Goal: Task Accomplishment & Management: Manage account settings

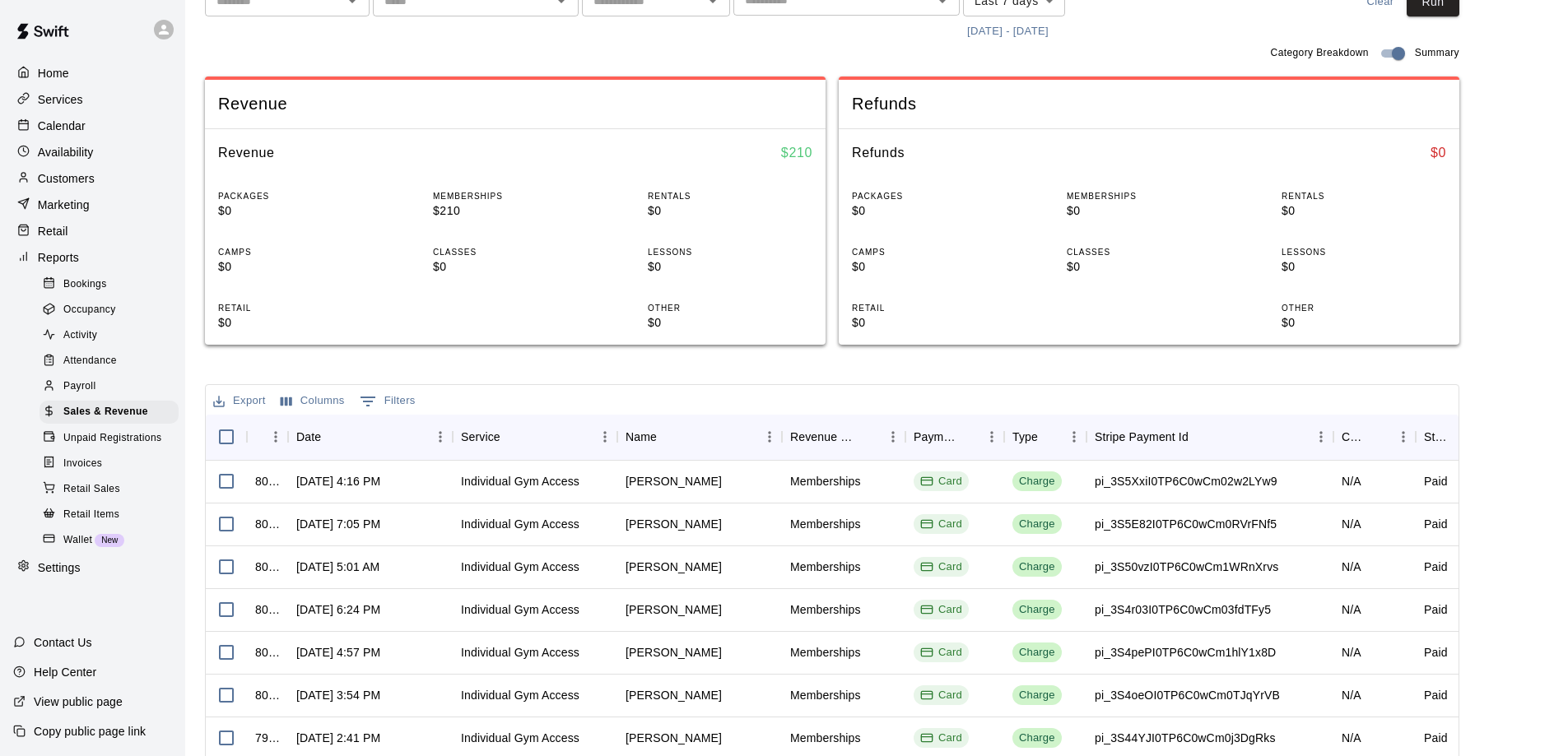
scroll to position [247, 0]
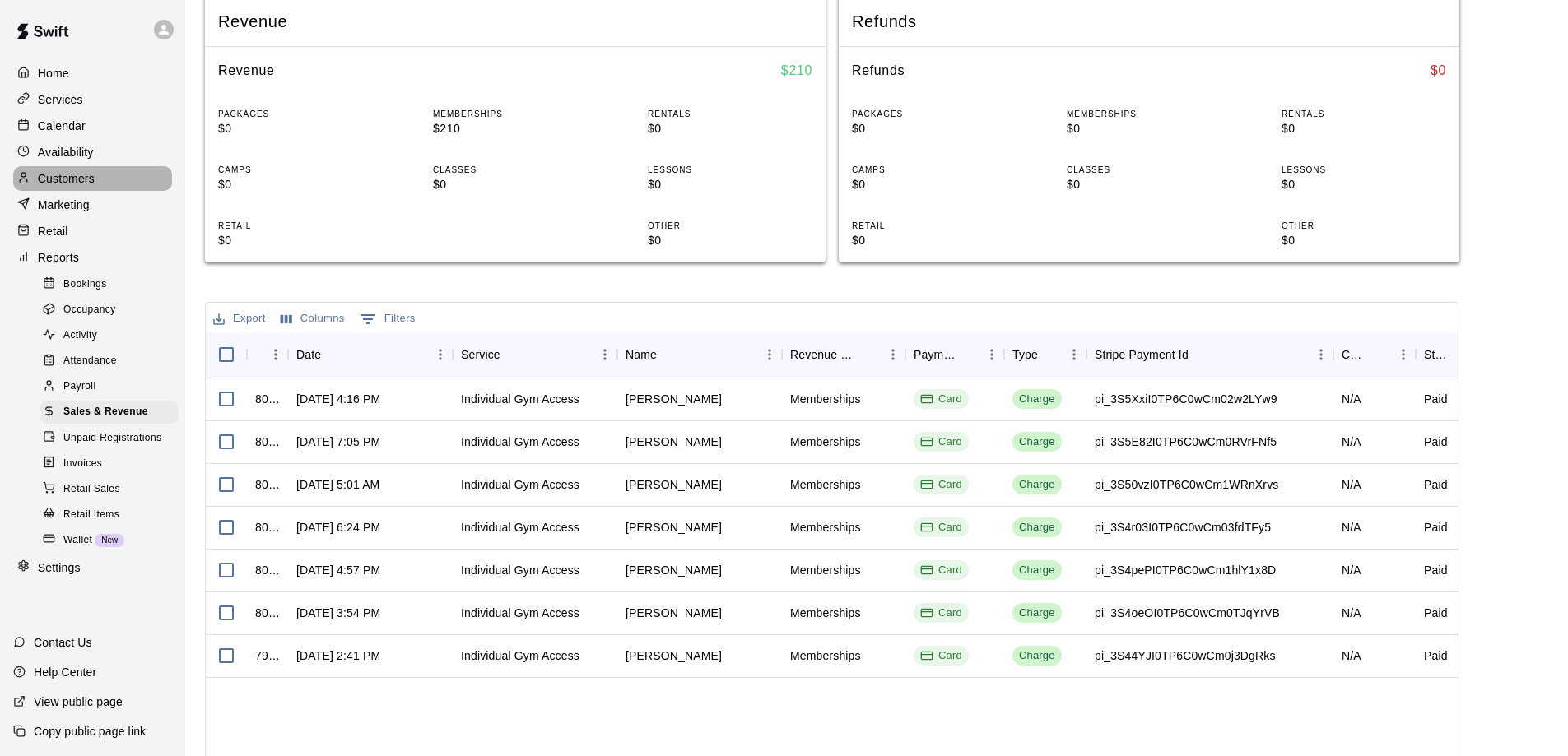
click at [60, 179] on p "Customers" at bounding box center [66, 178] width 57 height 16
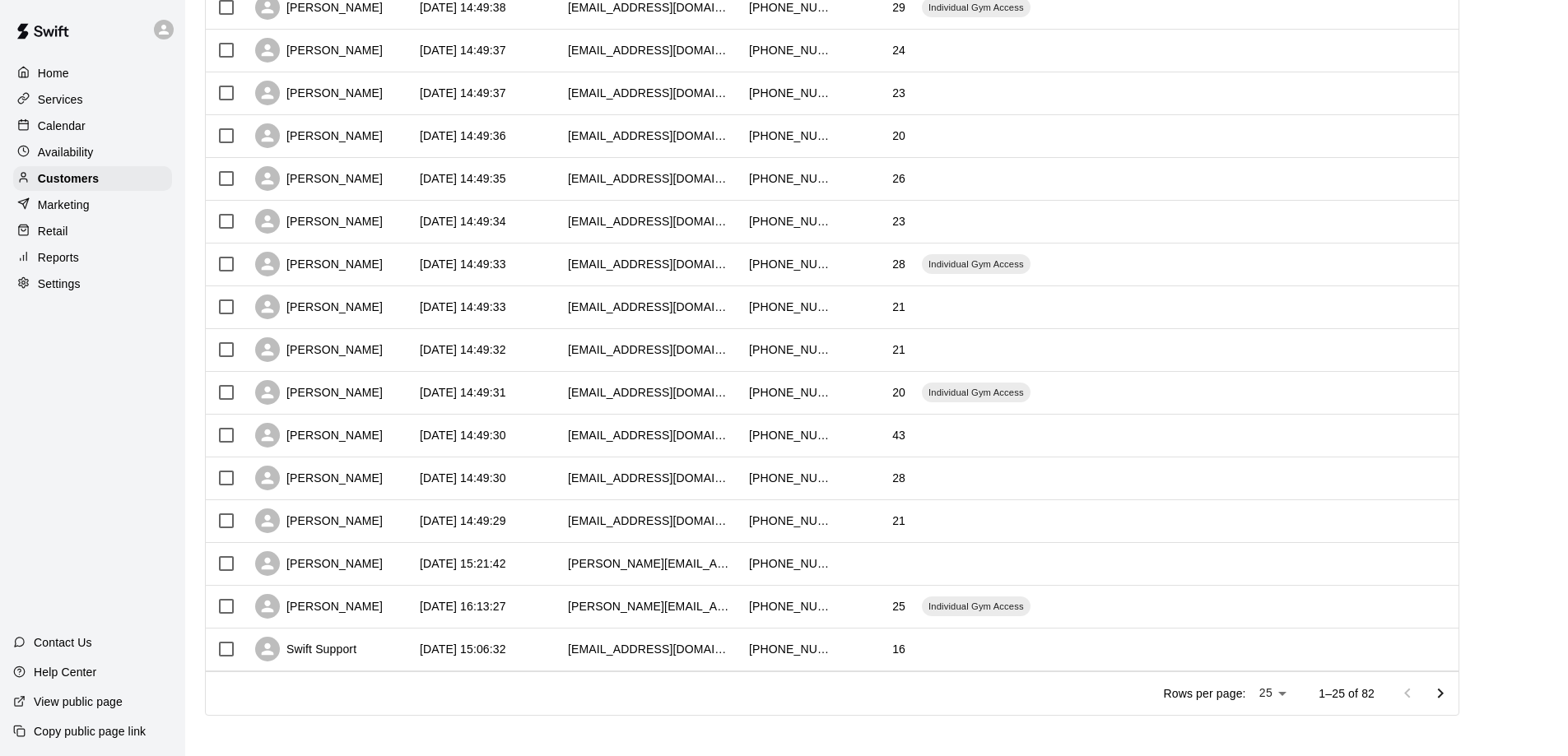
scroll to position [576, 0]
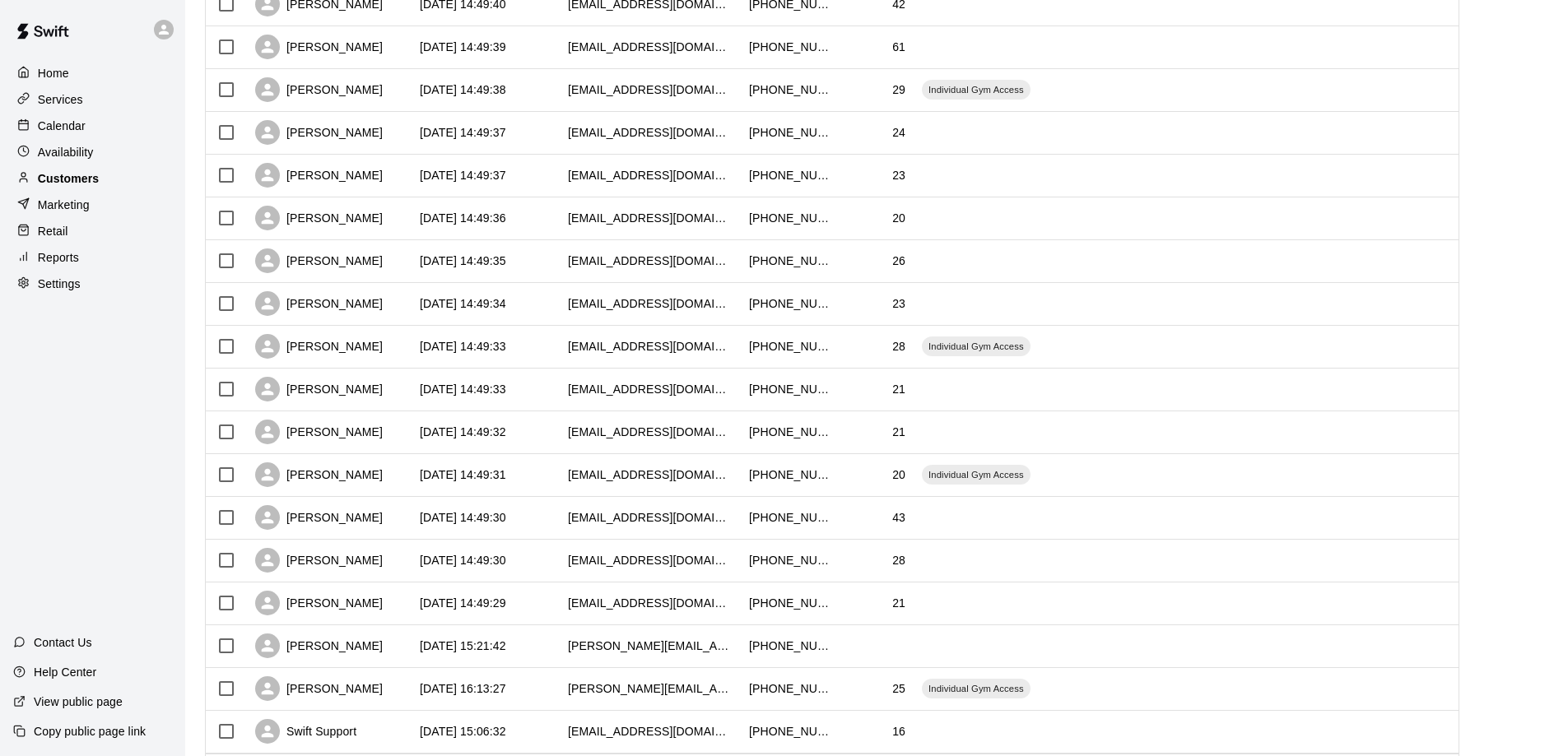
click at [63, 176] on p "Customers" at bounding box center [68, 178] width 61 height 16
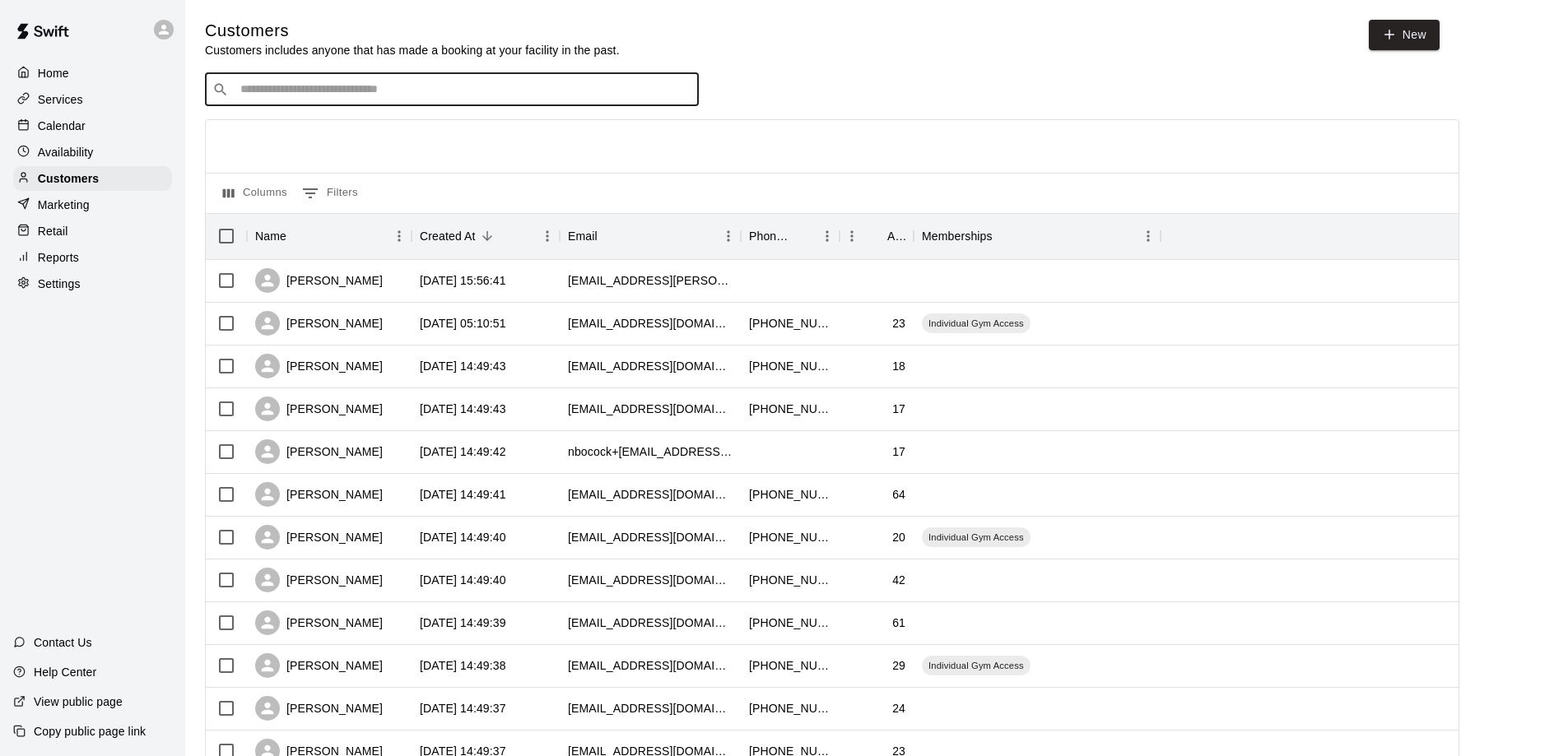
click at [254, 93] on input "Search customers by name or email" at bounding box center [463, 90] width 456 height 16
type input "*****"
click at [268, 122] on p "Dylan Weeks" at bounding box center [301, 127] width 101 height 17
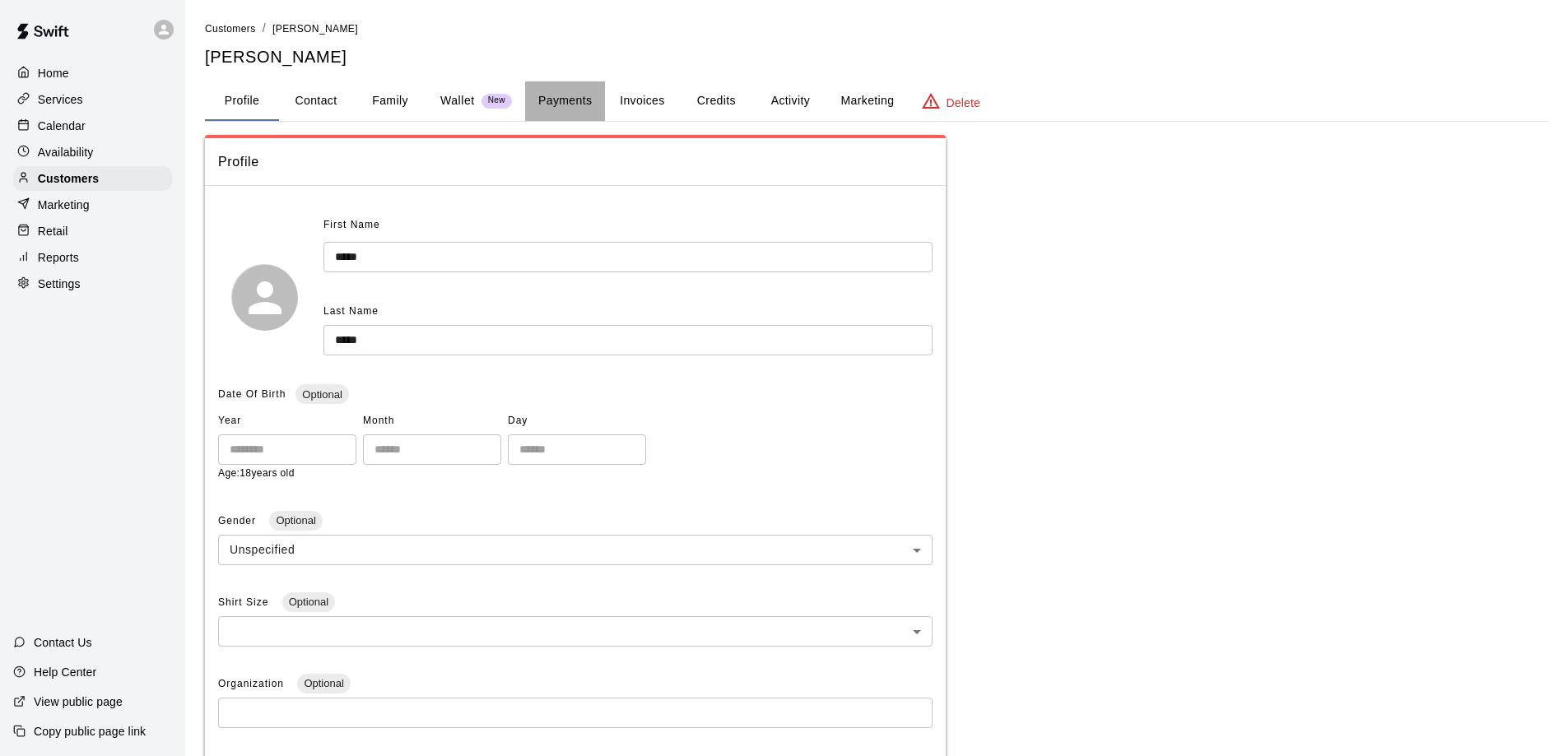
click at [587, 98] on button "Payments" at bounding box center [565, 102] width 80 height 40
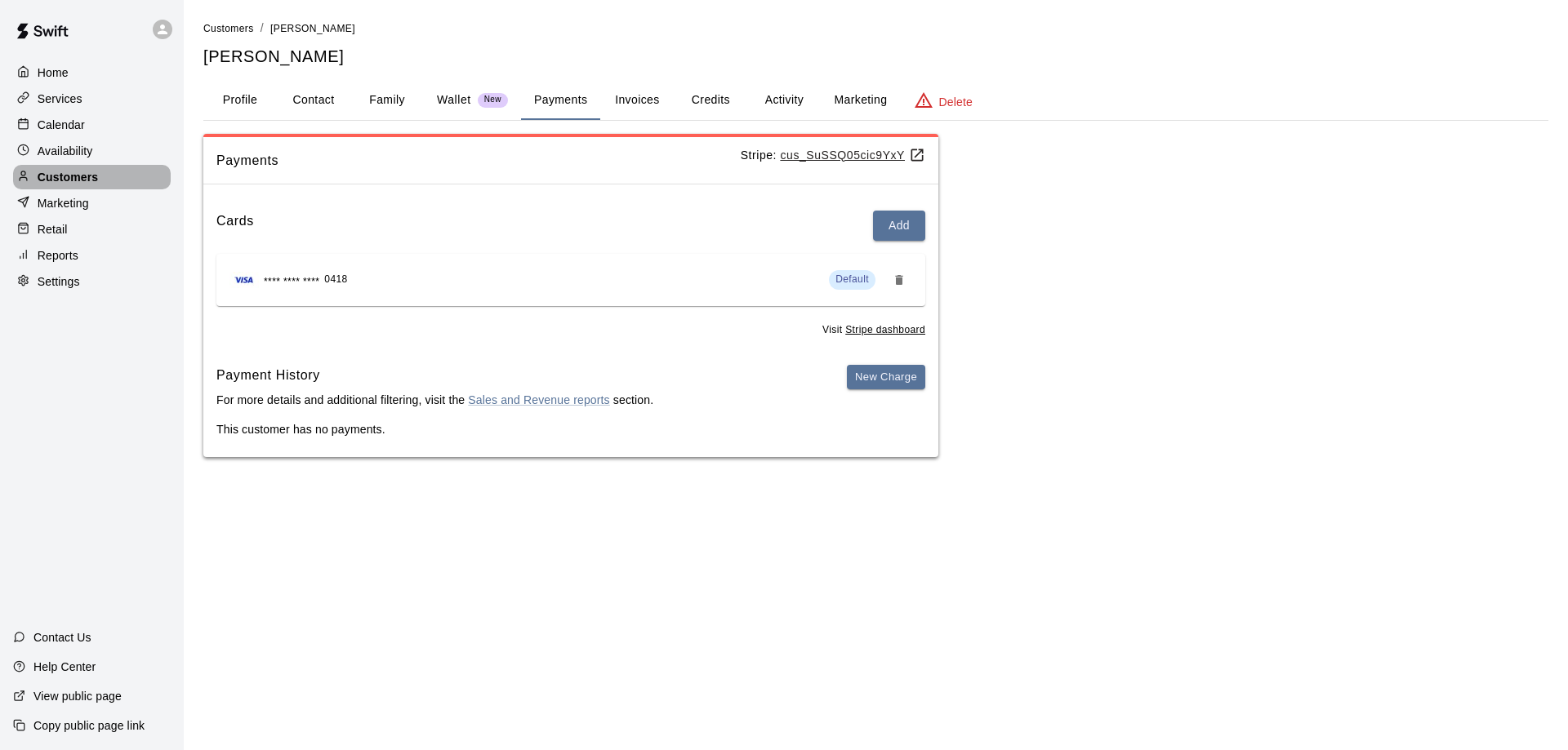
click at [69, 176] on p "Customers" at bounding box center [68, 177] width 61 height 16
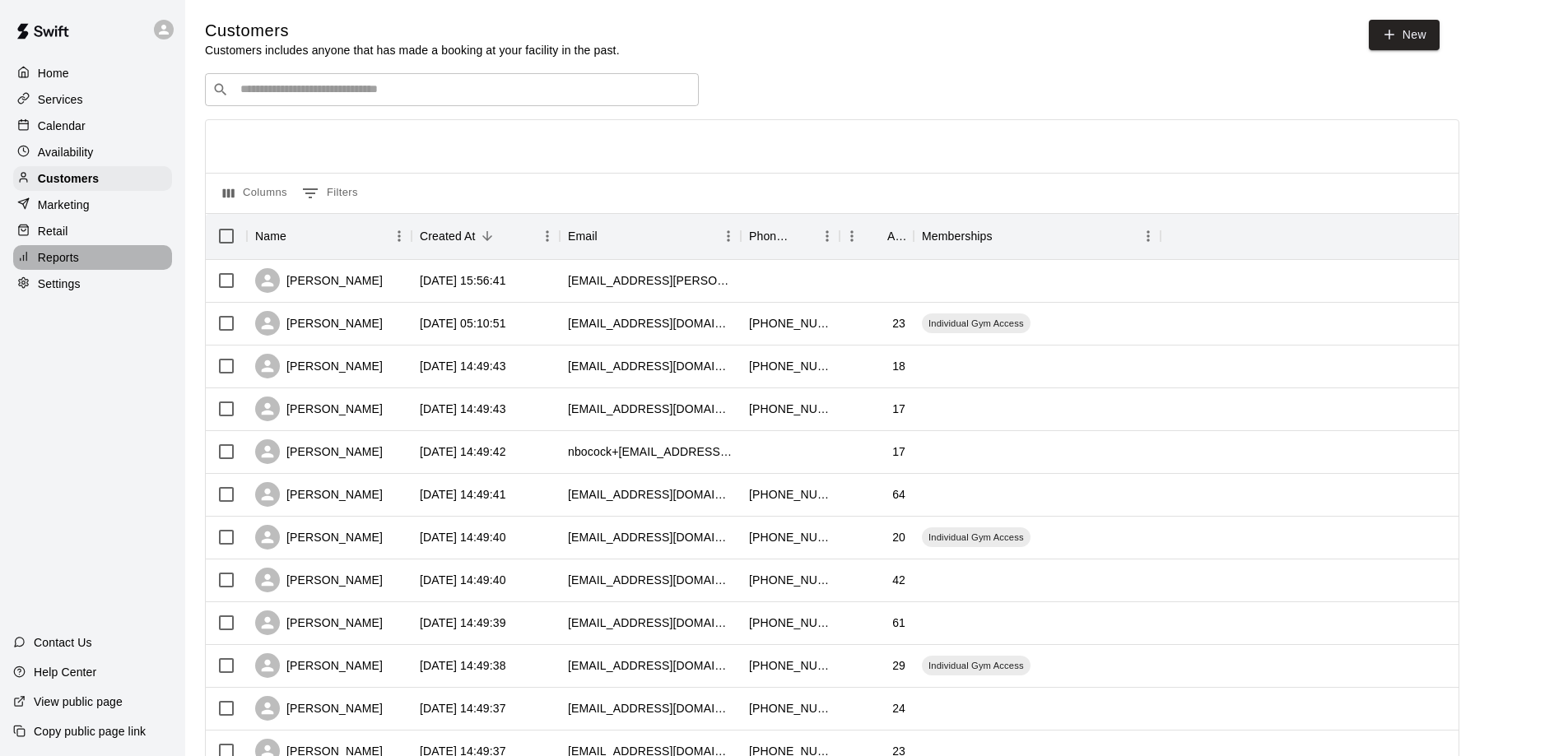
click at [54, 257] on p "Reports" at bounding box center [59, 257] width 41 height 16
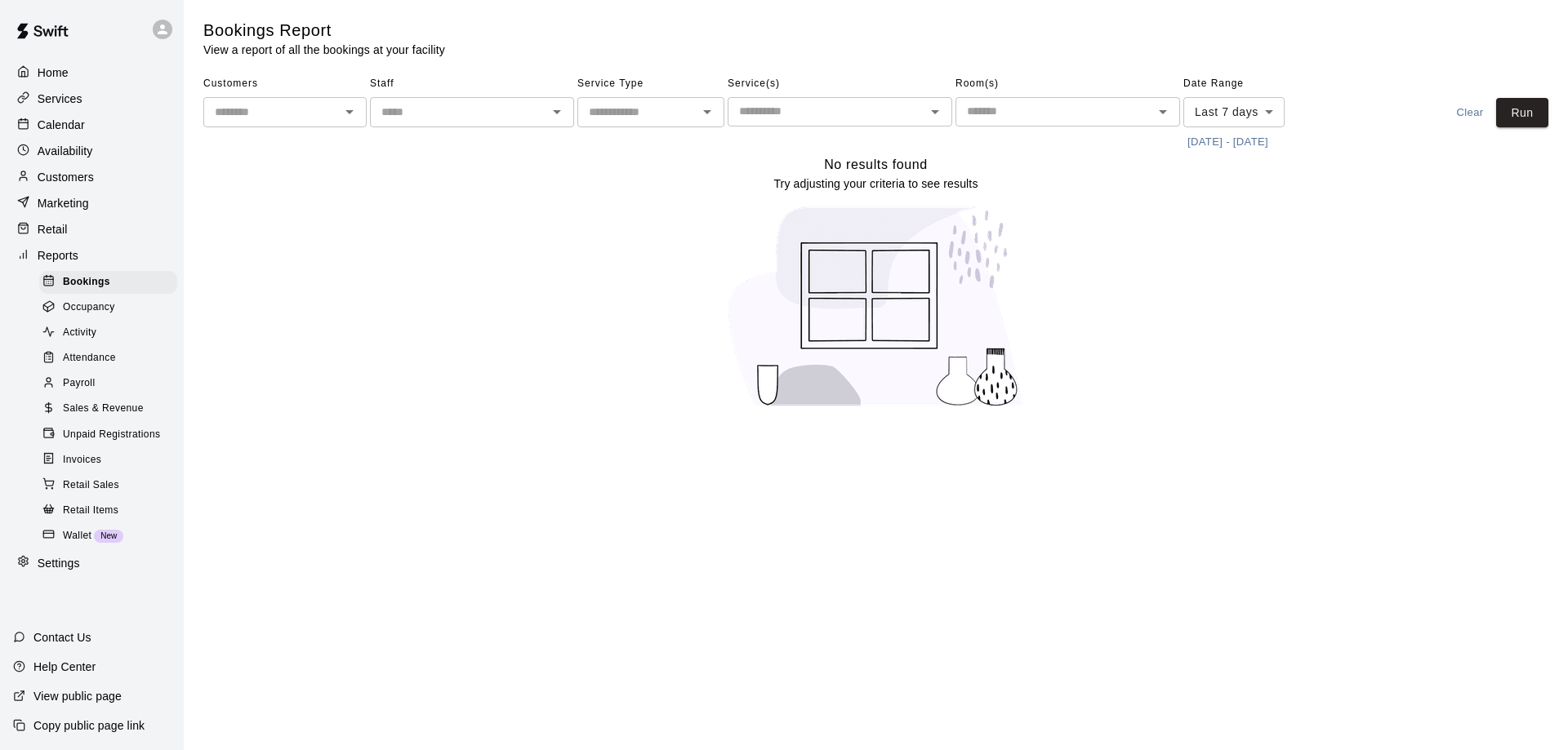
click at [92, 417] on span "Sales & Revenue" at bounding box center [103, 408] width 81 height 16
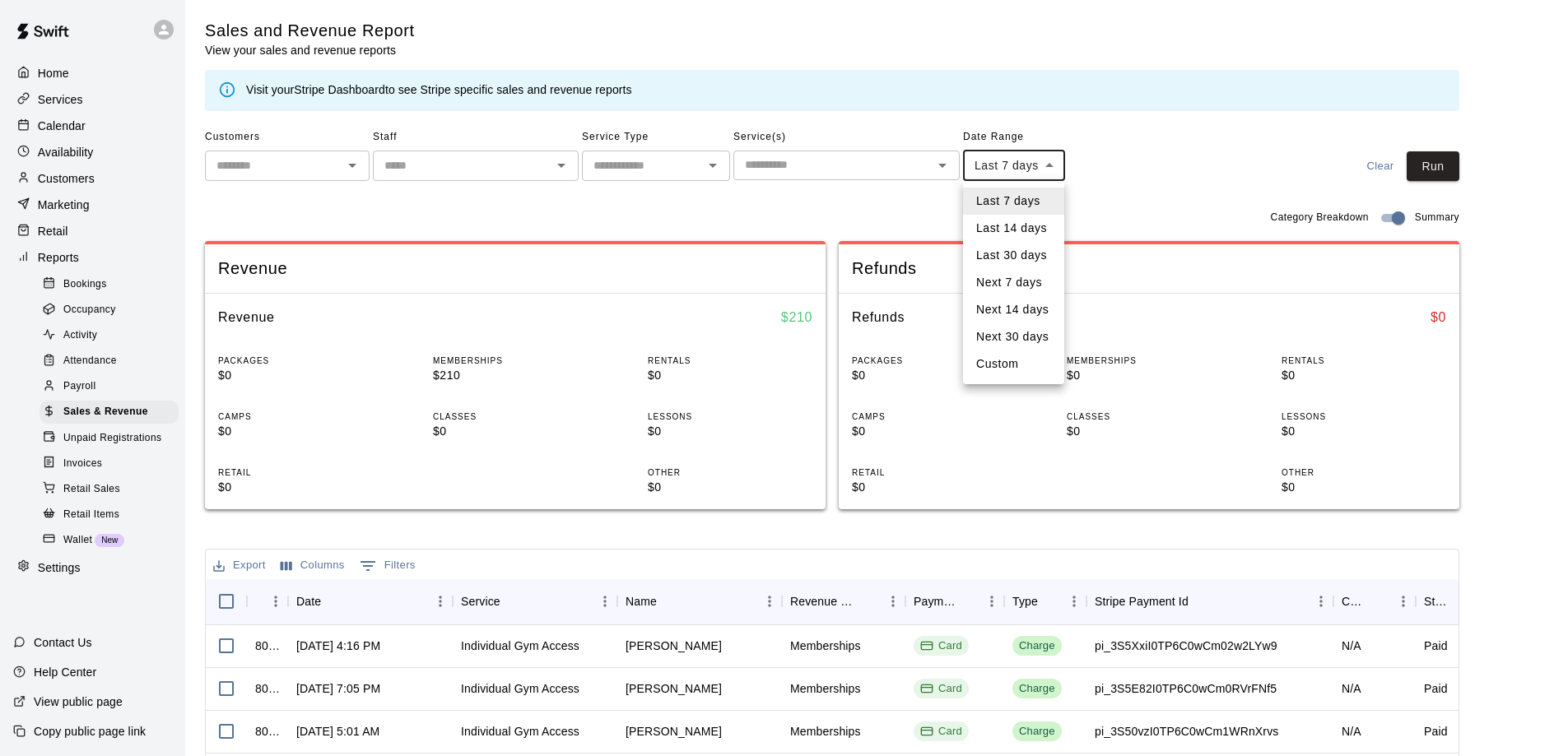
click at [1050, 167] on body "Home Services Calendar Availability Customers Marketing Retail Reports Bookings…" at bounding box center [784, 566] width 1568 height 1131
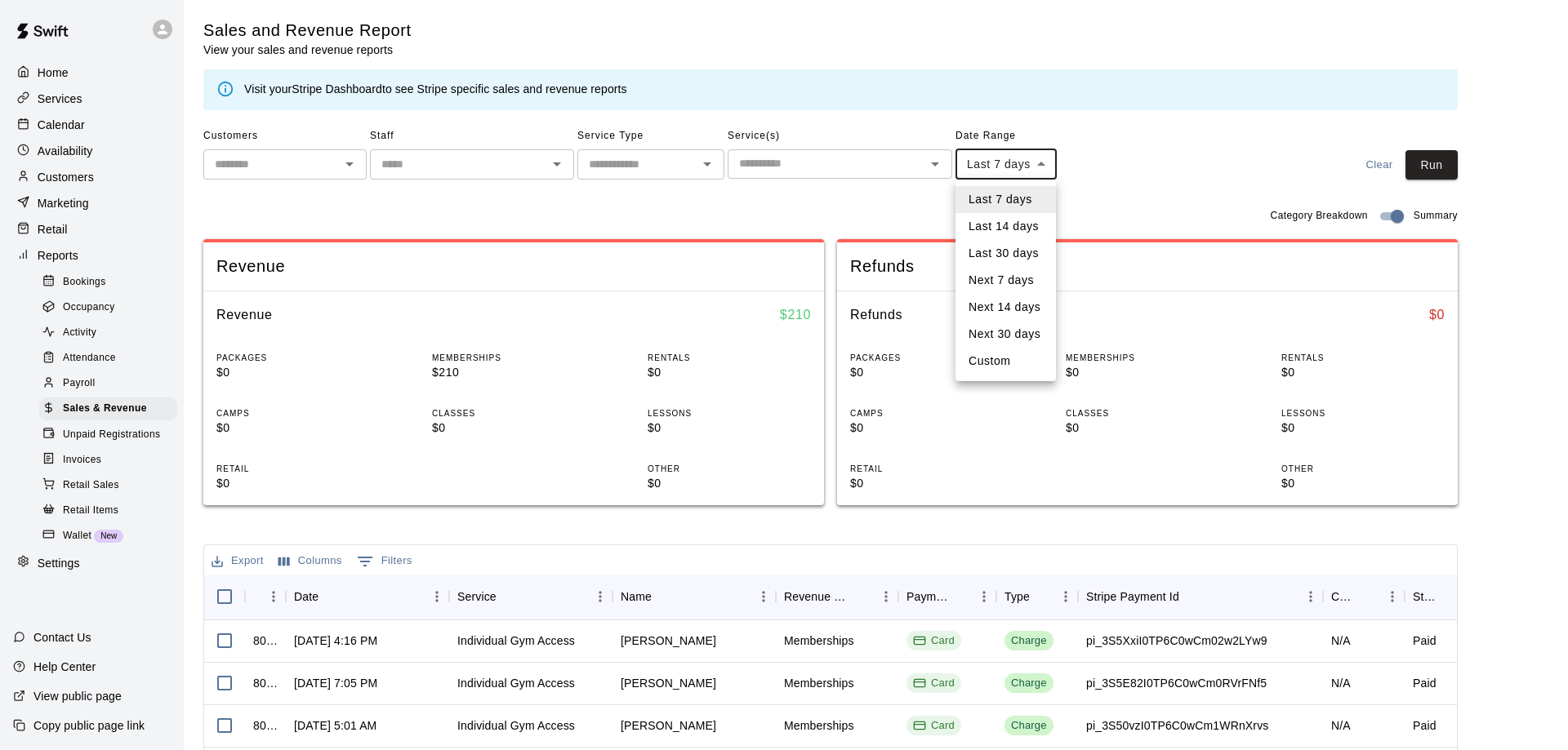
click at [1004, 229] on li "Last 14 days" at bounding box center [1006, 226] width 101 height 27
type input "******"
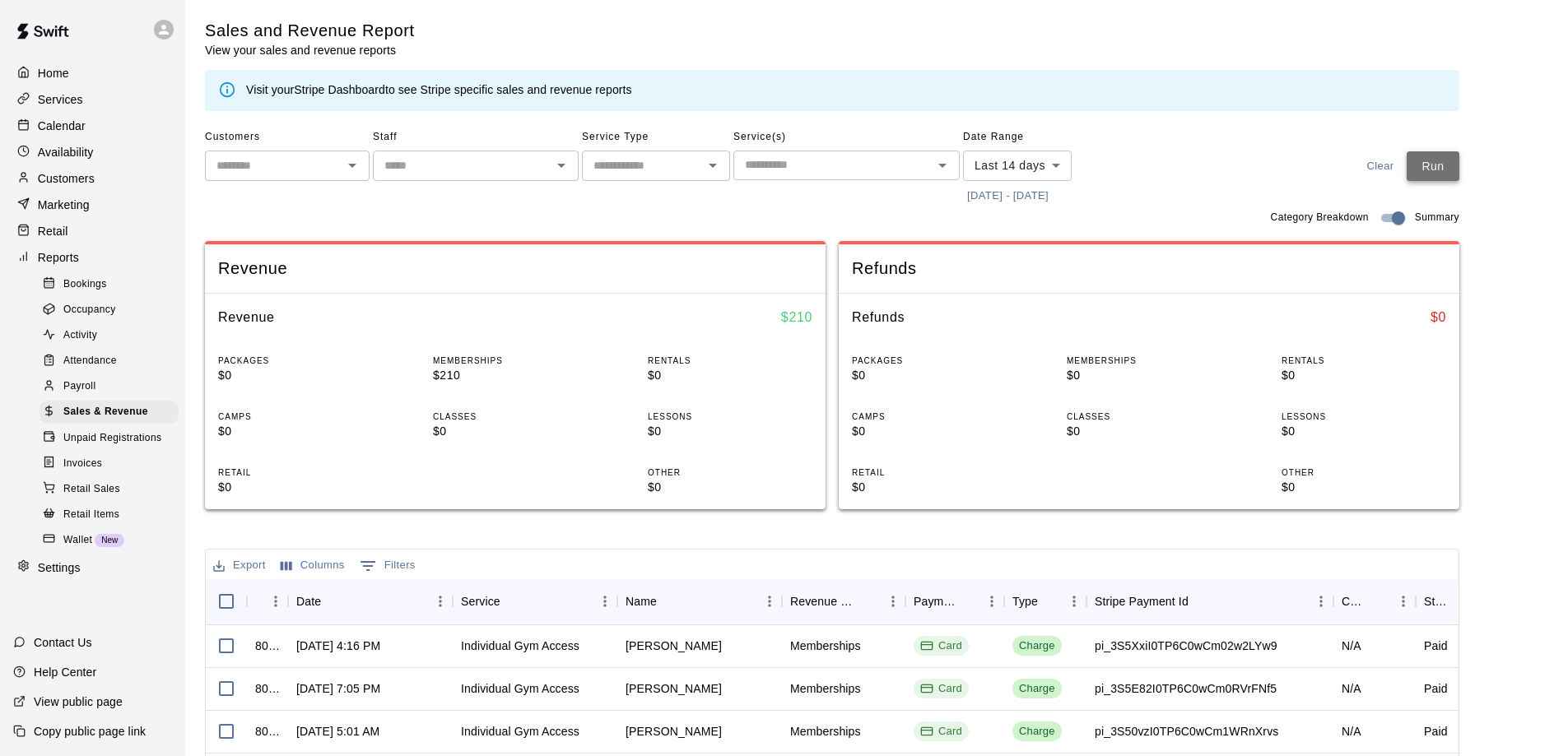
click at [1433, 167] on button "Run" at bounding box center [1433, 166] width 53 height 30
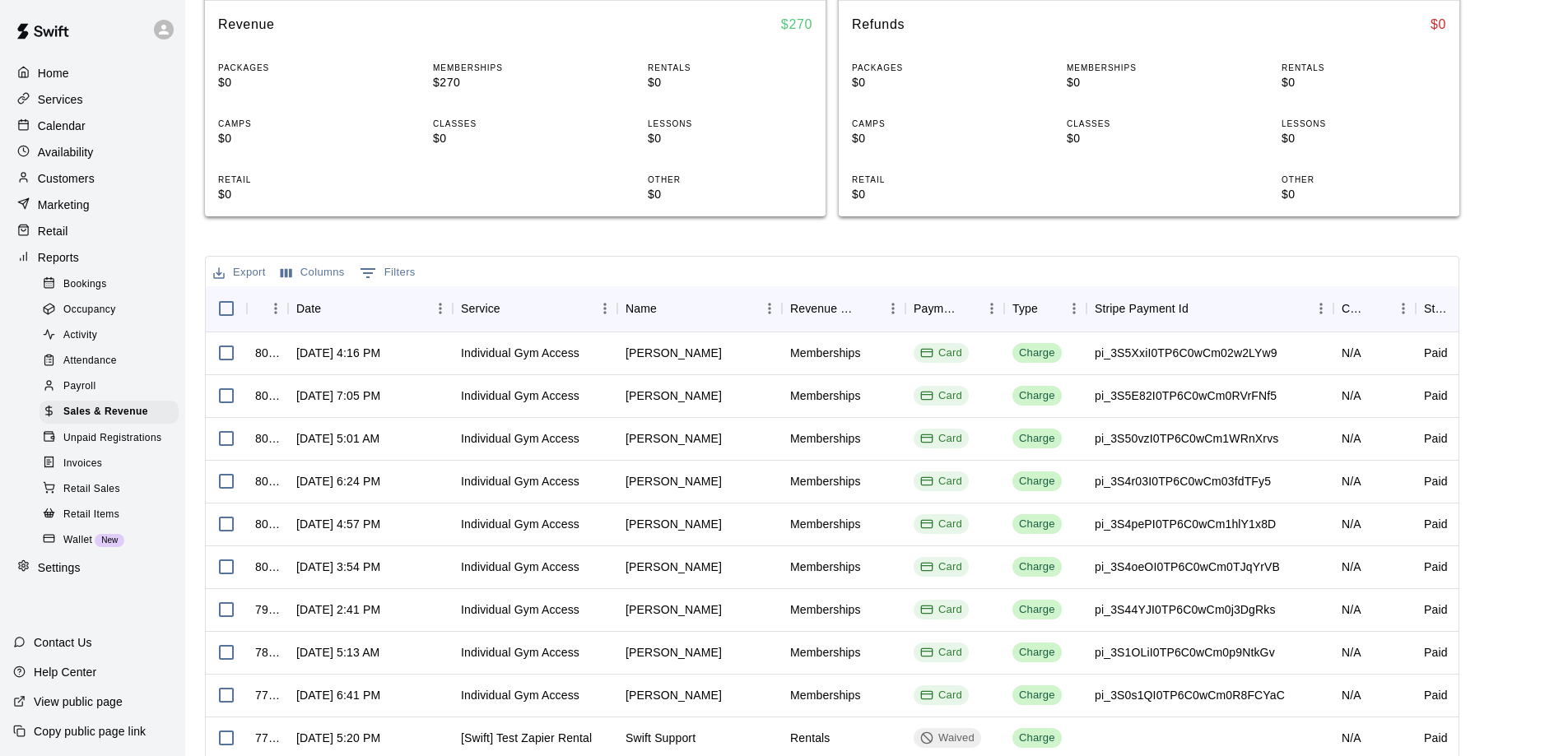
scroll to position [211, 0]
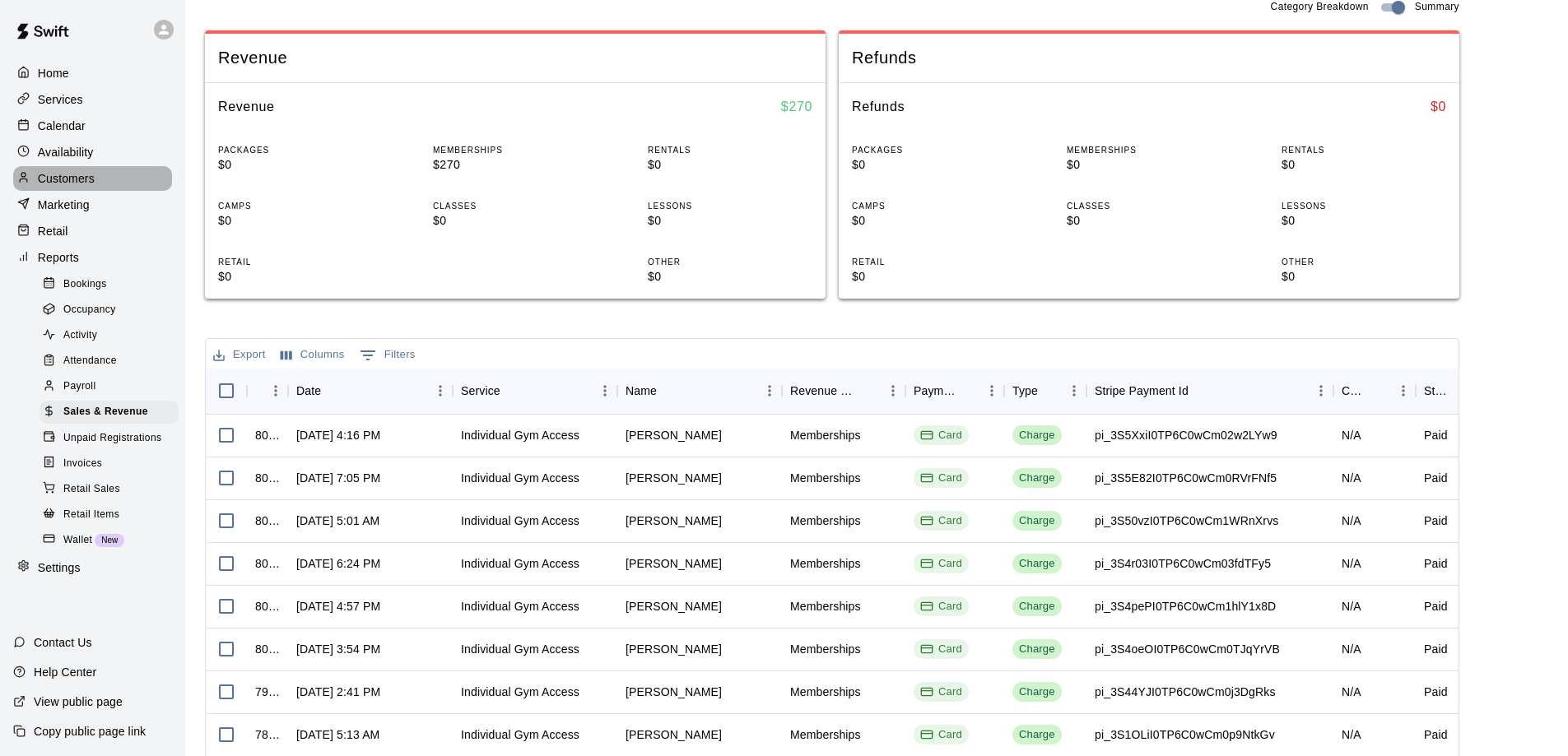
click at [64, 185] on p "Customers" at bounding box center [66, 178] width 57 height 16
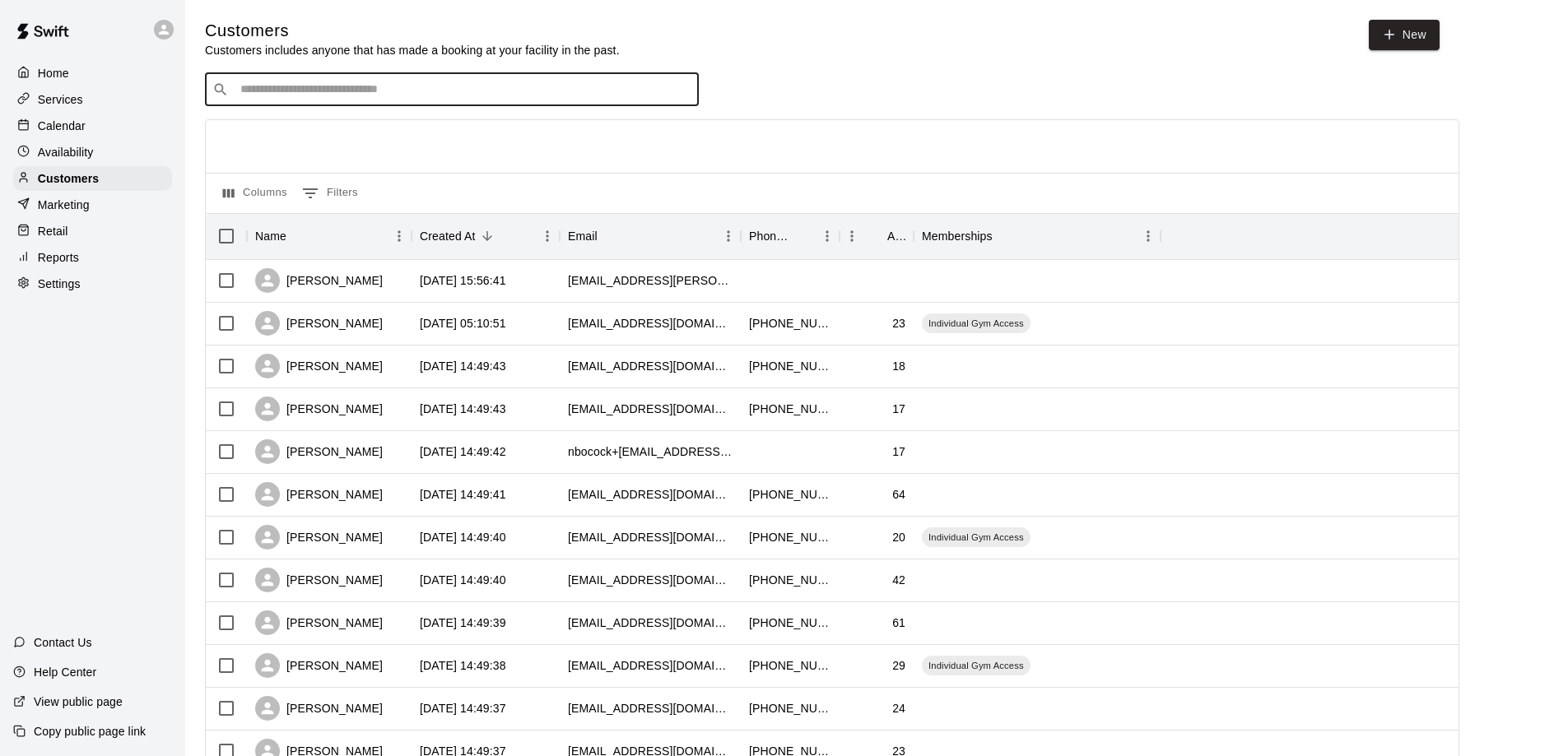
click at [262, 95] on input "Search customers by name or email" at bounding box center [463, 90] width 456 height 16
type input "*****"
click at [284, 98] on input "*****" at bounding box center [451, 90] width 432 height 16
click at [295, 132] on p "Dylan Weeks" at bounding box center [301, 127] width 101 height 17
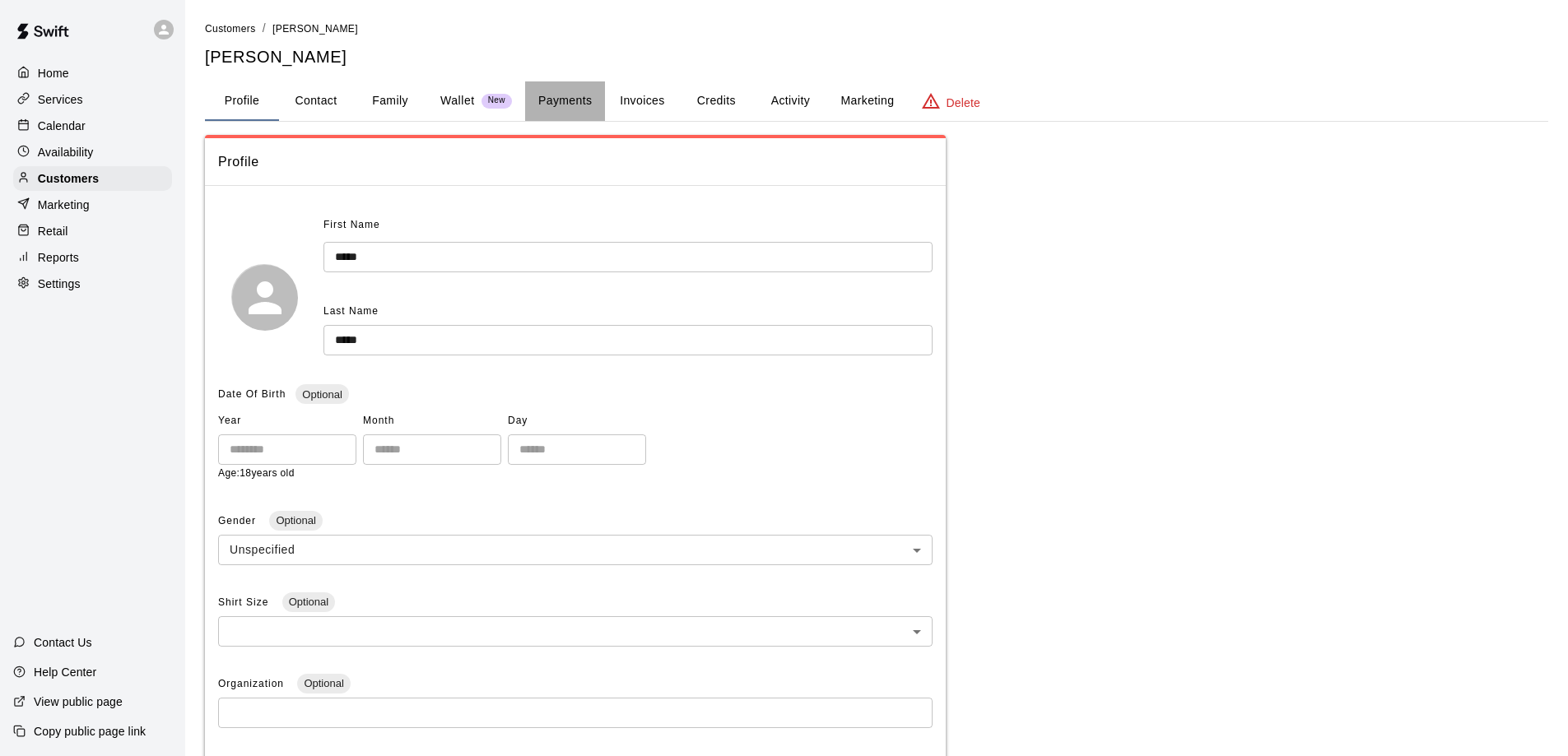
click at [564, 96] on button "Payments" at bounding box center [565, 102] width 80 height 40
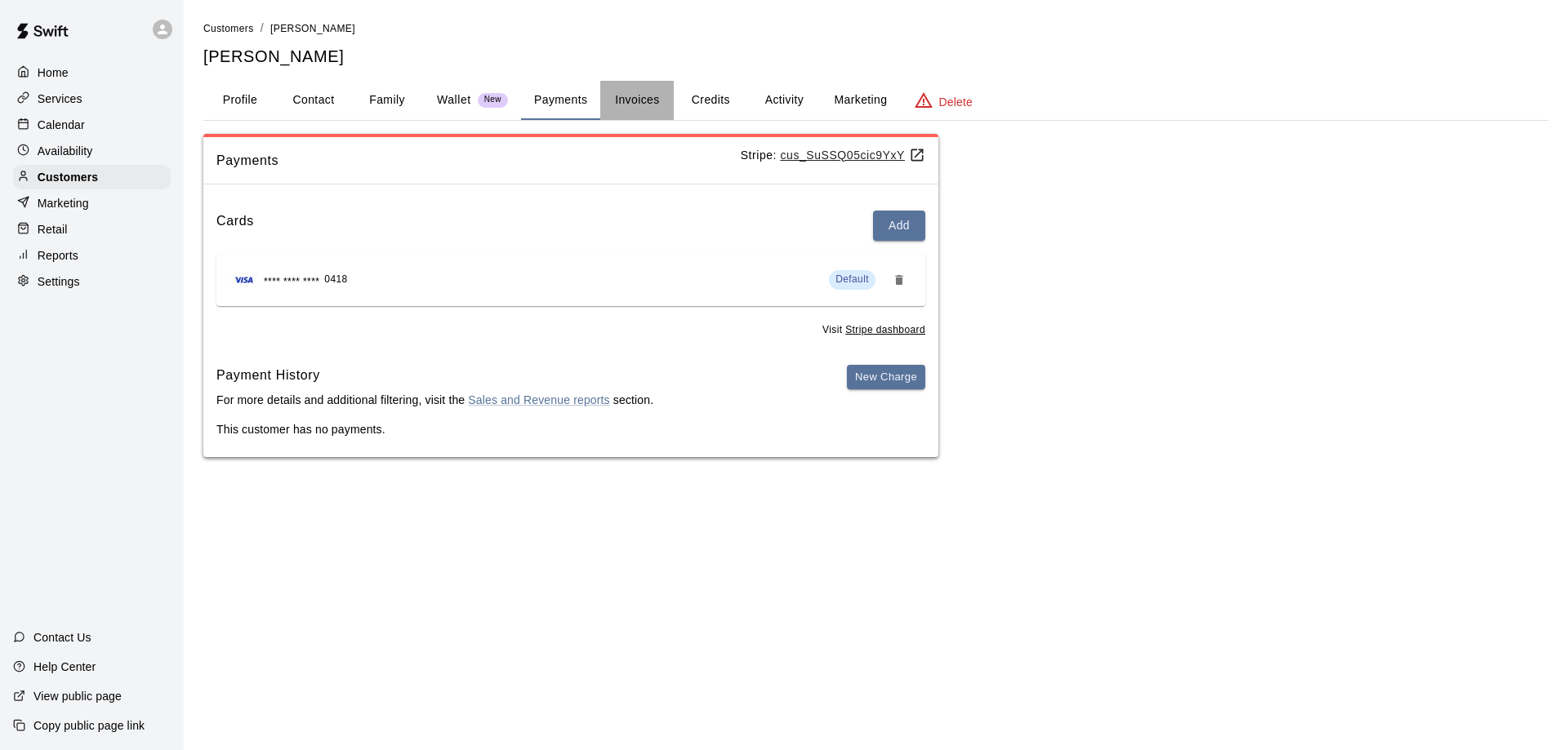
click at [643, 101] on button "Invoices" at bounding box center [637, 101] width 73 height 39
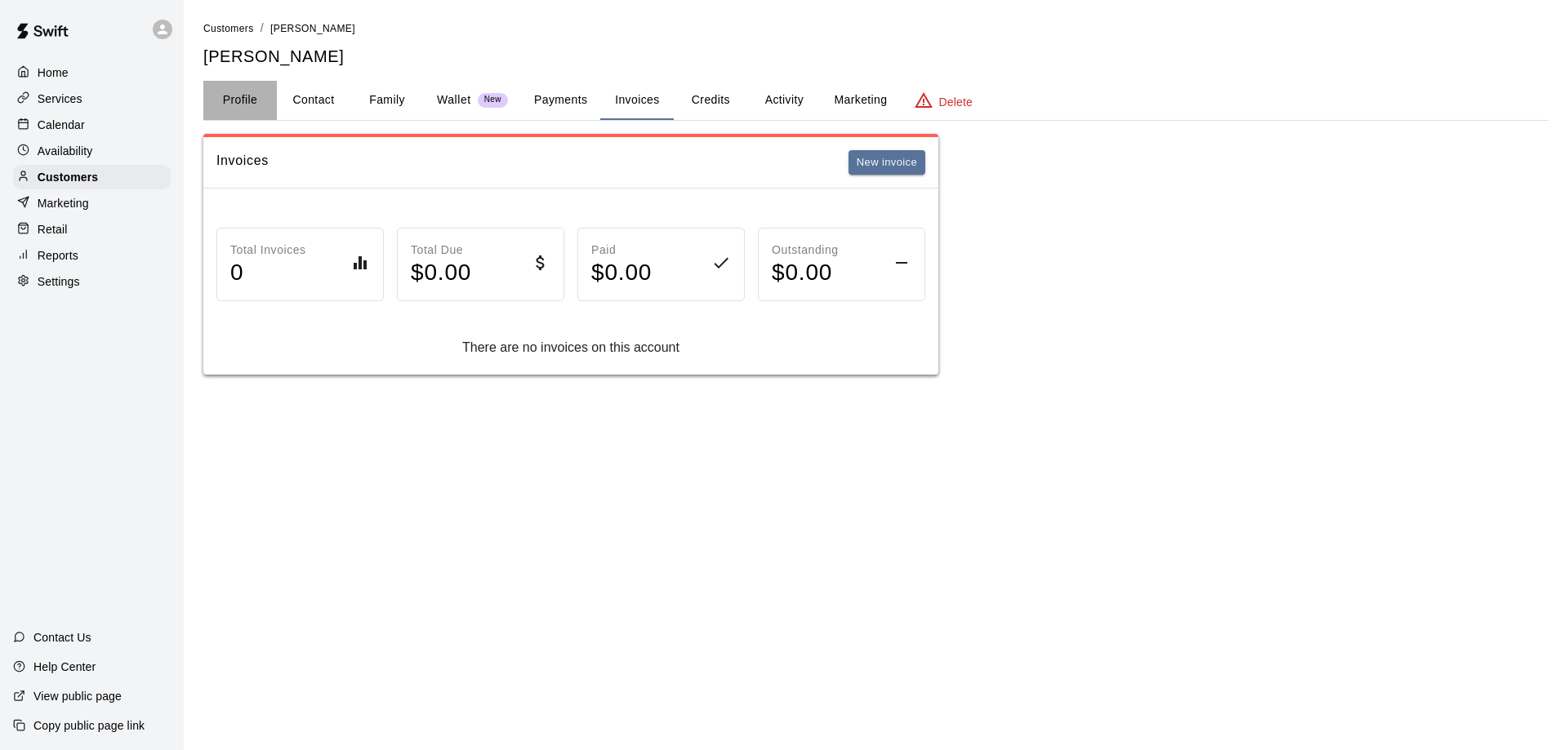
click at [247, 108] on button "Profile" at bounding box center [240, 101] width 73 height 39
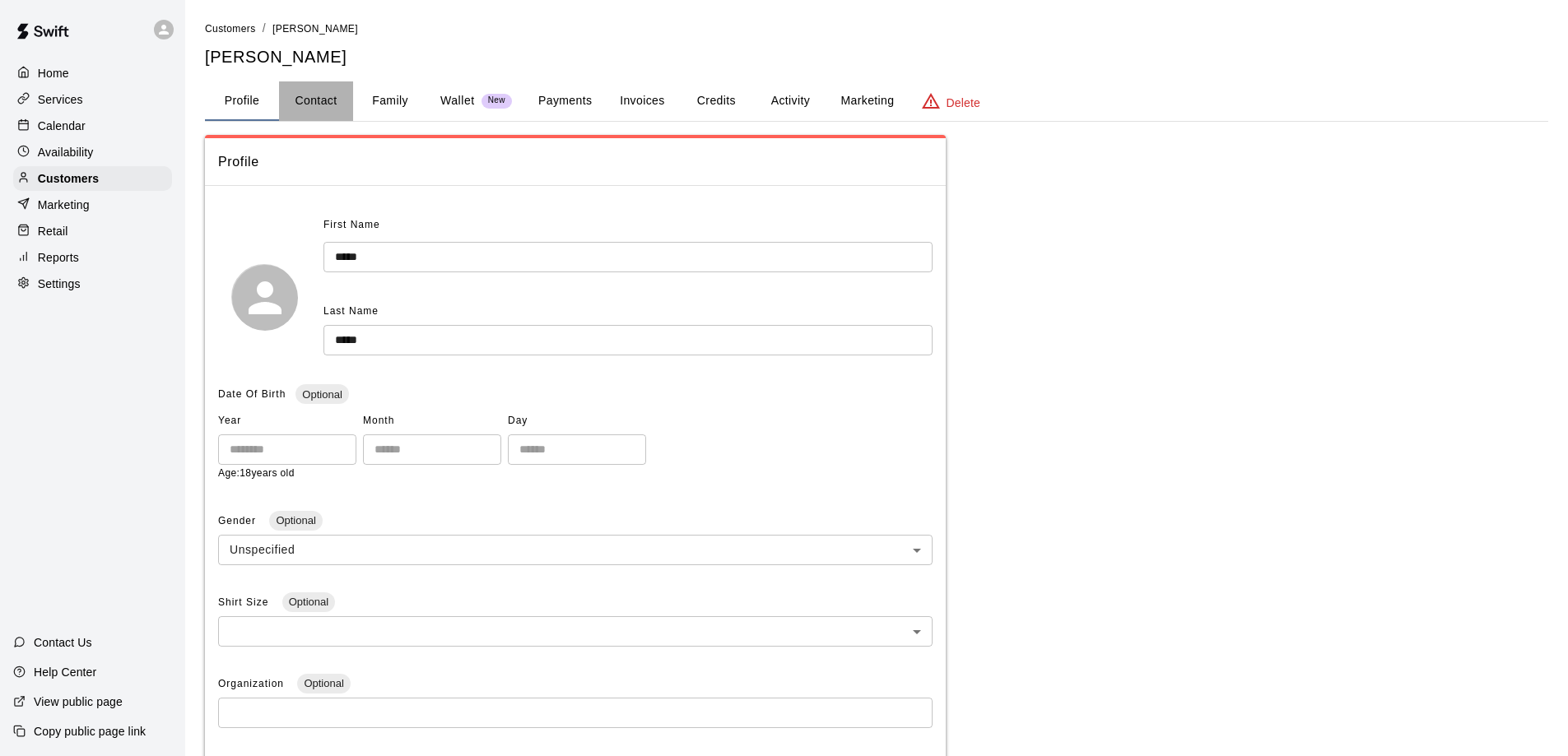
click at [323, 109] on button "Contact" at bounding box center [316, 102] width 74 height 40
select select "**"
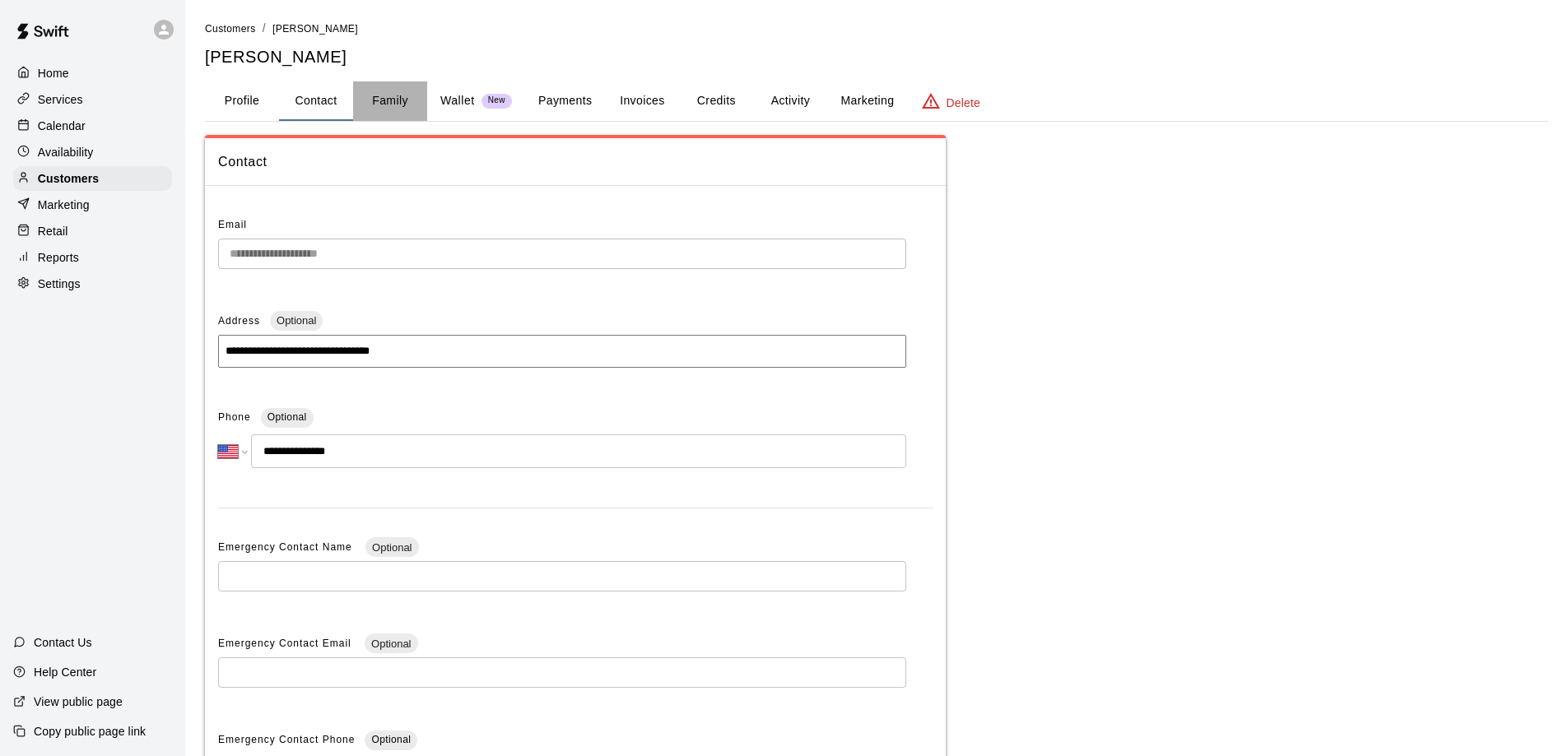
click at [386, 96] on button "Family" at bounding box center [390, 102] width 74 height 40
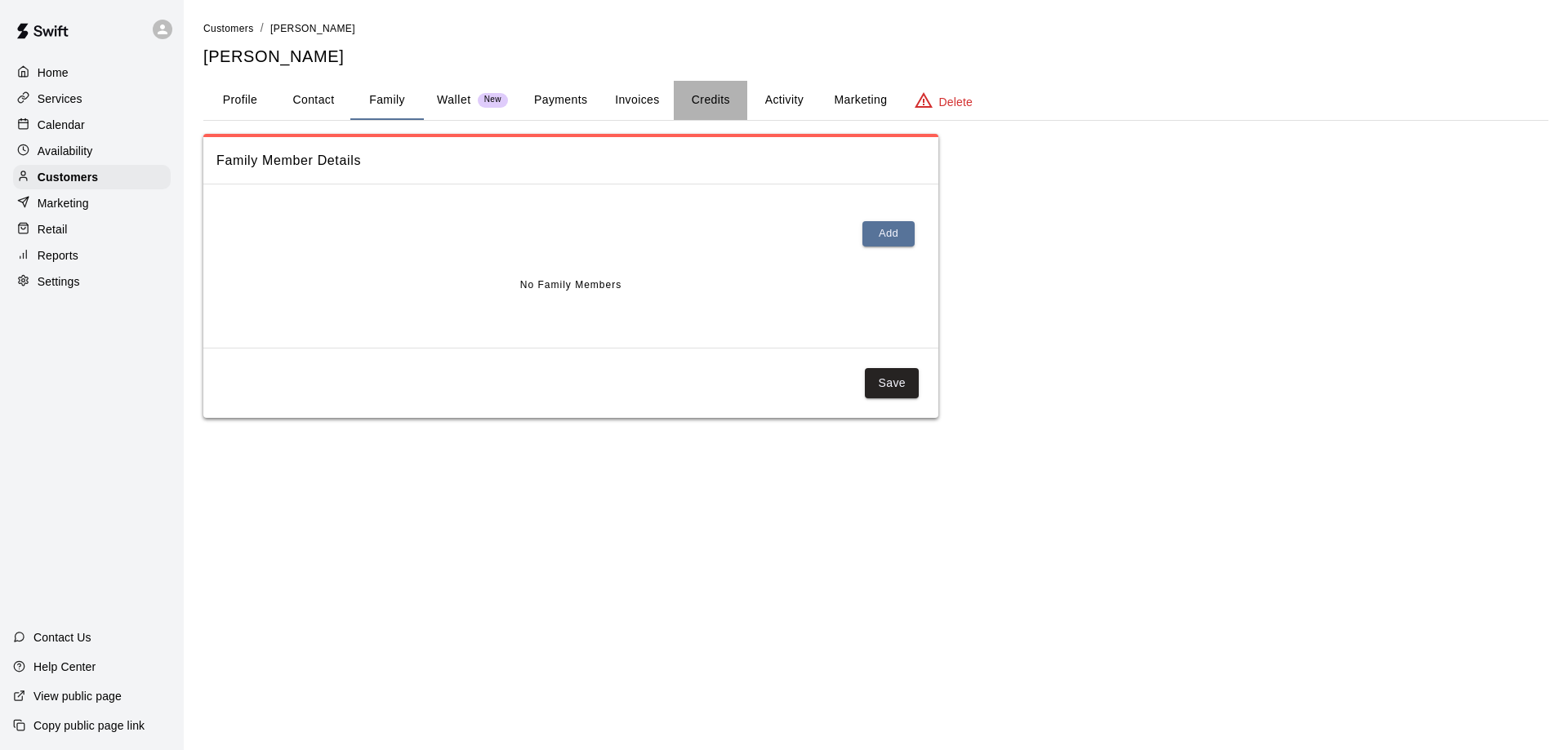
click at [703, 100] on button "Credits" at bounding box center [710, 101] width 73 height 39
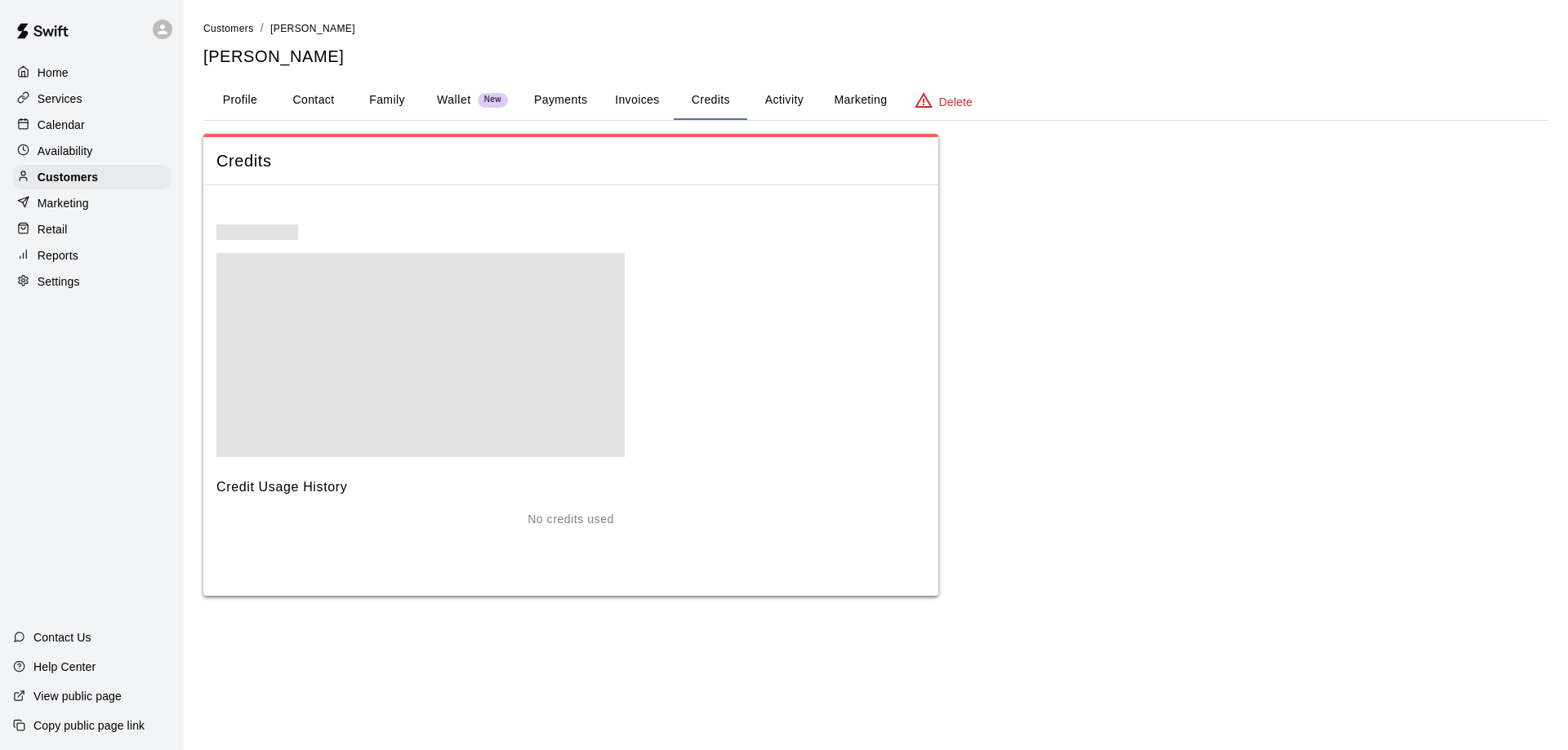
click at [645, 105] on button "Invoices" at bounding box center [637, 101] width 73 height 39
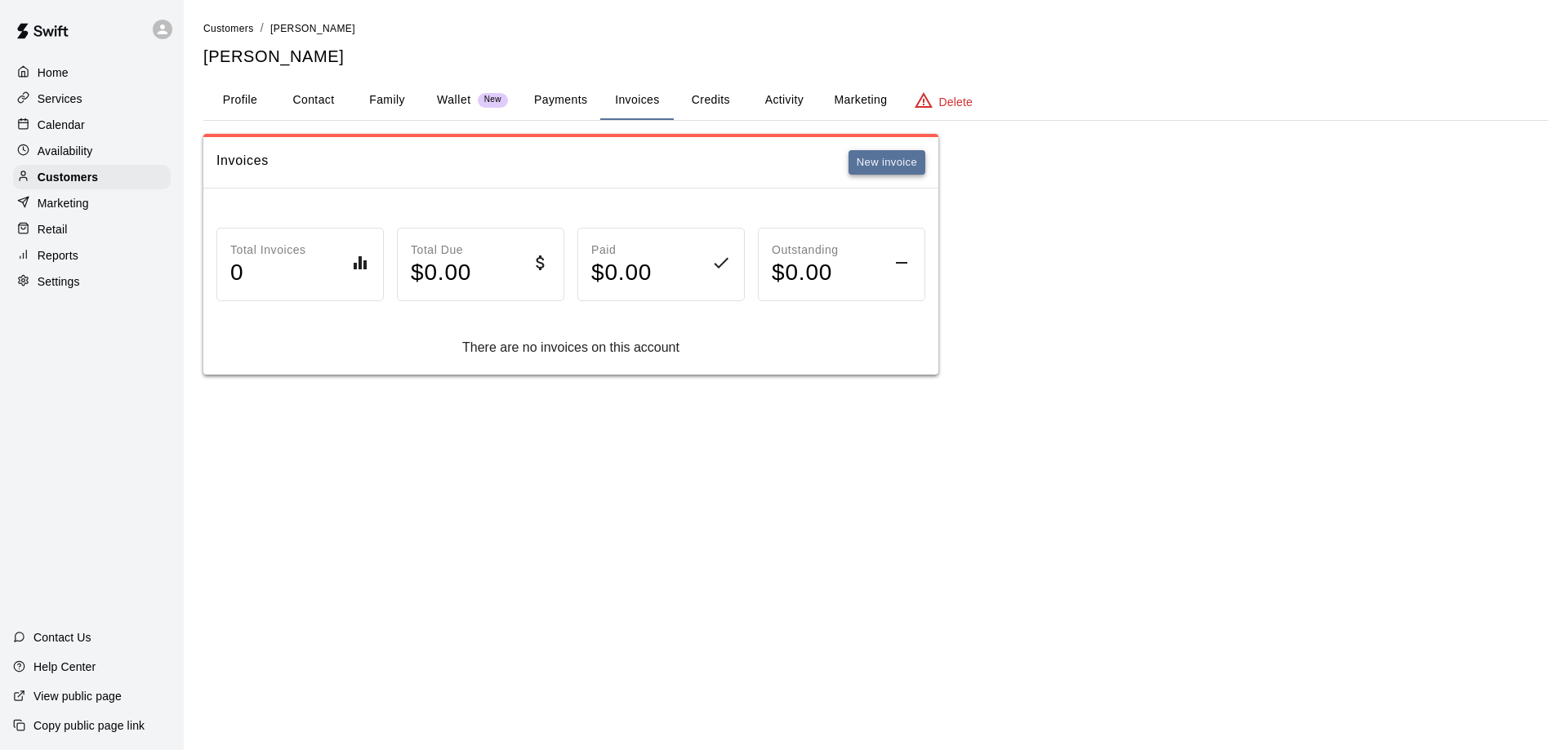
click at [866, 157] on button "New invoice" at bounding box center [887, 163] width 77 height 26
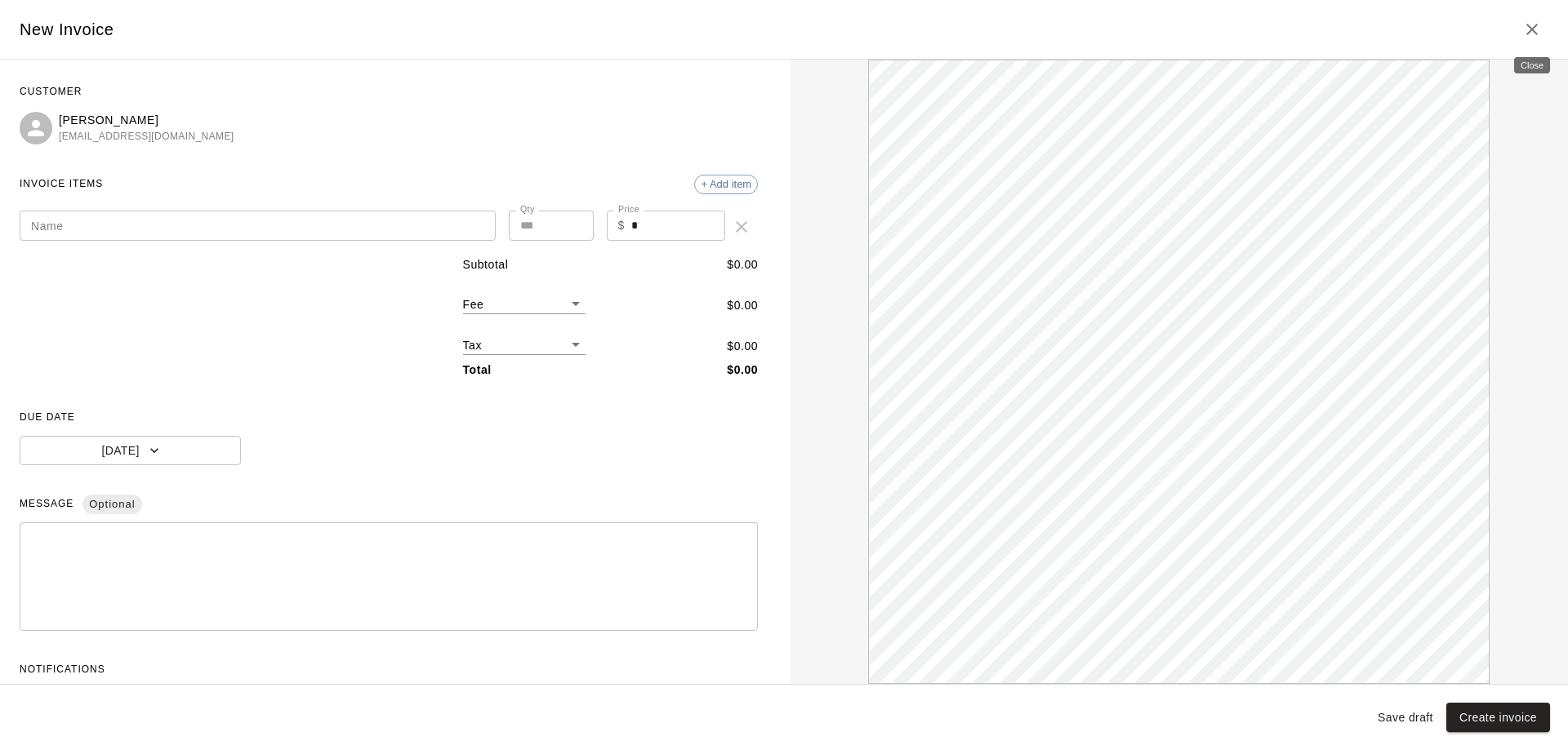
click at [1531, 30] on icon "Close" at bounding box center [1531, 29] width 11 height 11
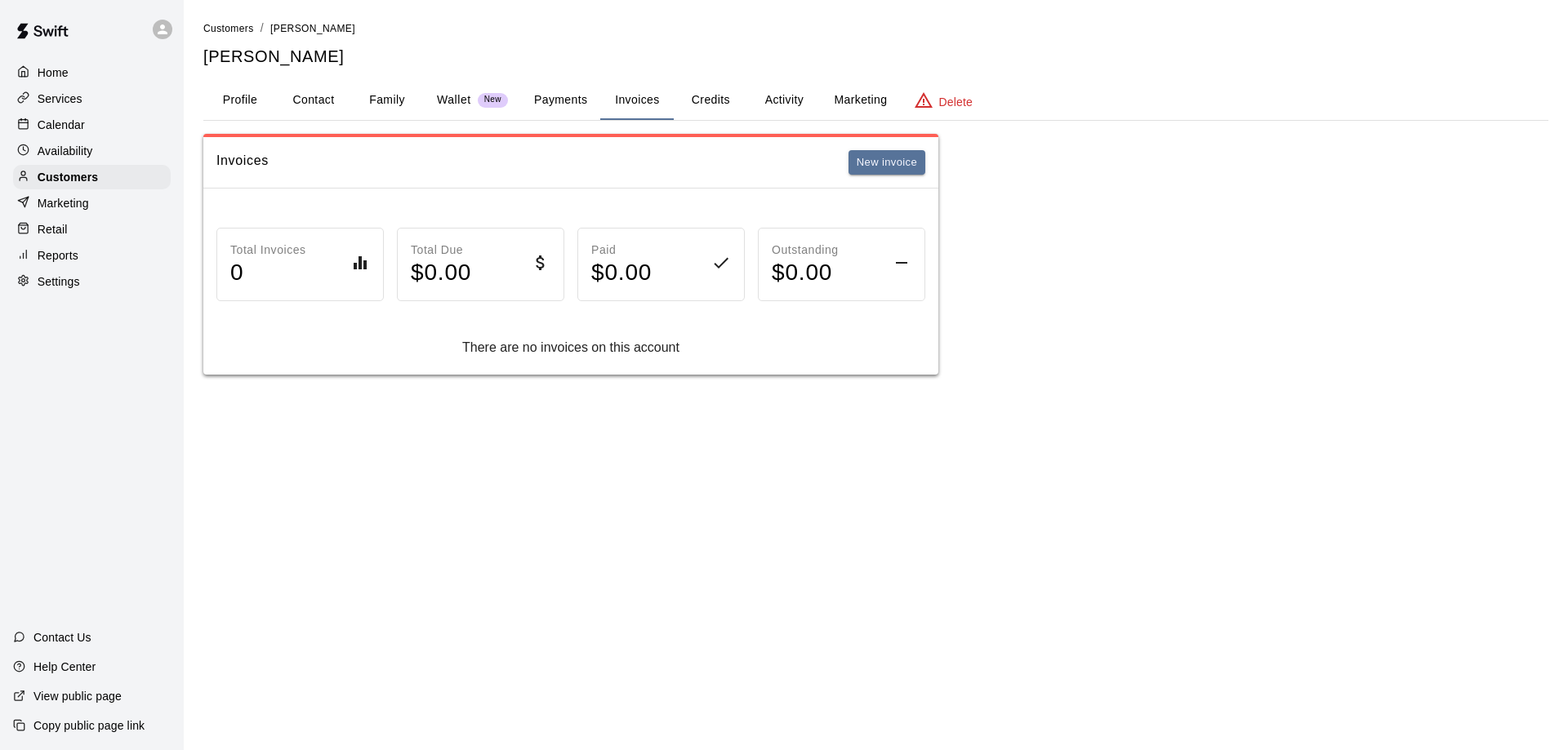
click at [455, 104] on p "Wallet" at bounding box center [454, 100] width 34 height 17
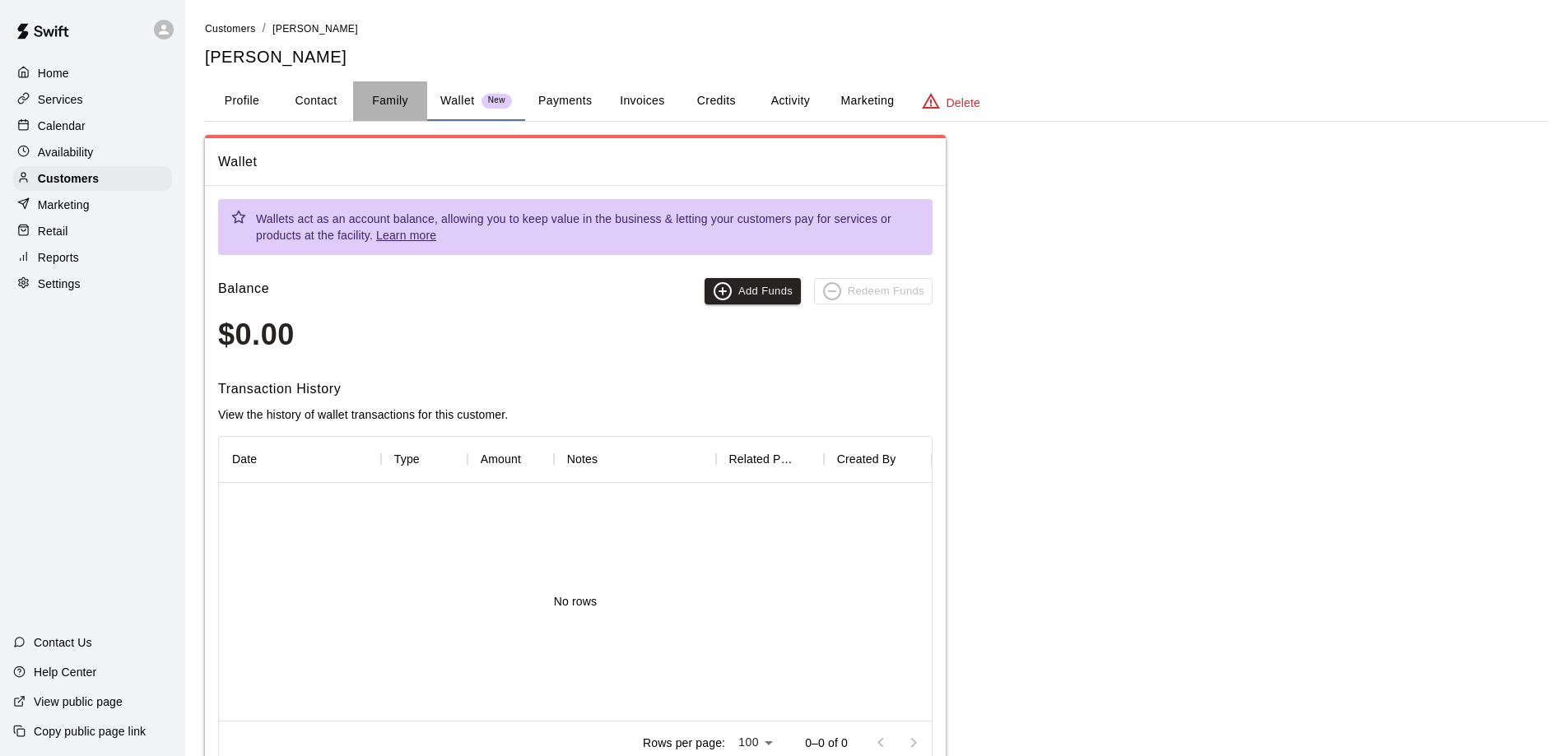
click at [396, 107] on button "Family" at bounding box center [390, 102] width 74 height 40
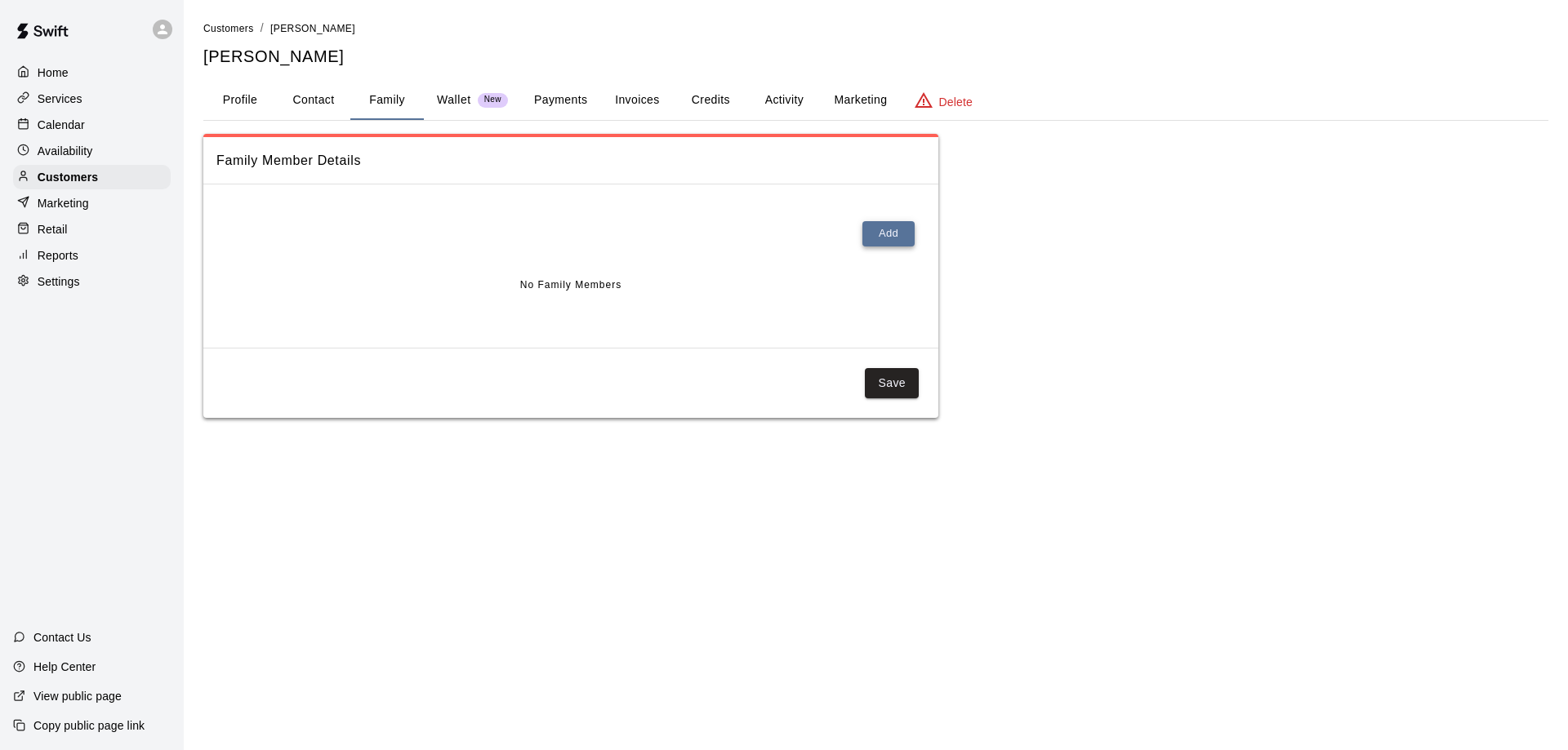
click at [883, 231] on button "Add" at bounding box center [888, 234] width 52 height 26
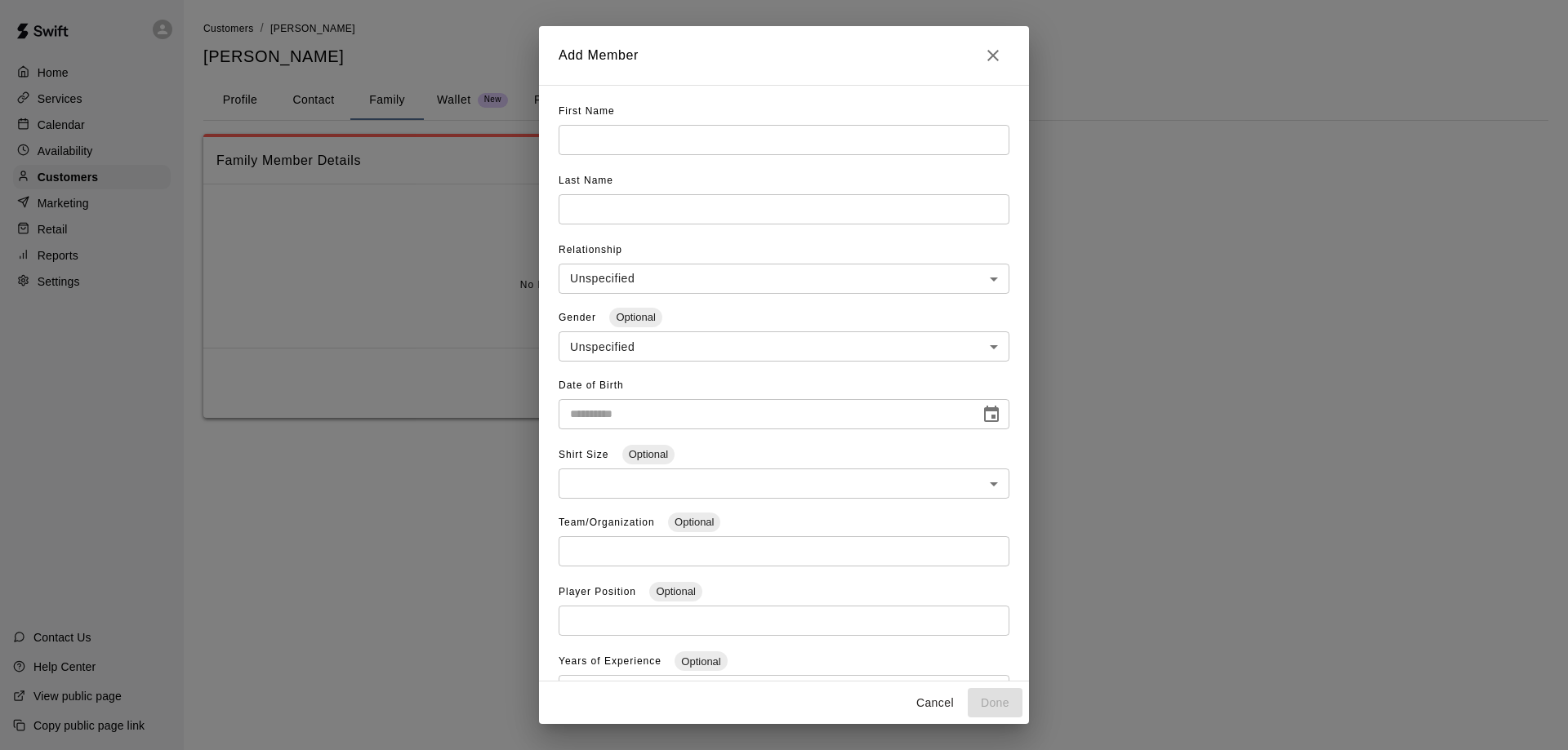
click at [947, 698] on button "Cancel" at bounding box center [934, 702] width 52 height 30
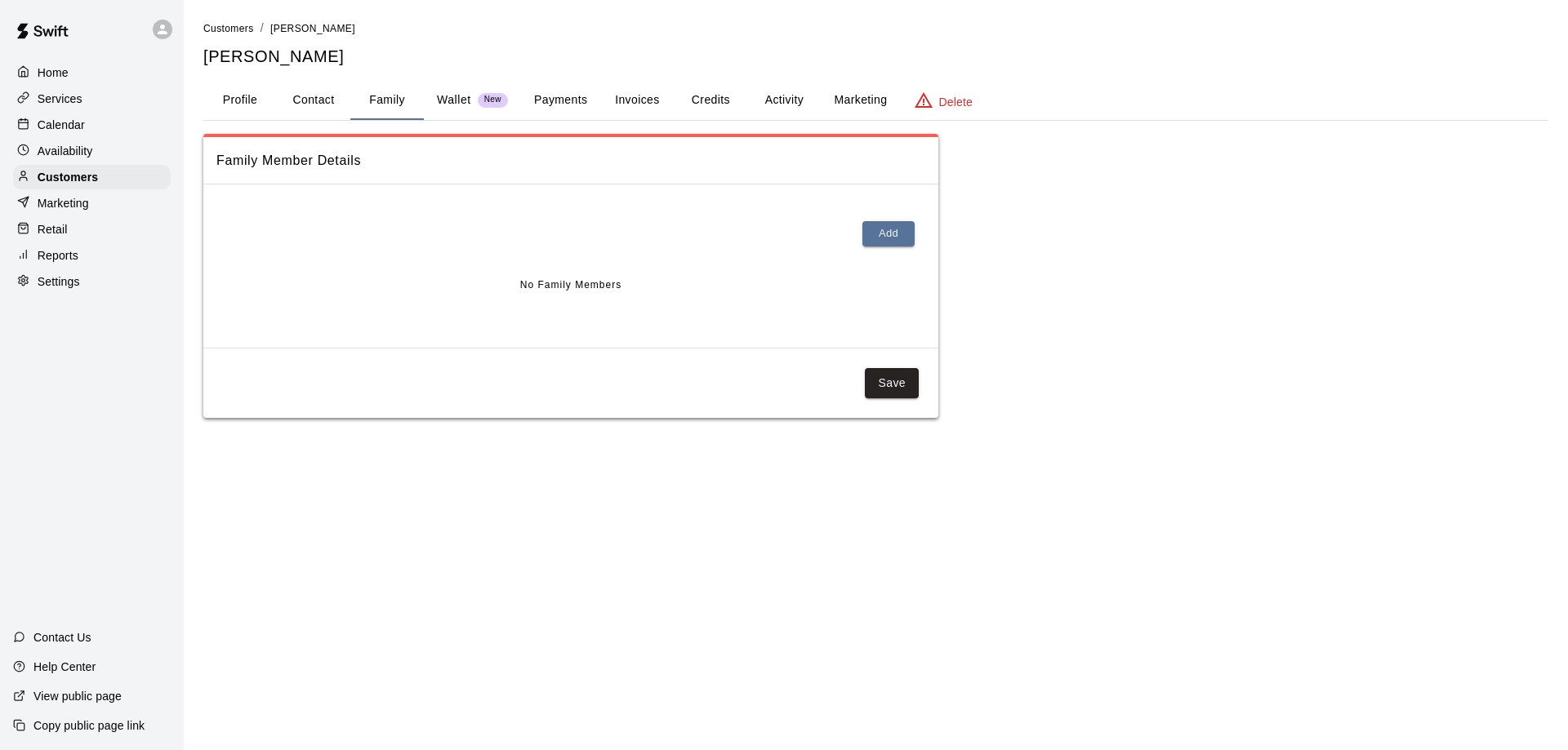
click at [290, 29] on span "Dylan Weeks" at bounding box center [312, 28] width 85 height 11
click at [239, 31] on span "Customers" at bounding box center [228, 28] width 50 height 11
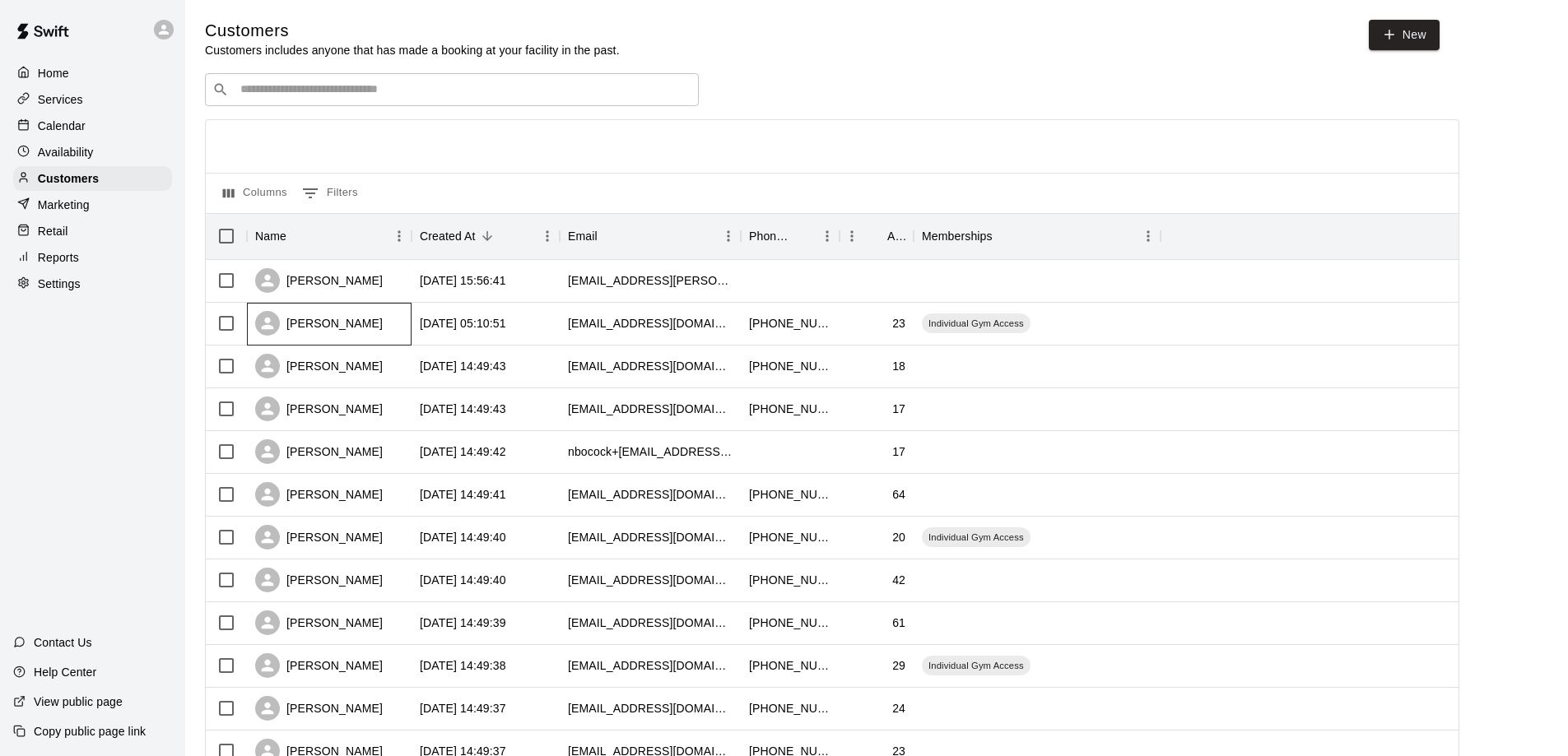
click at [357, 325] on div "Kaleb Crawford" at bounding box center [319, 323] width 128 height 25
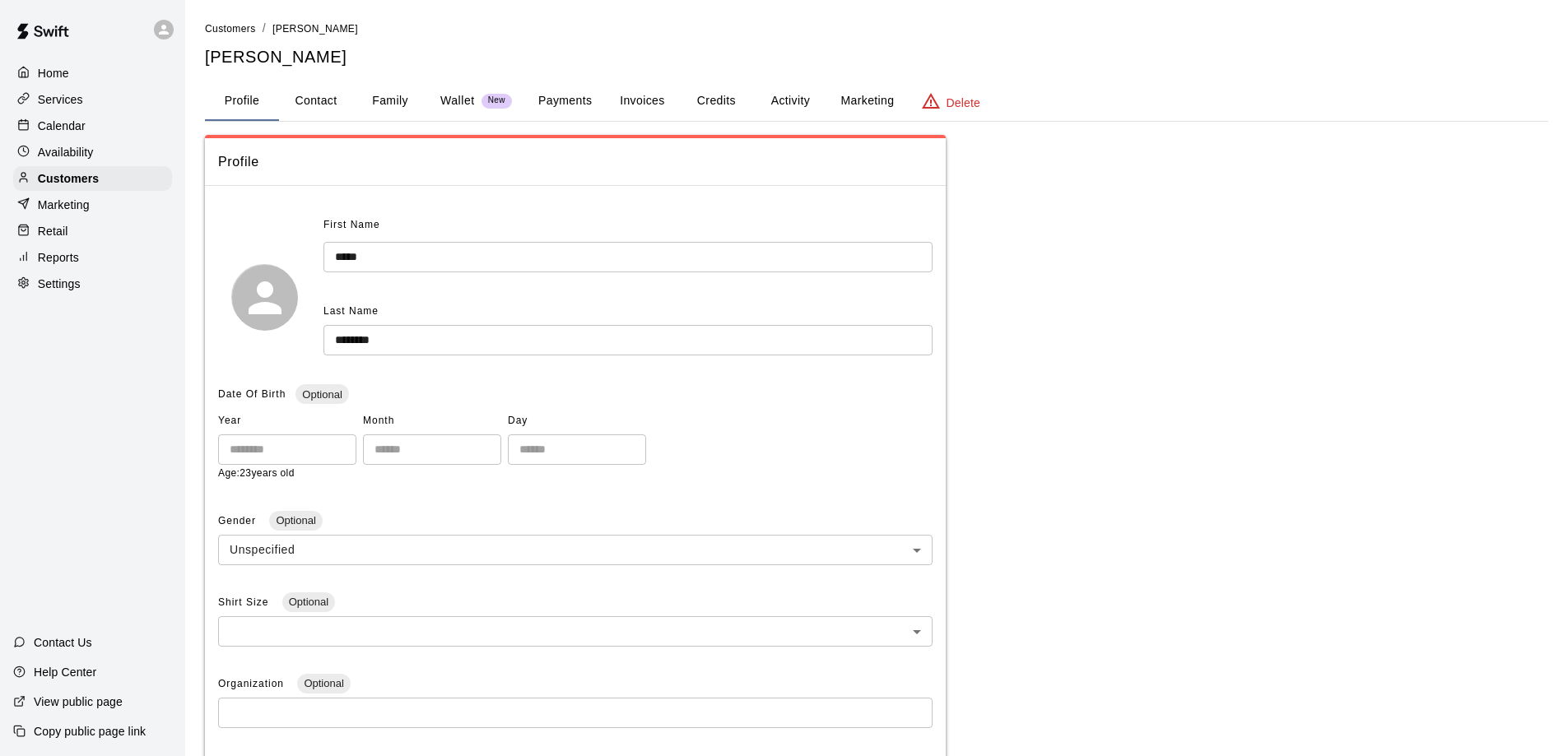
click at [324, 101] on button "Contact" at bounding box center [316, 102] width 74 height 40
select select "**"
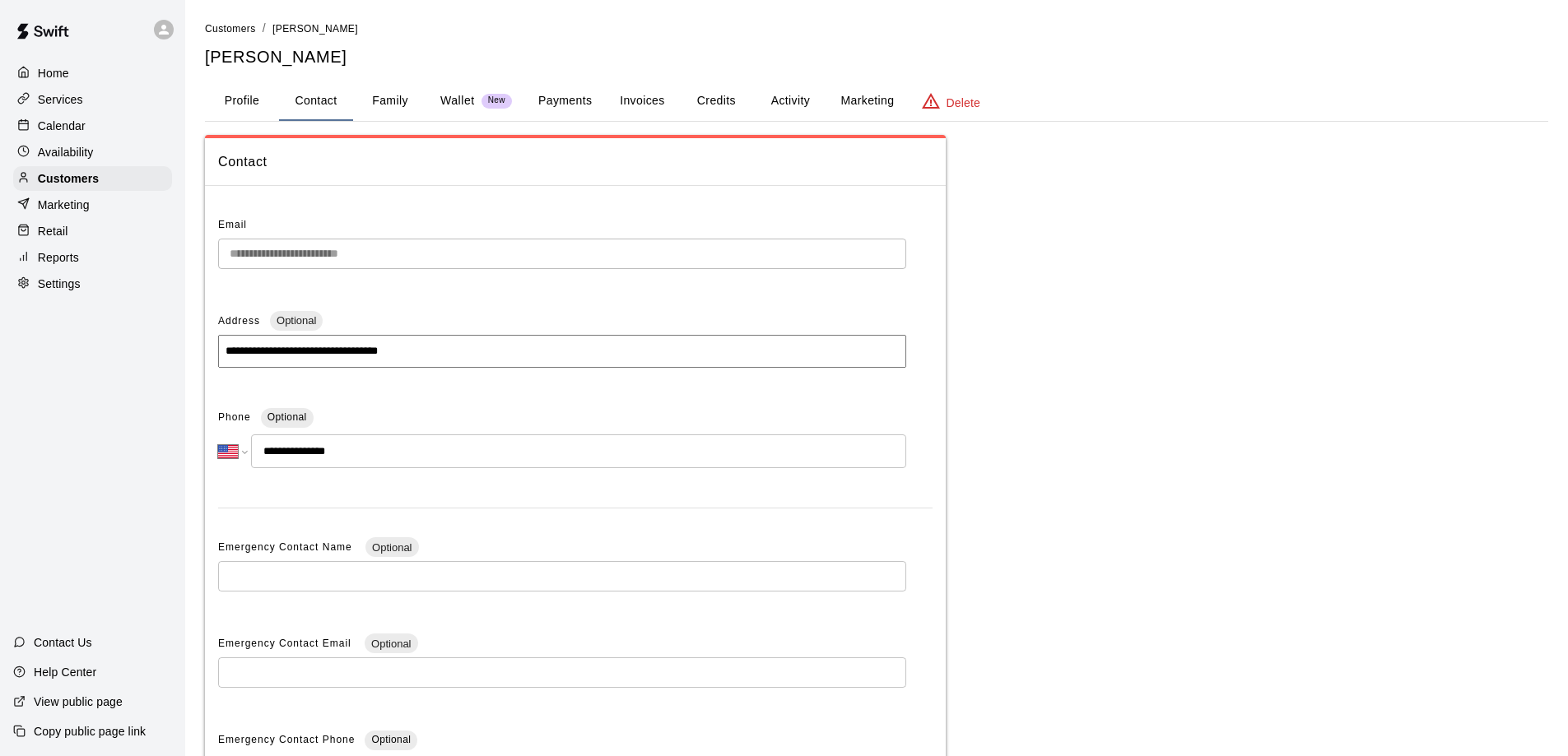
click at [407, 102] on button "Family" at bounding box center [390, 102] width 74 height 40
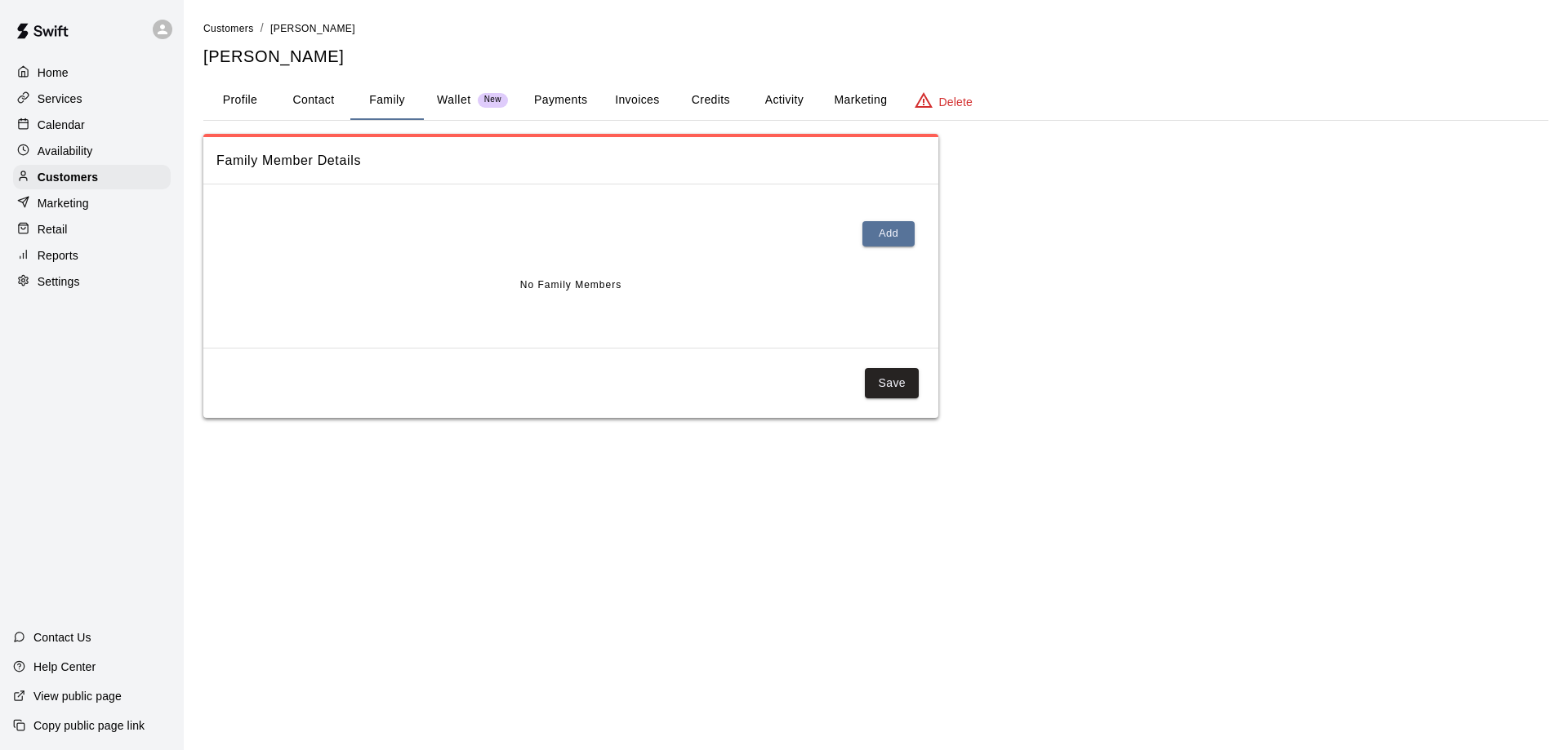
click at [461, 97] on p "Wallet" at bounding box center [454, 100] width 34 height 17
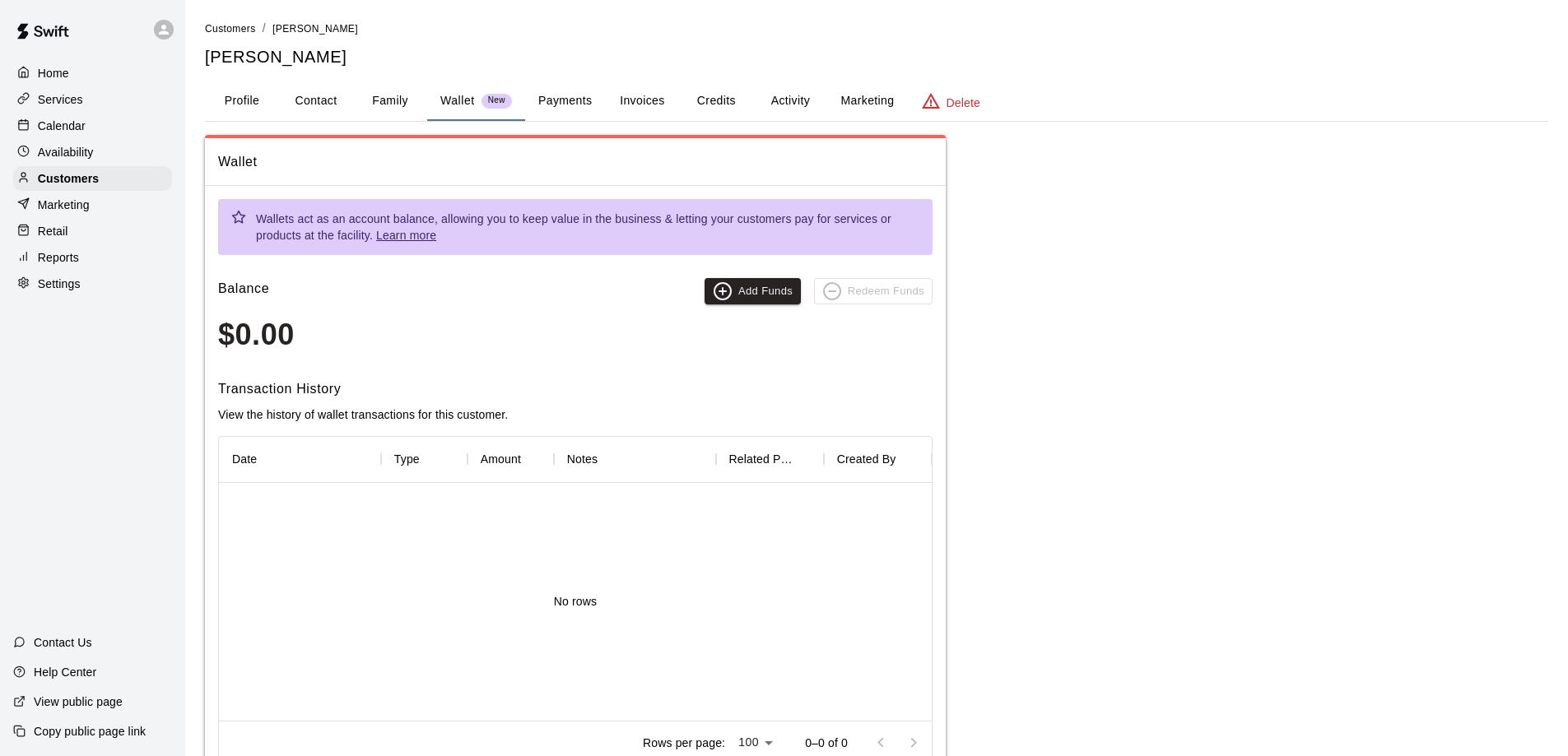
click at [555, 101] on button "Payments" at bounding box center [565, 102] width 80 height 40
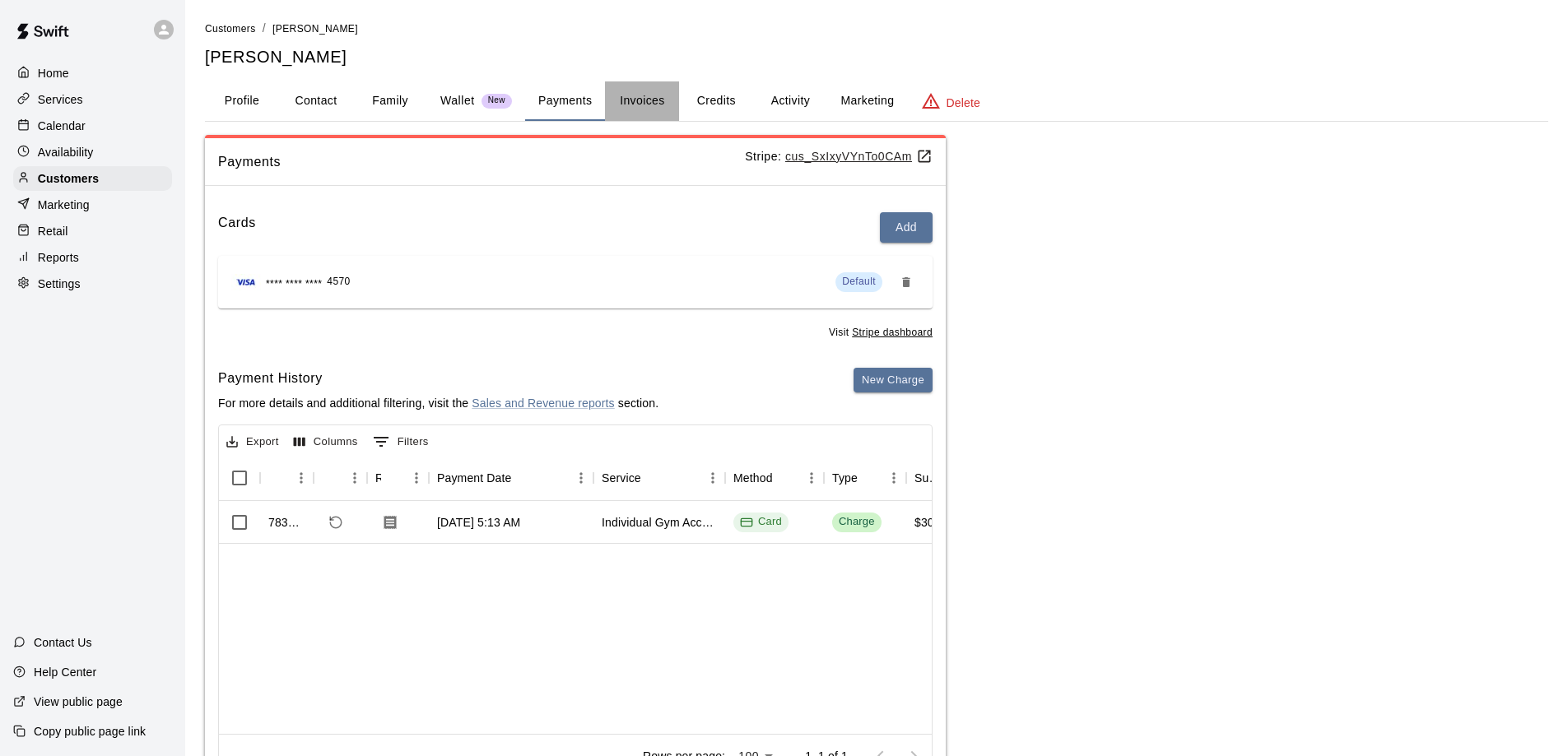
click at [658, 100] on button "Invoices" at bounding box center [642, 102] width 74 height 40
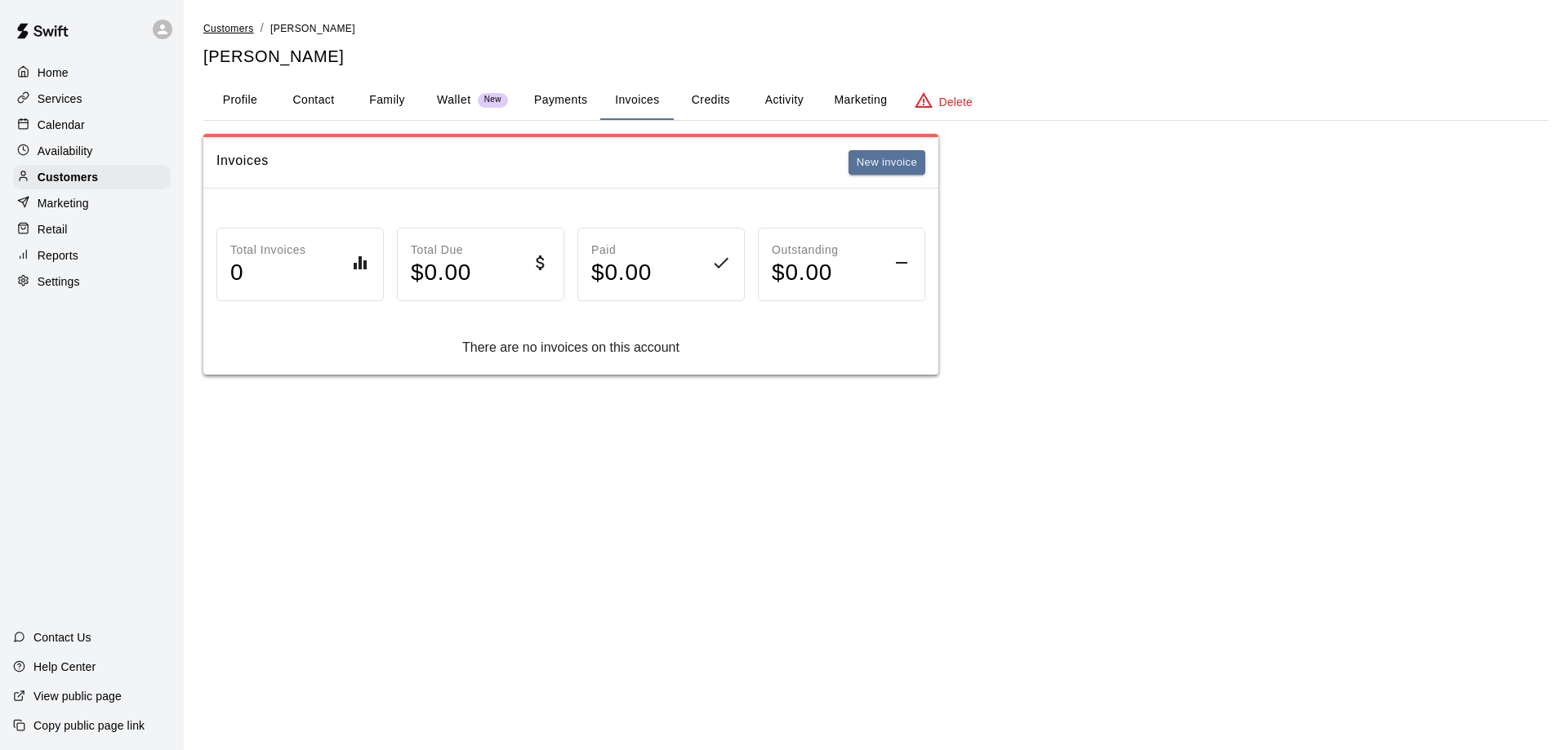
click at [248, 29] on span "Customers" at bounding box center [228, 28] width 50 height 11
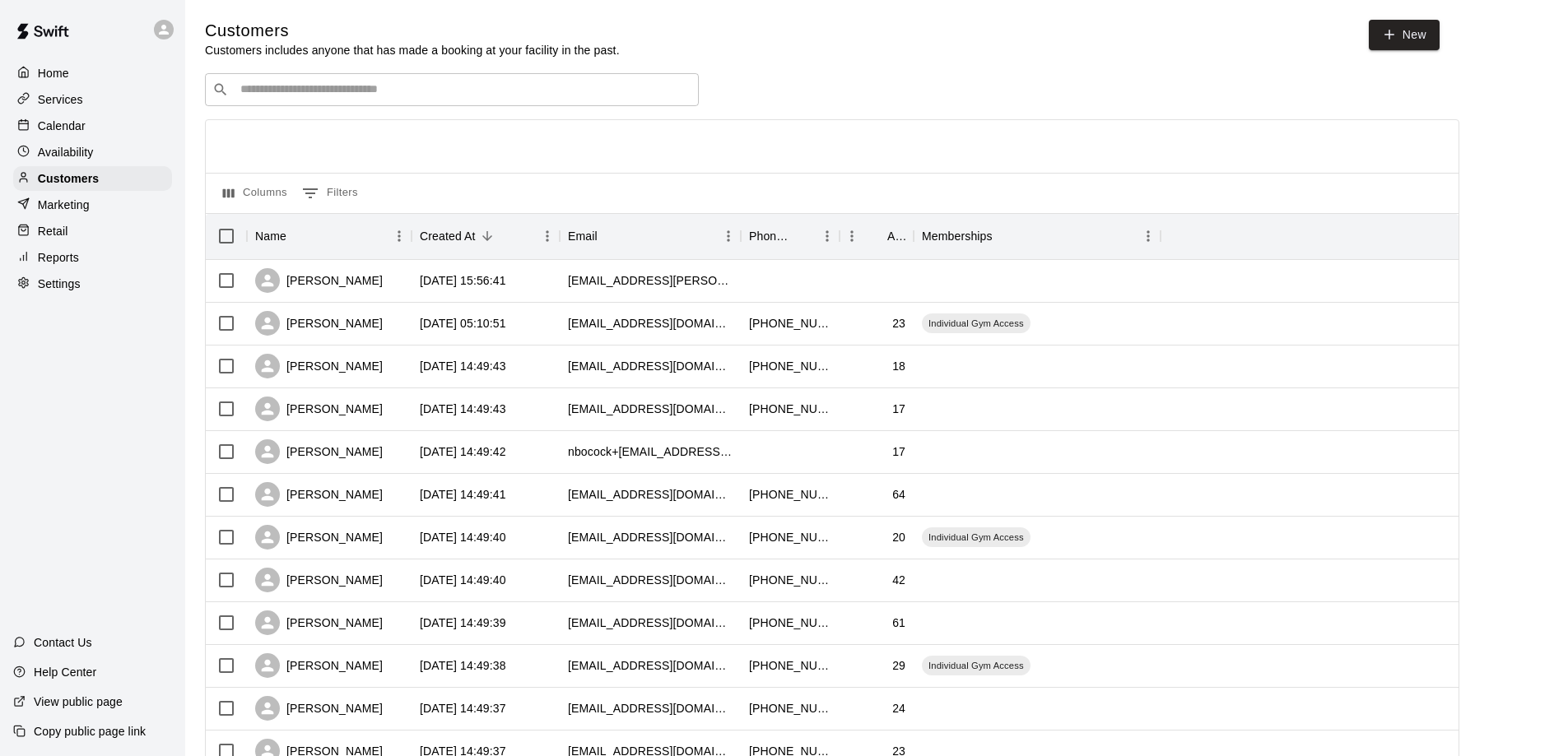
click at [289, 88] on input "Search customers by name or email" at bounding box center [463, 90] width 456 height 16
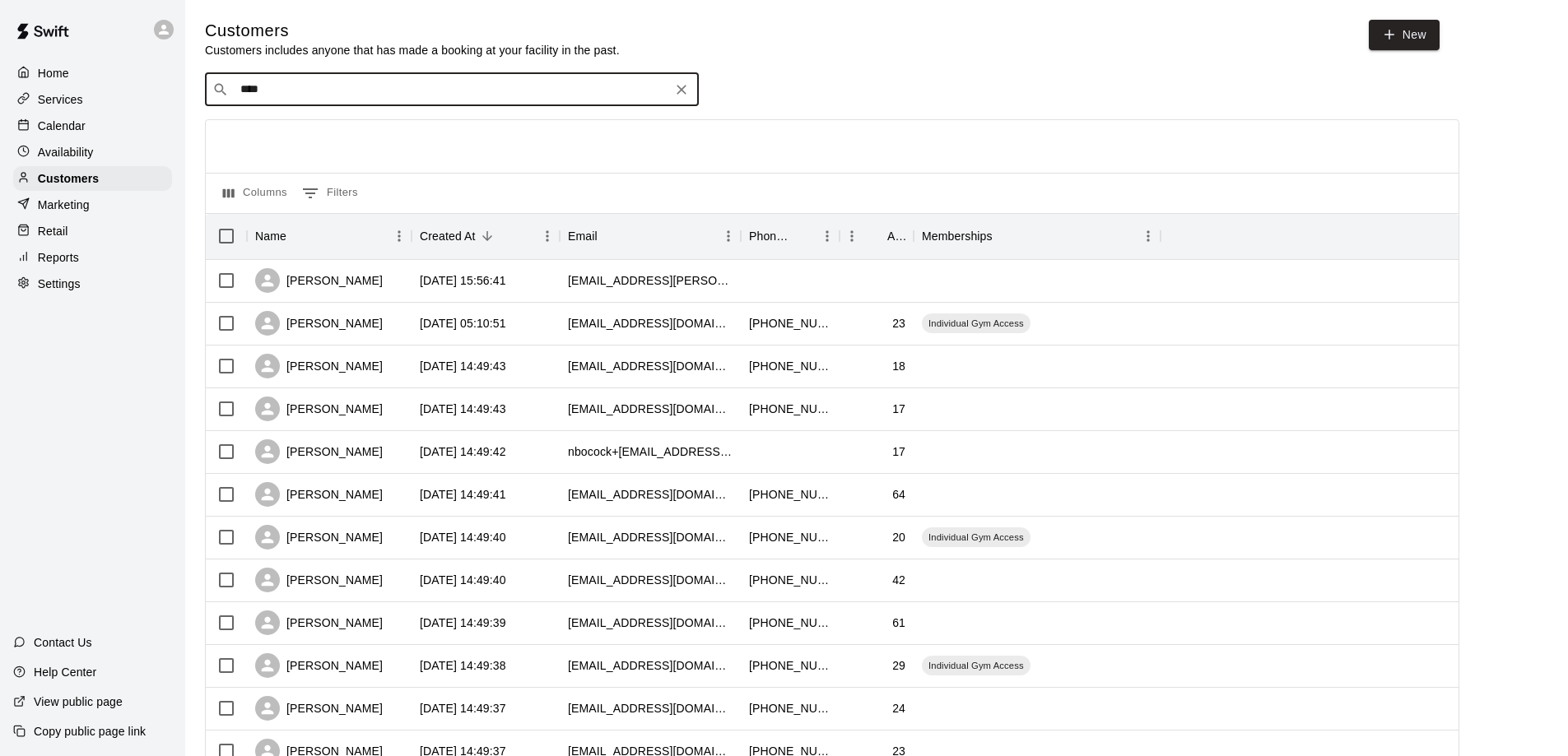
type input "*****"
click at [343, 146] on span "dweeks32354@gmail.com" at bounding box center [339, 144] width 177 height 11
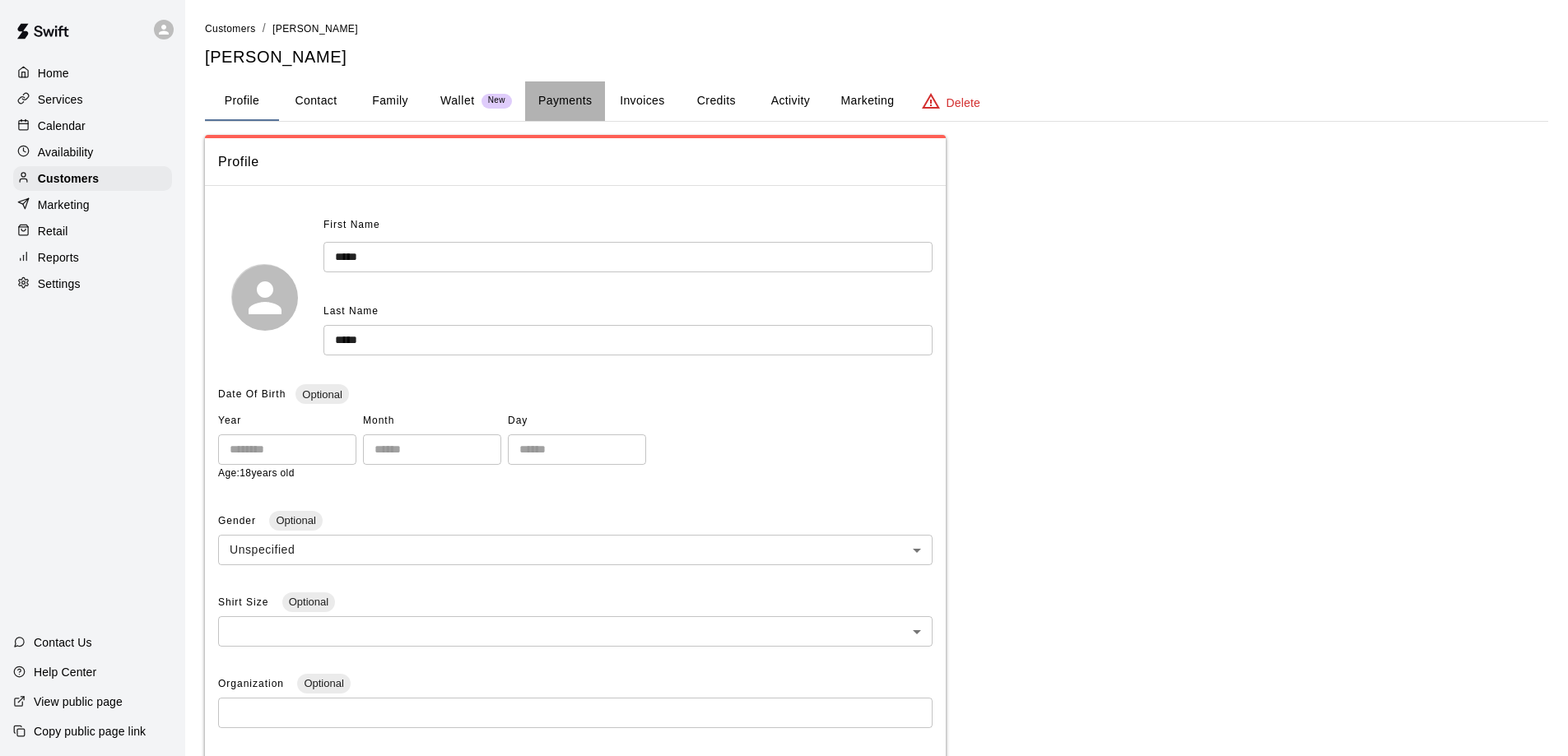
click at [544, 97] on button "Payments" at bounding box center [565, 102] width 80 height 40
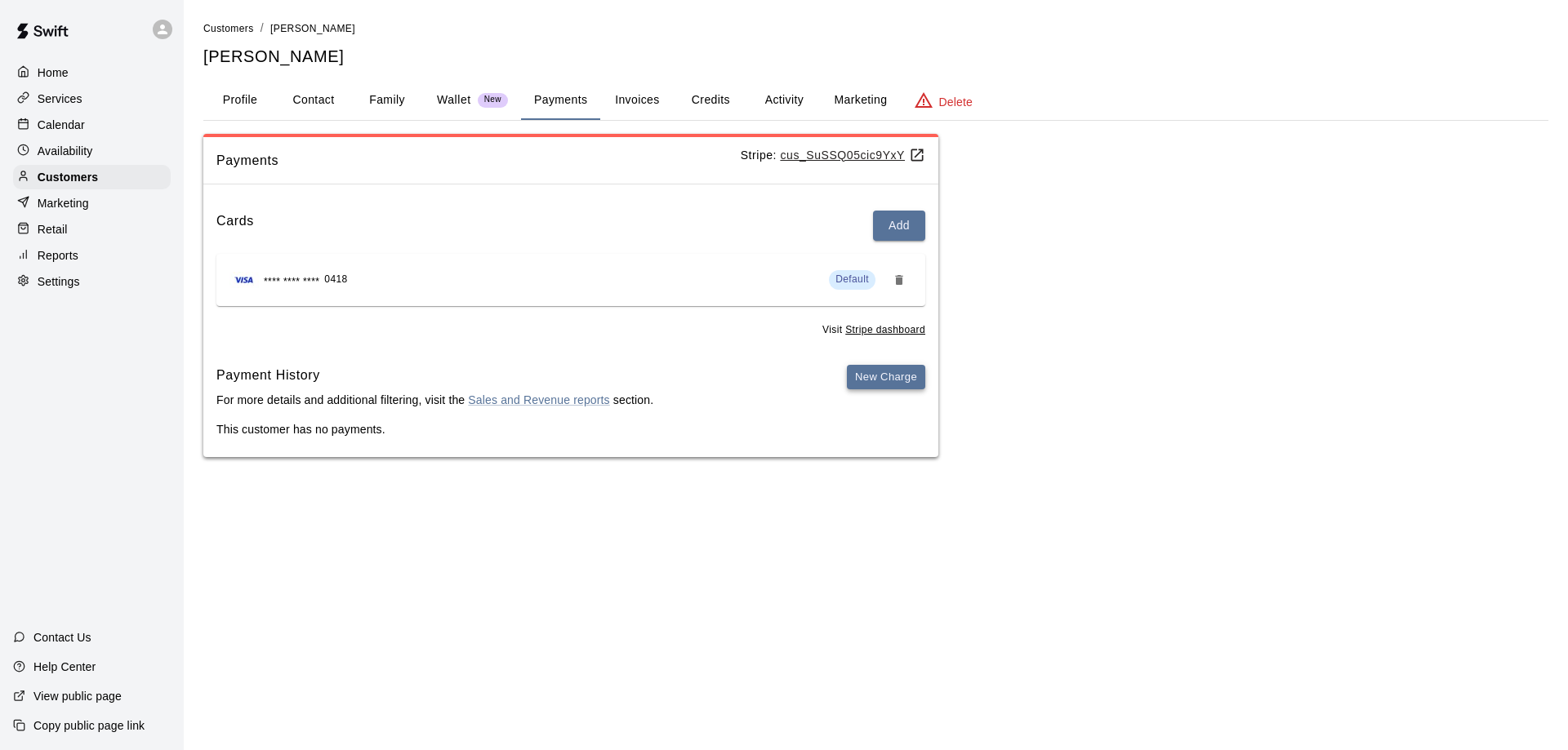
click at [871, 376] on button "New Charge" at bounding box center [886, 378] width 79 height 26
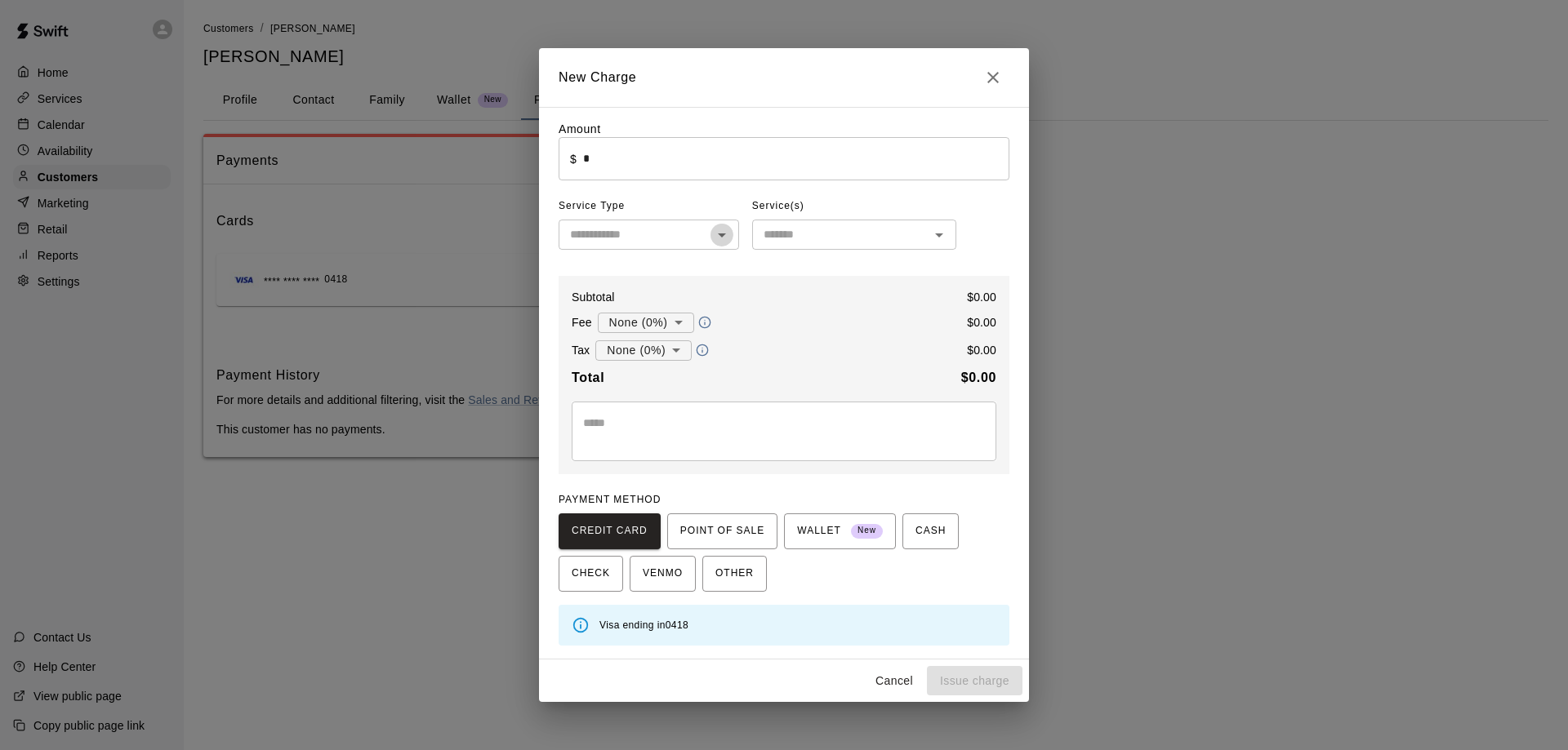
click at [725, 237] on icon "Open" at bounding box center [721, 235] width 20 height 20
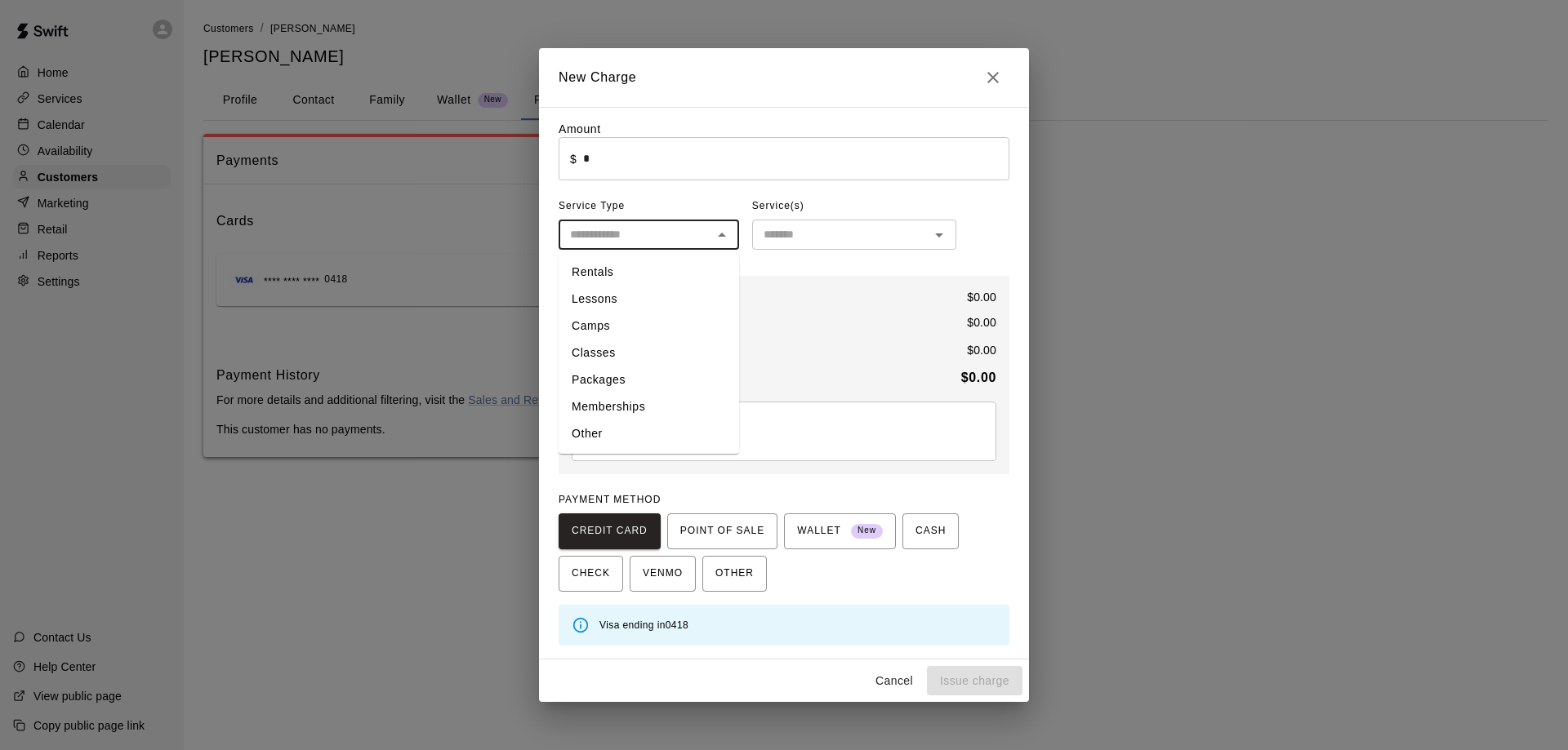
click at [645, 404] on li "Memberships" at bounding box center [649, 407] width 180 height 27
type input "**********"
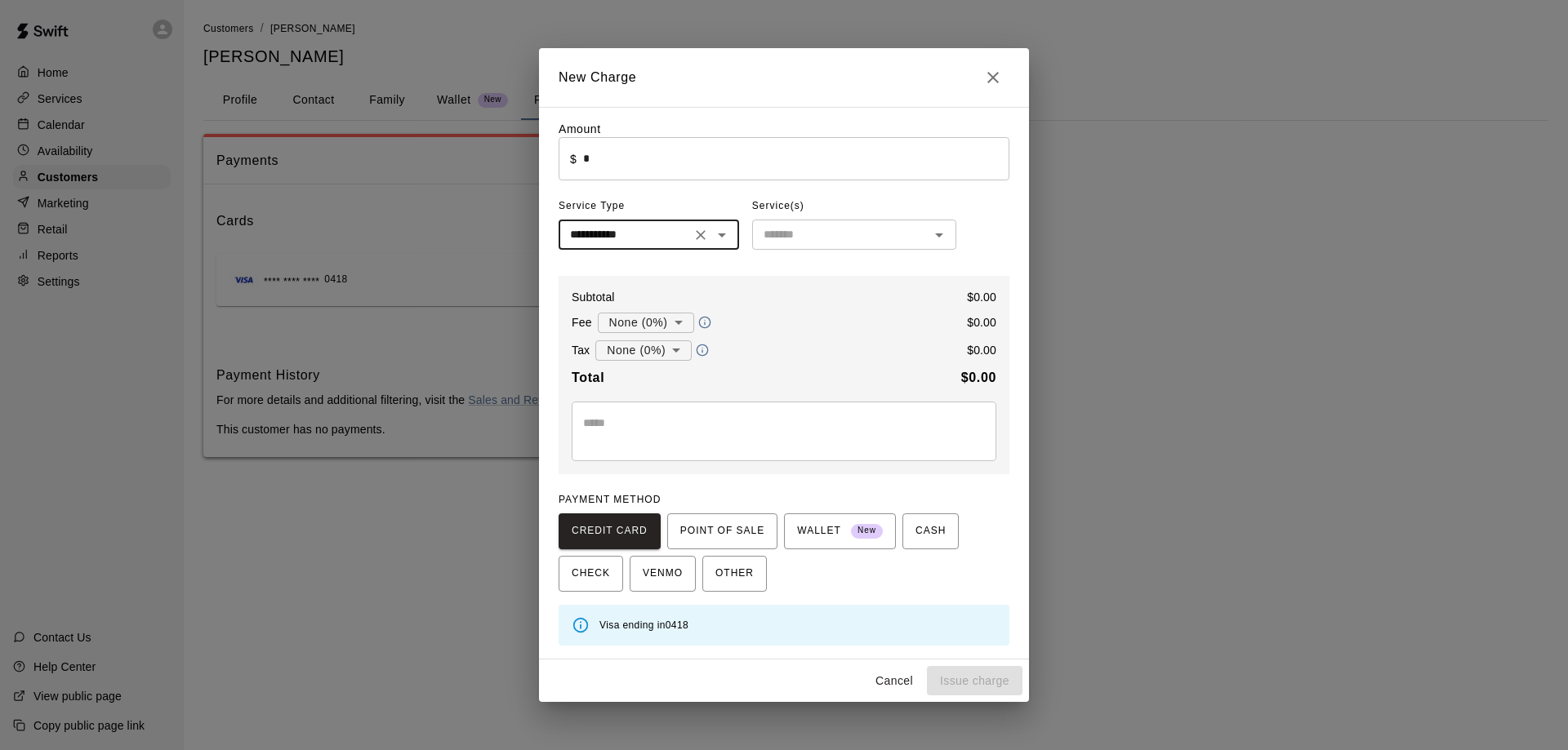
click at [872, 231] on input "text" at bounding box center [841, 235] width 167 height 21
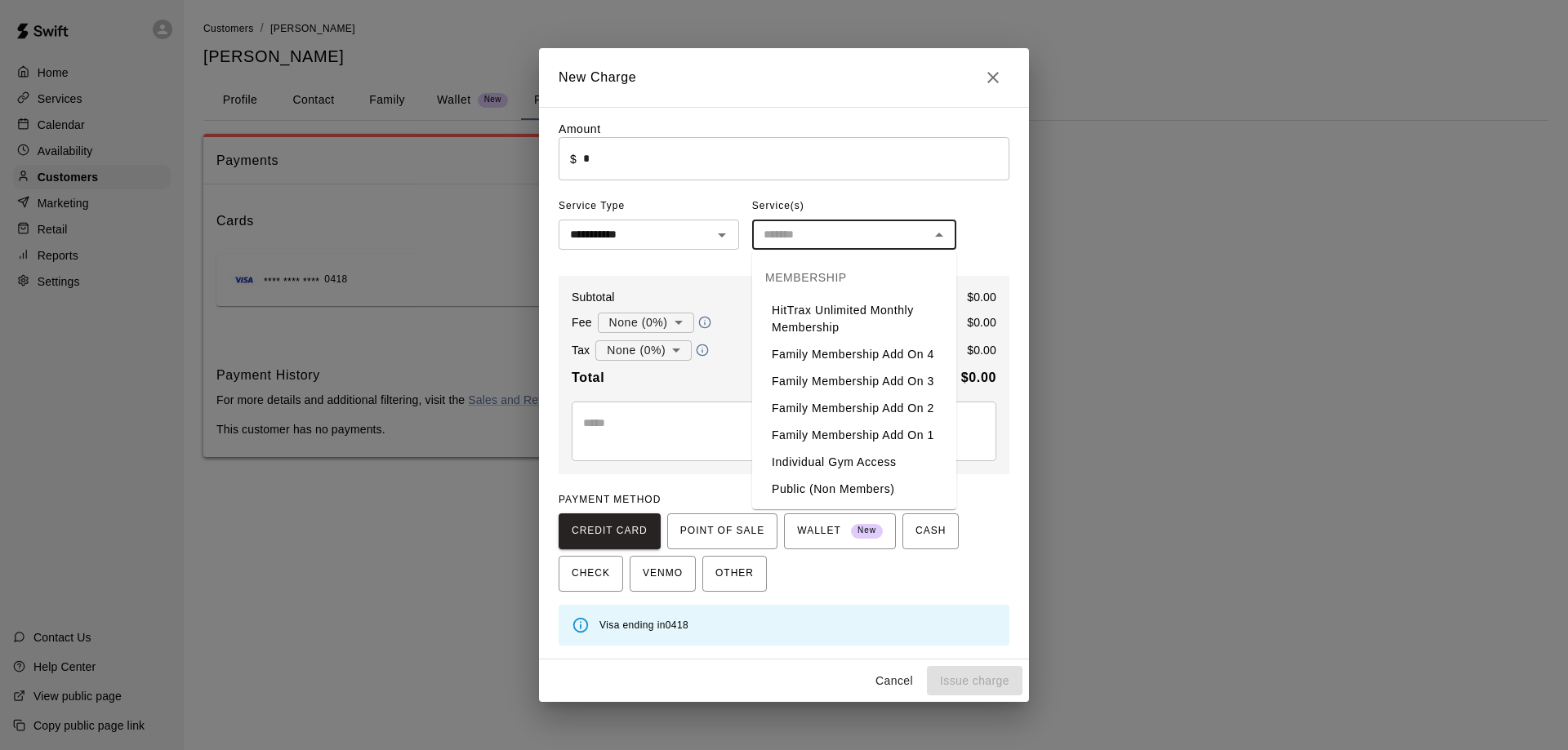
click at [849, 455] on li "Individual Gym Access" at bounding box center [854, 463] width 204 height 27
type input "**********"
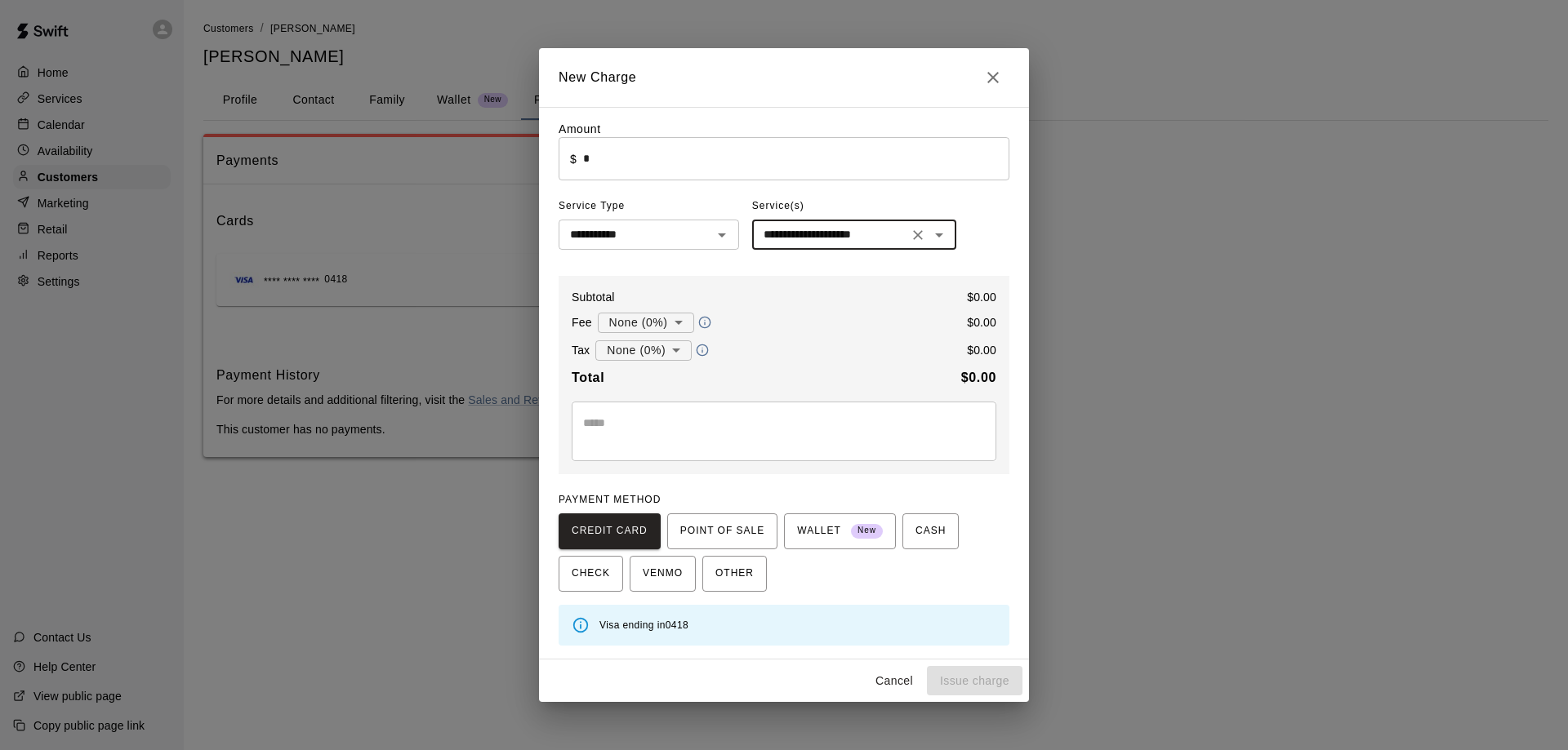
click at [650, 147] on input "*" at bounding box center [796, 159] width 426 height 44
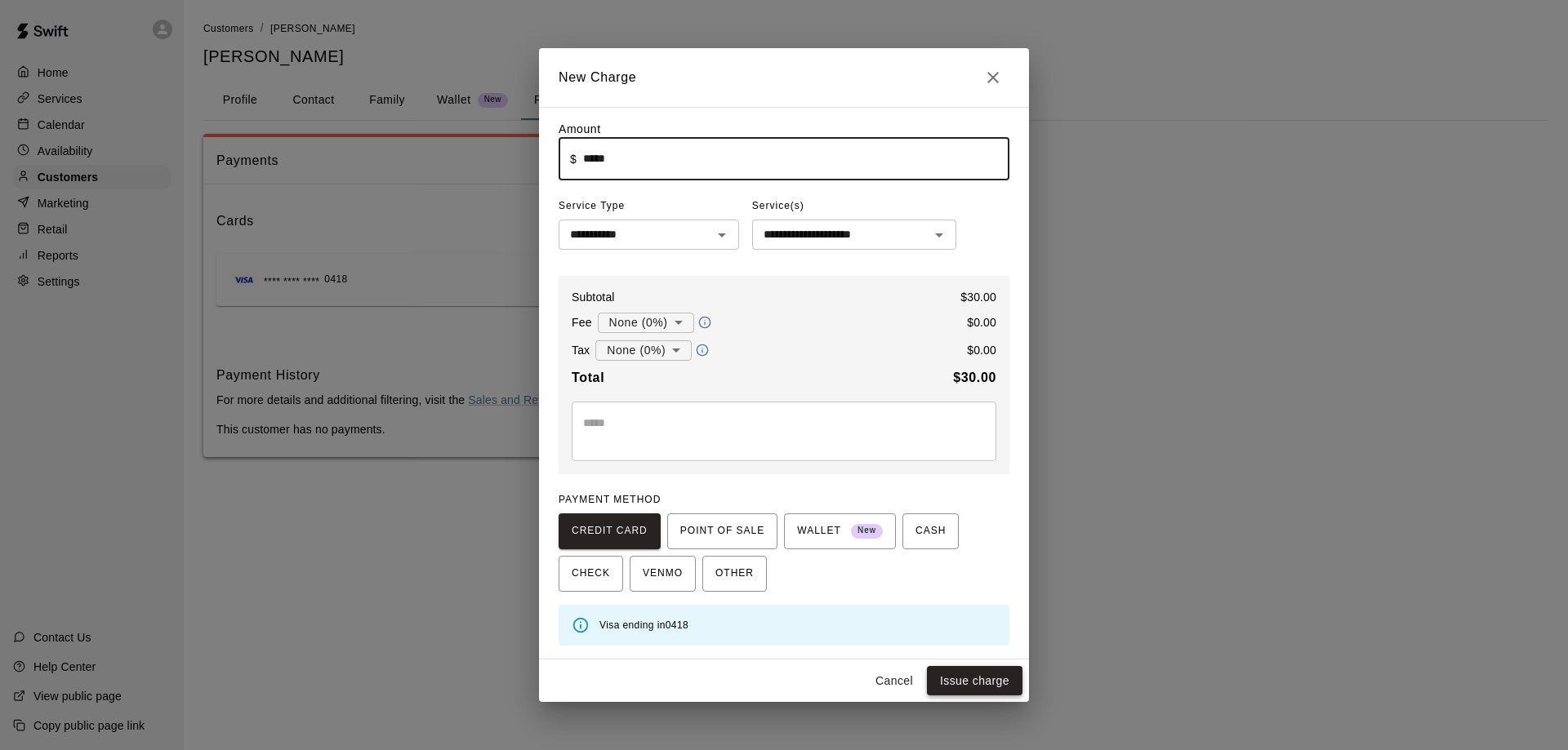
click at [947, 677] on button "Issue charge" at bounding box center [974, 681] width 96 height 30
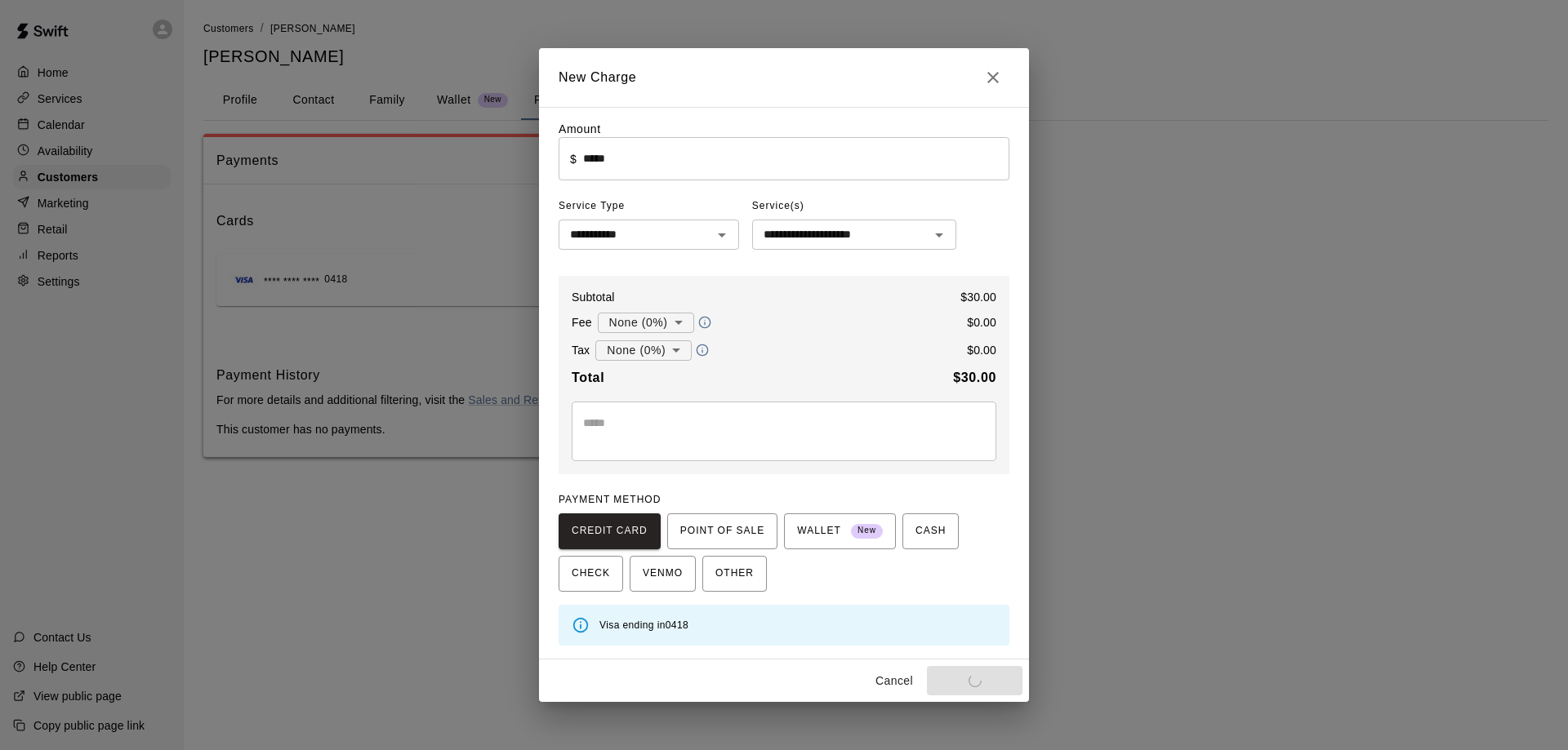
type input "*"
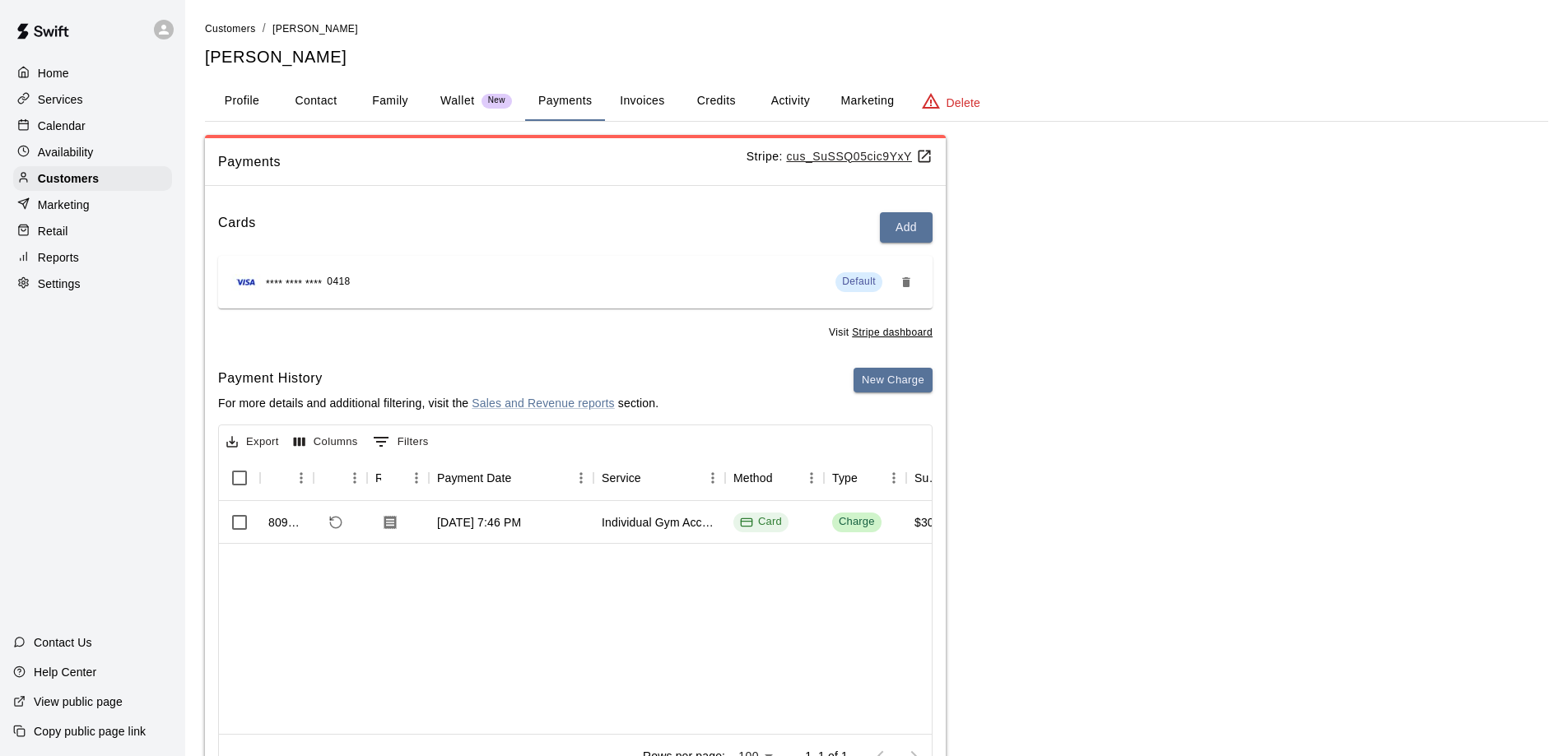
click at [68, 264] on p "Reports" at bounding box center [59, 257] width 41 height 16
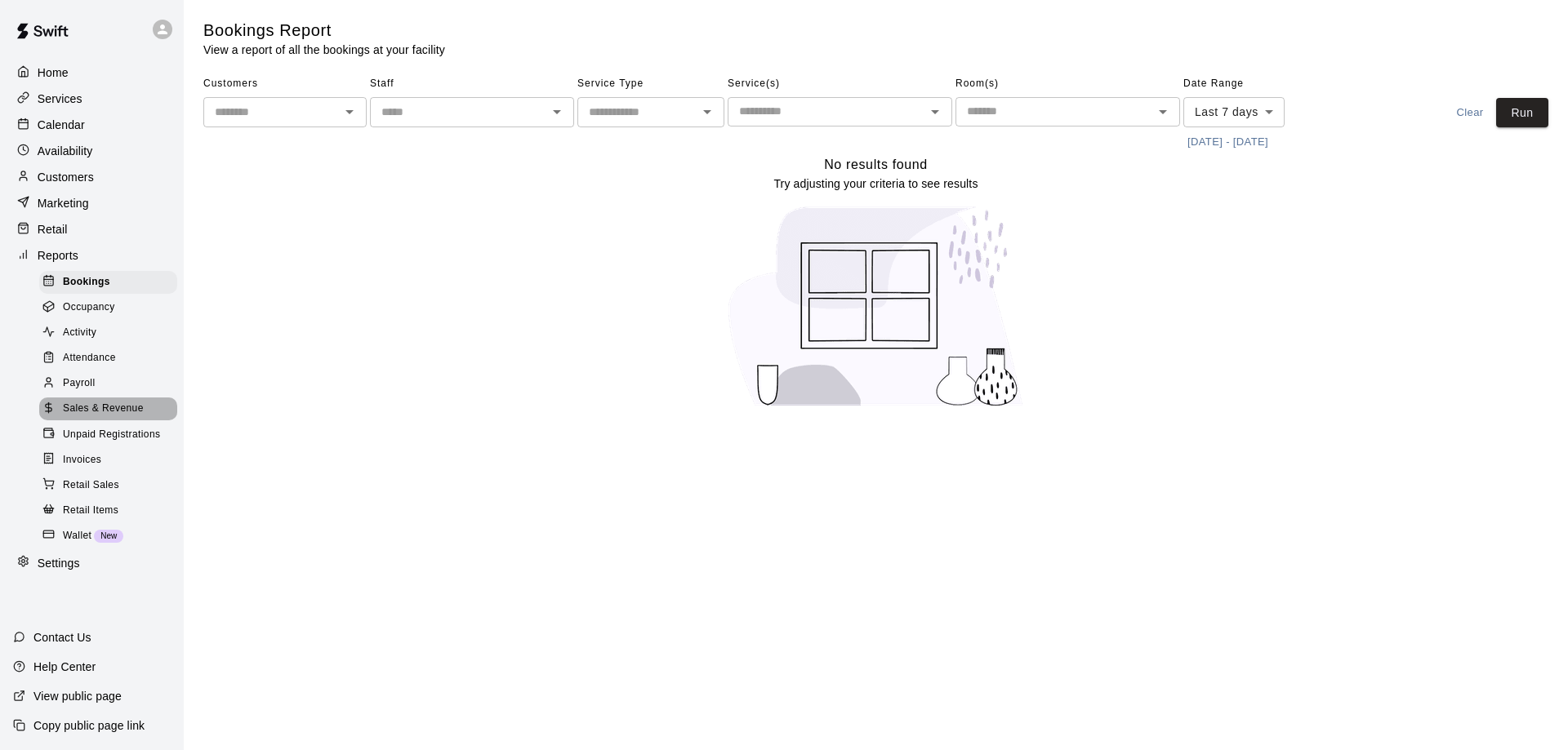
click at [101, 414] on span "Sales & Revenue" at bounding box center [103, 408] width 81 height 16
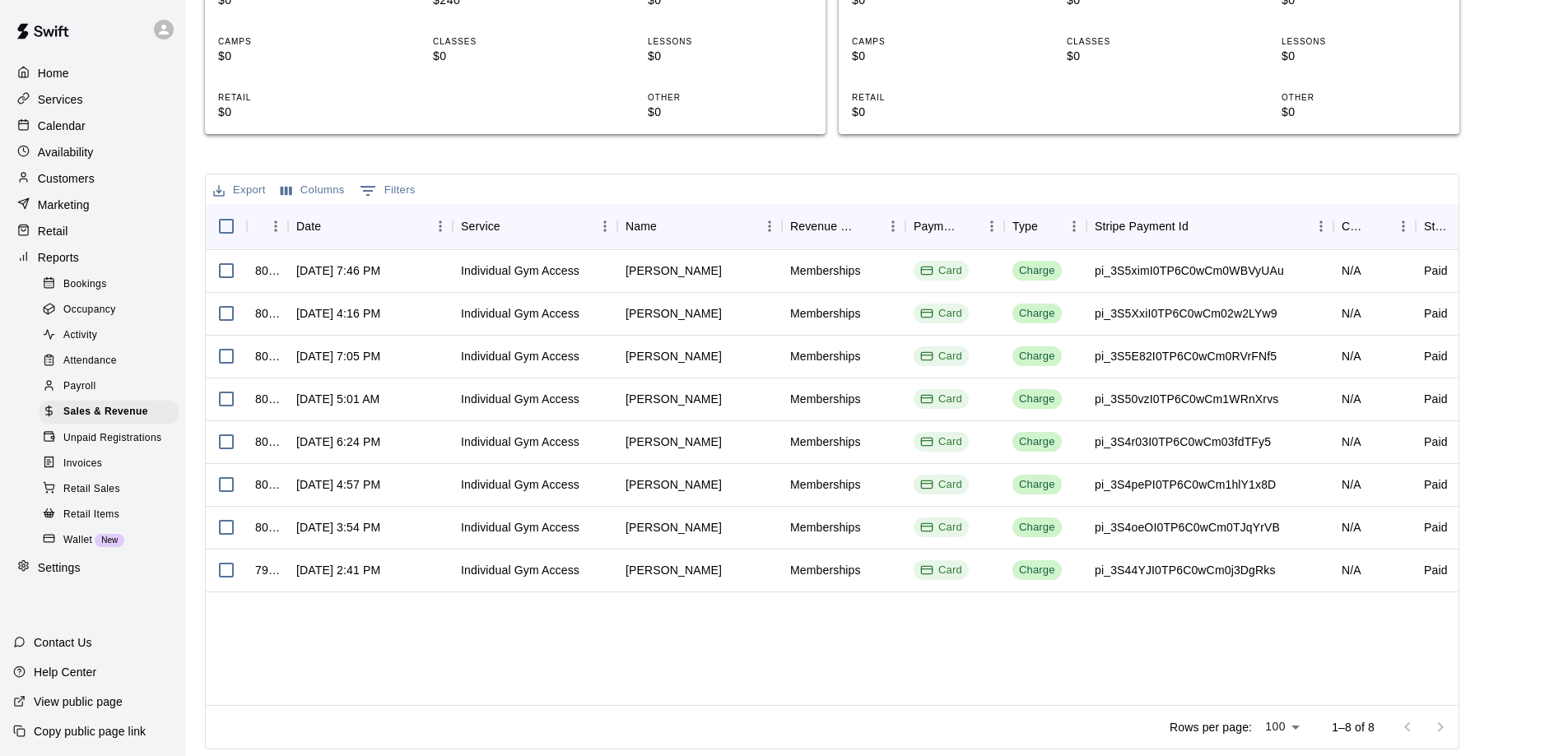
scroll to position [293, 0]
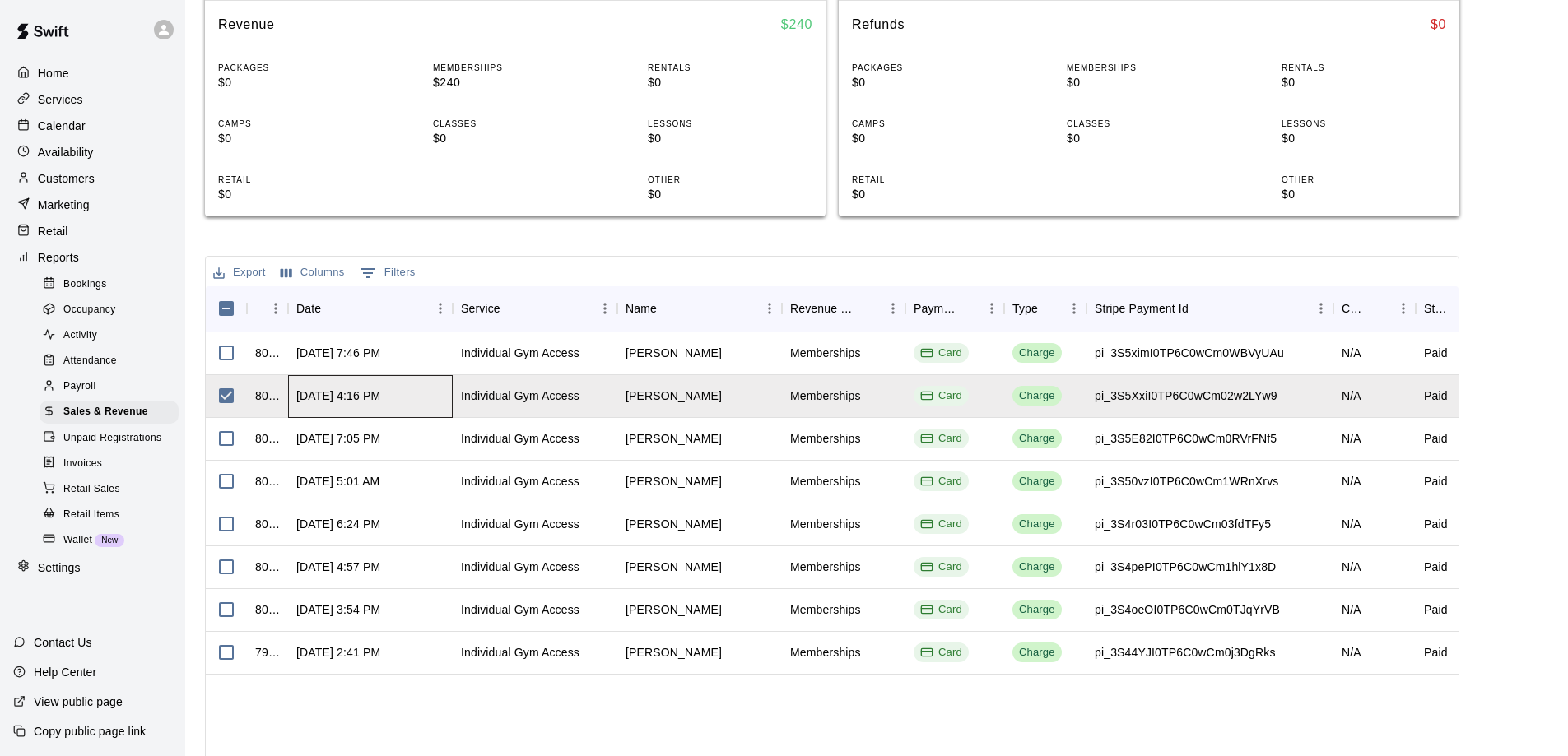
click at [312, 394] on div "[DATE] 4:16 PM" at bounding box center [338, 395] width 84 height 16
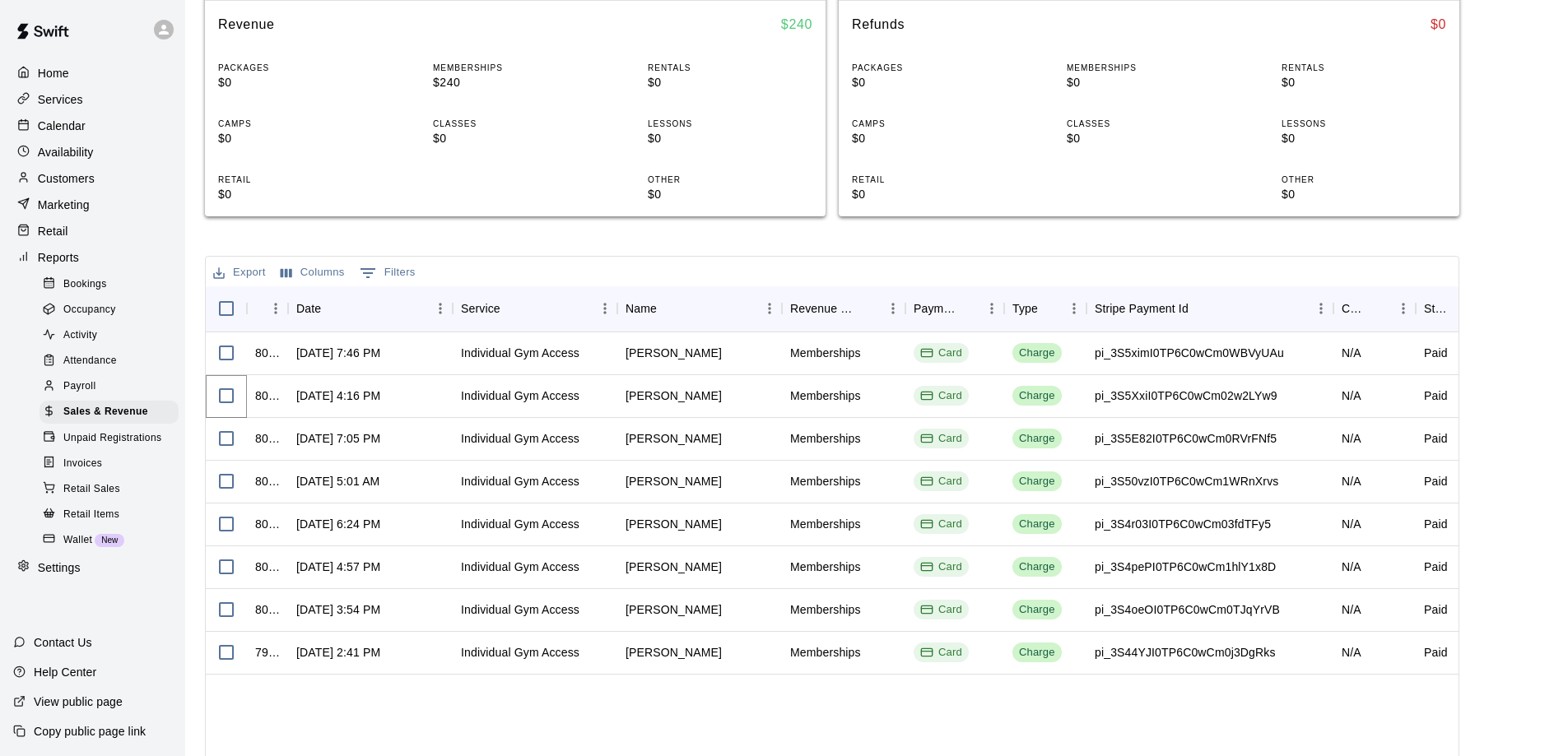
scroll to position [0, 0]
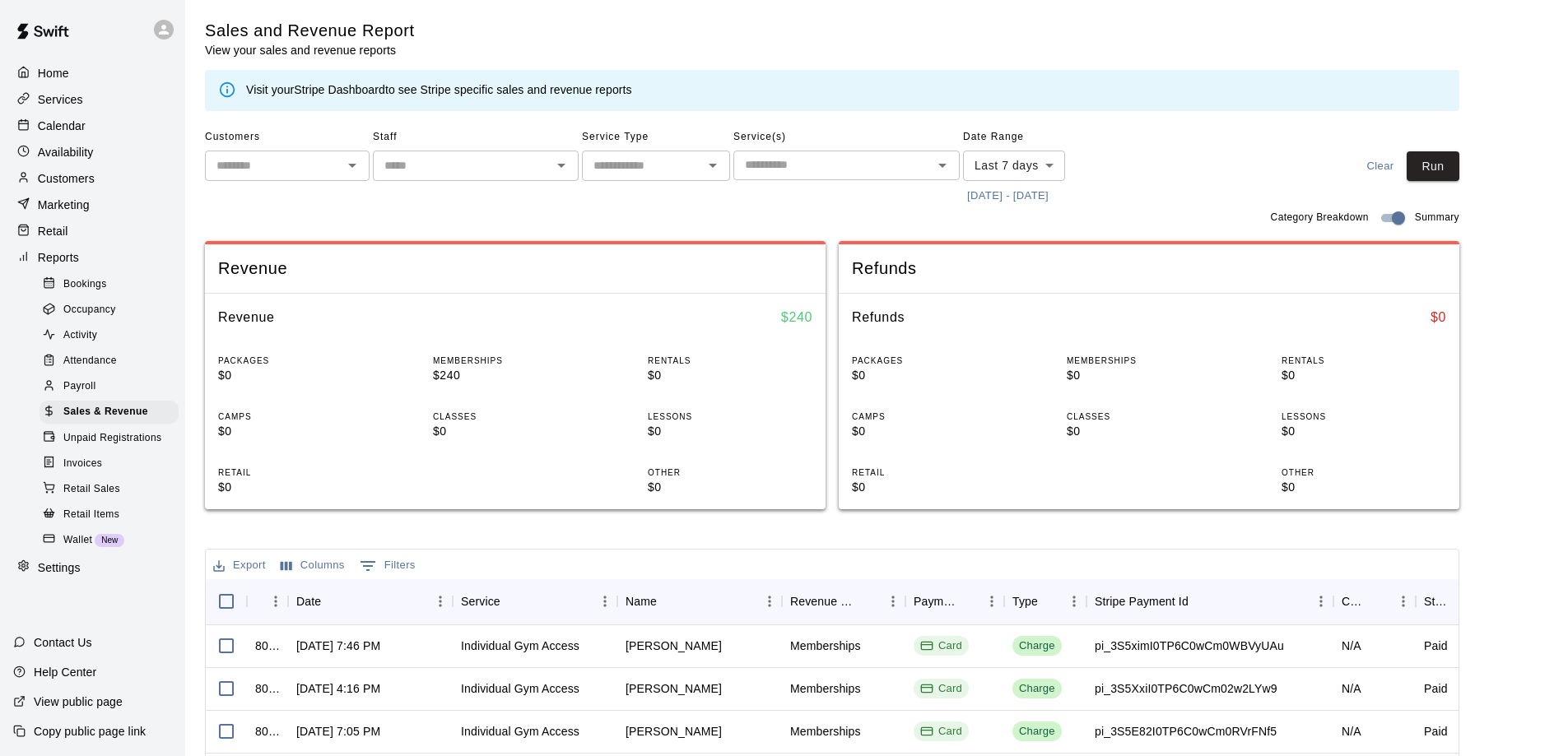
click at [74, 191] on div "Customers" at bounding box center [92, 178] width 159 height 25
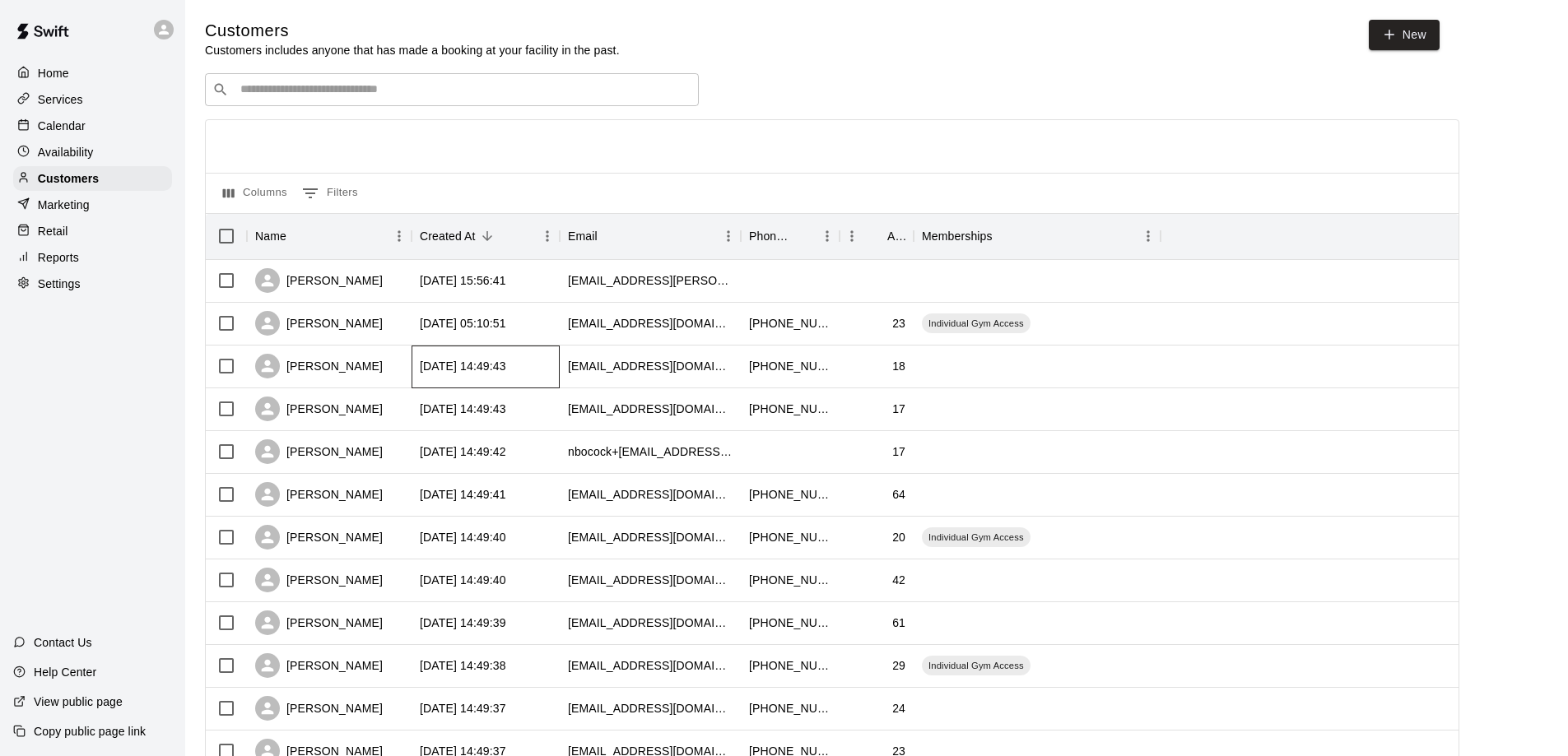
click at [474, 369] on div "2025-08-21 14:49:43" at bounding box center [463, 366] width 86 height 16
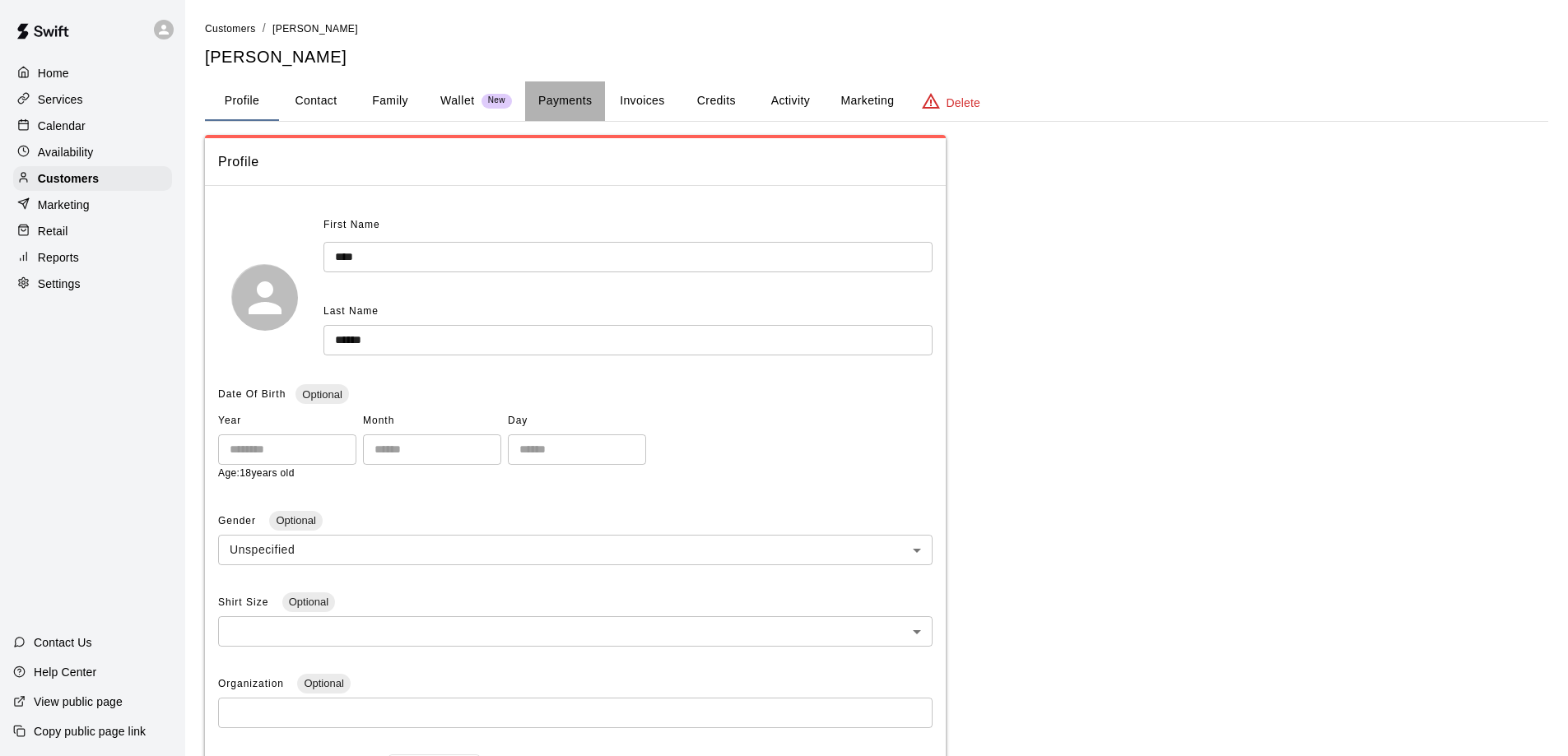
click at [559, 98] on button "Payments" at bounding box center [565, 102] width 80 height 40
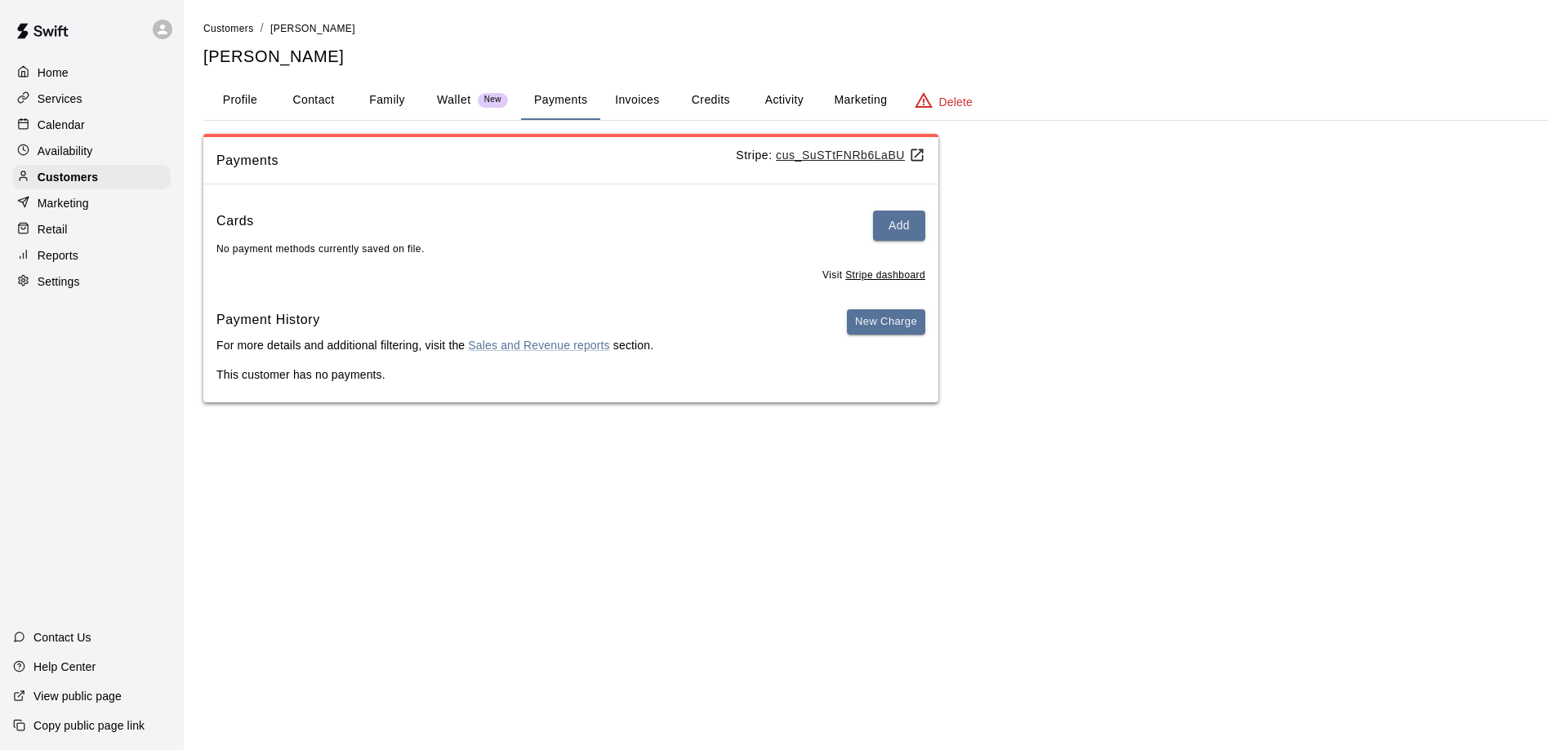
click at [634, 102] on button "Invoices" at bounding box center [637, 101] width 73 height 39
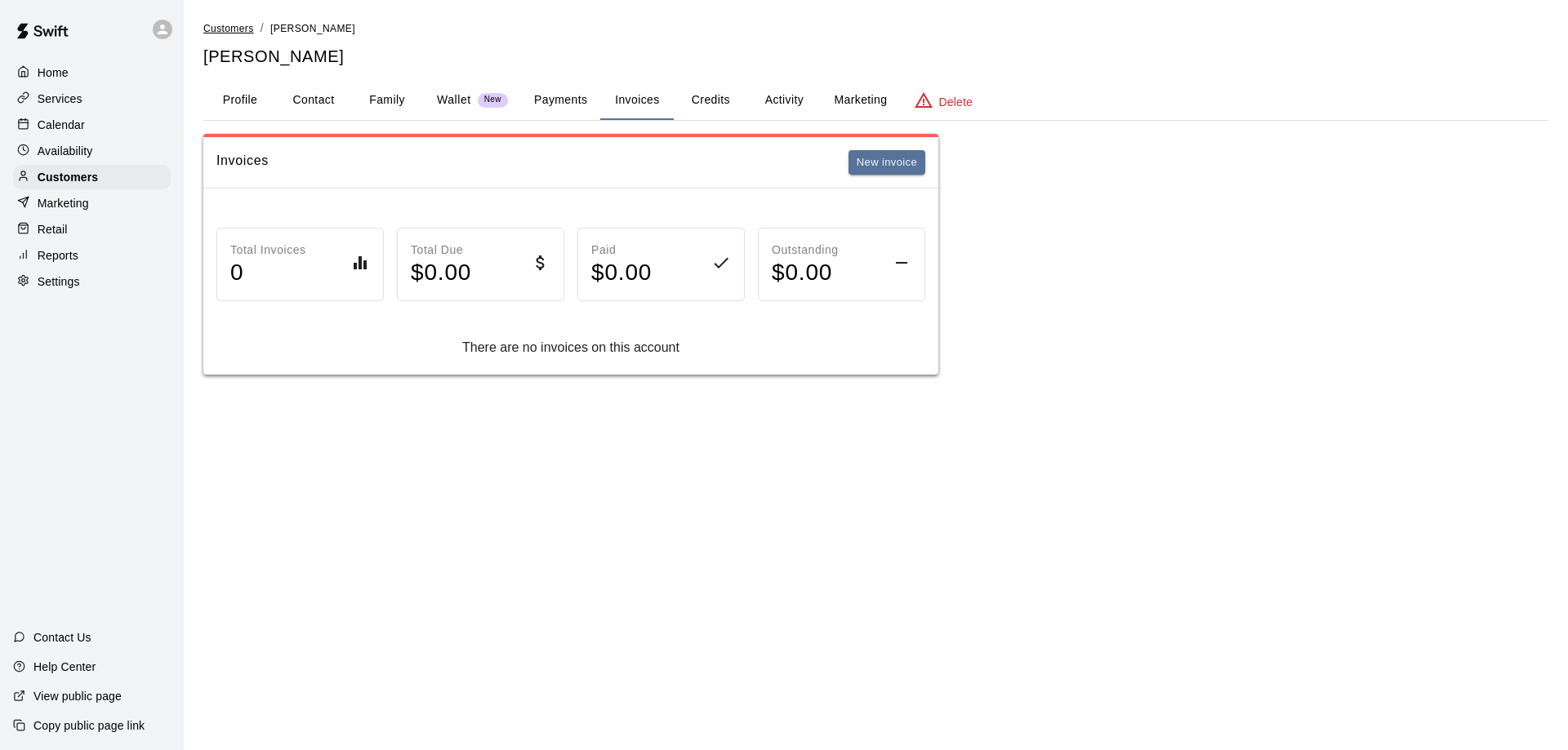
click at [226, 27] on span "Customers" at bounding box center [228, 28] width 50 height 11
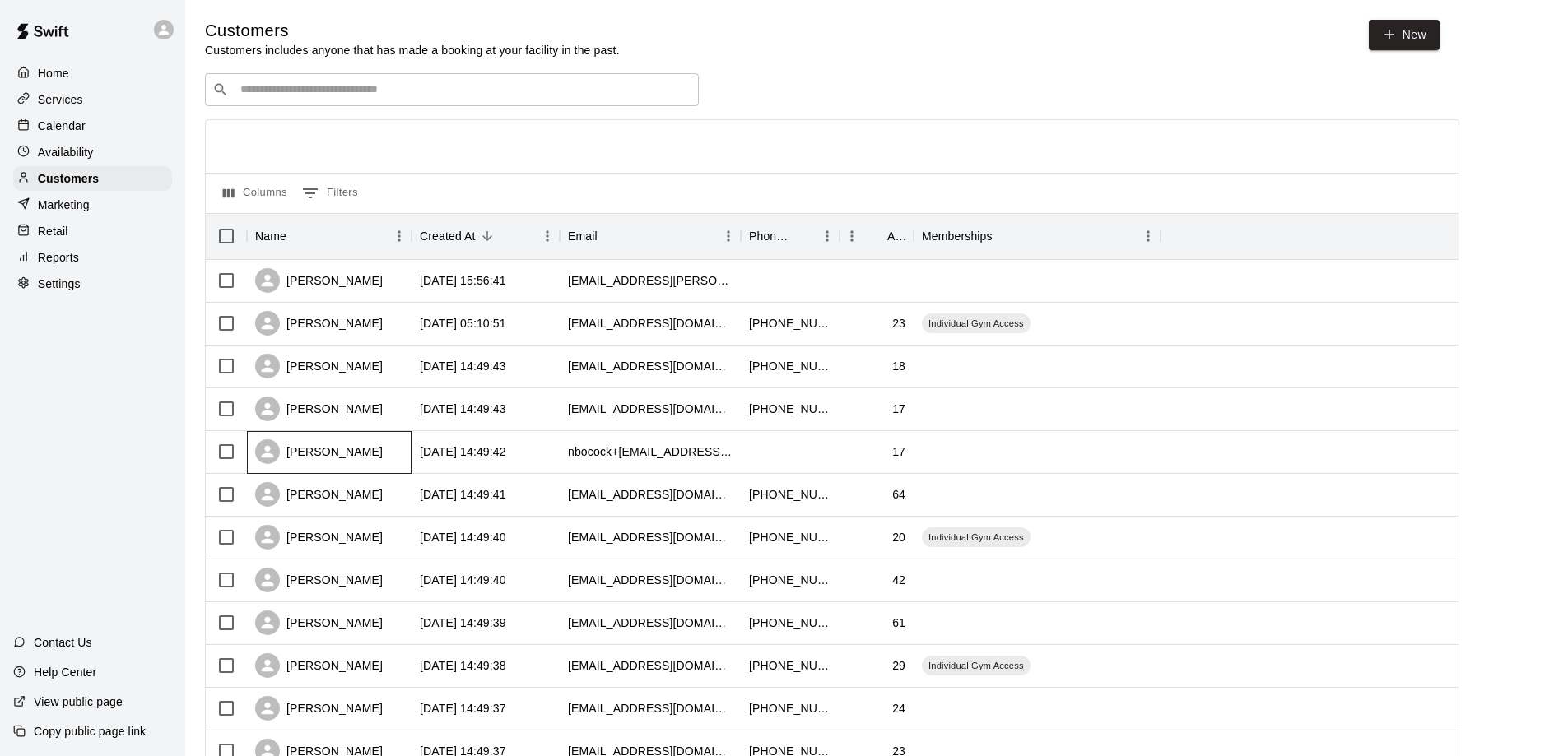
click at [360, 459] on div "Zach Bocock" at bounding box center [329, 453] width 165 height 43
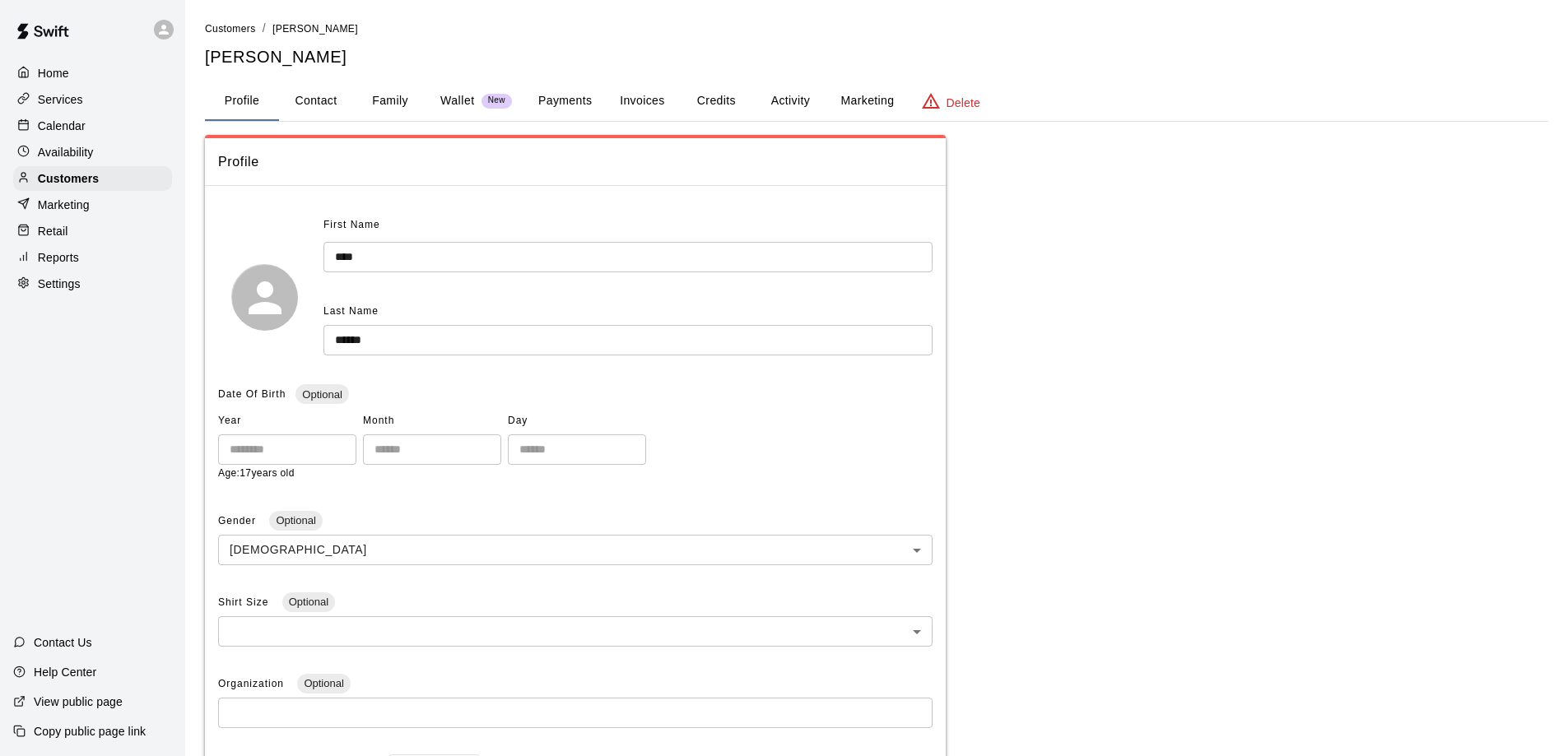
click at [625, 95] on button "Invoices" at bounding box center [642, 102] width 74 height 40
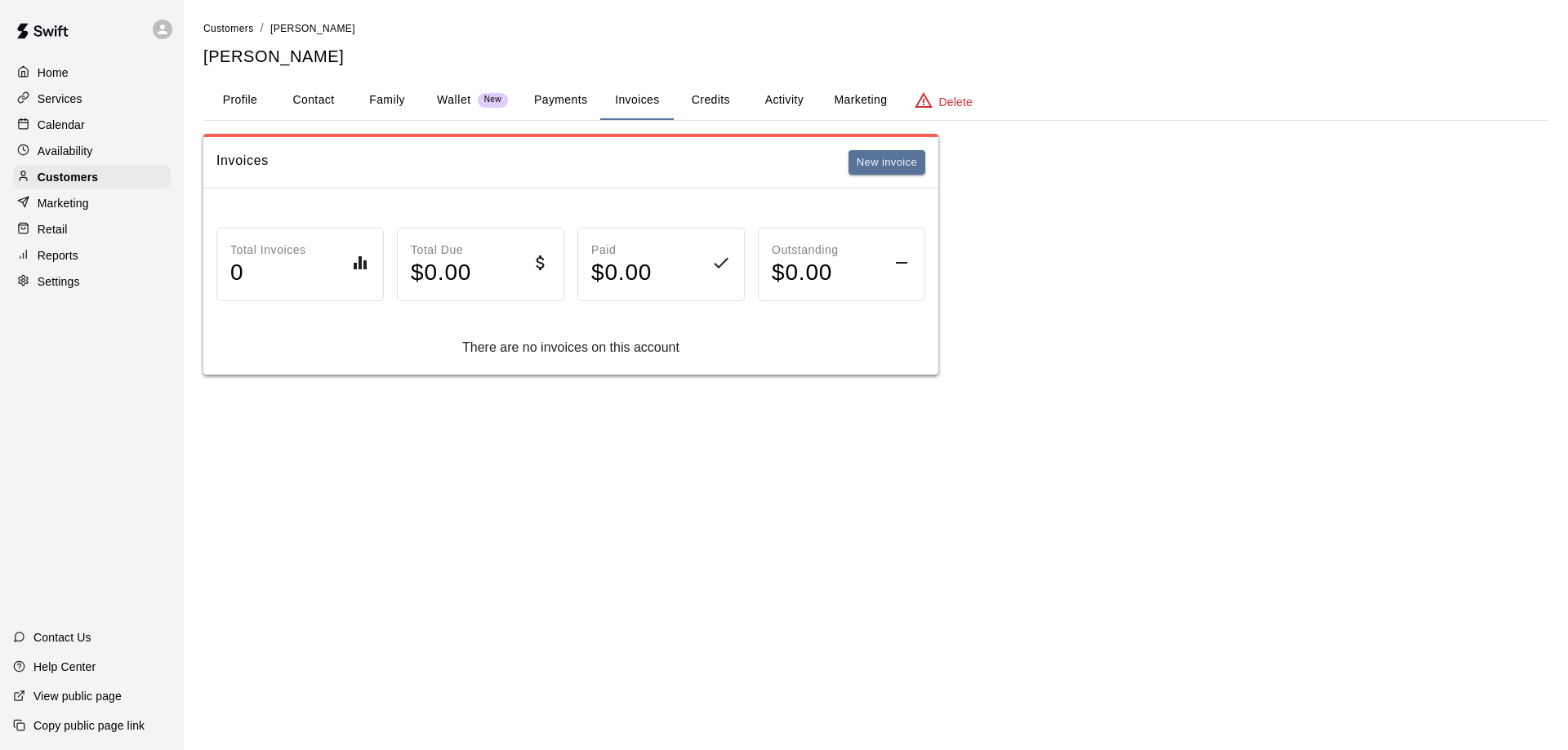
click at [567, 101] on button "Payments" at bounding box center [561, 101] width 79 height 39
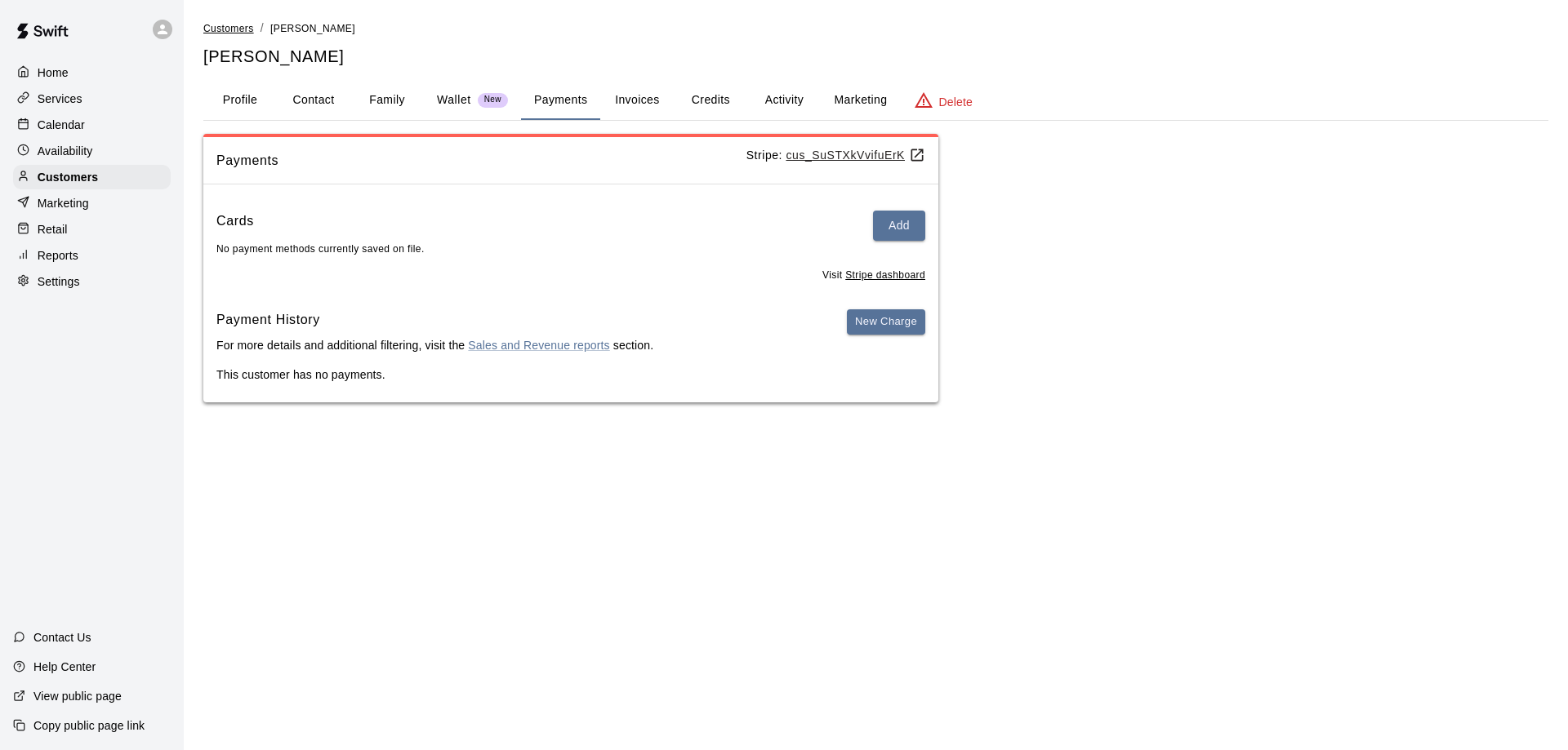
click at [231, 27] on span "Customers" at bounding box center [228, 28] width 50 height 11
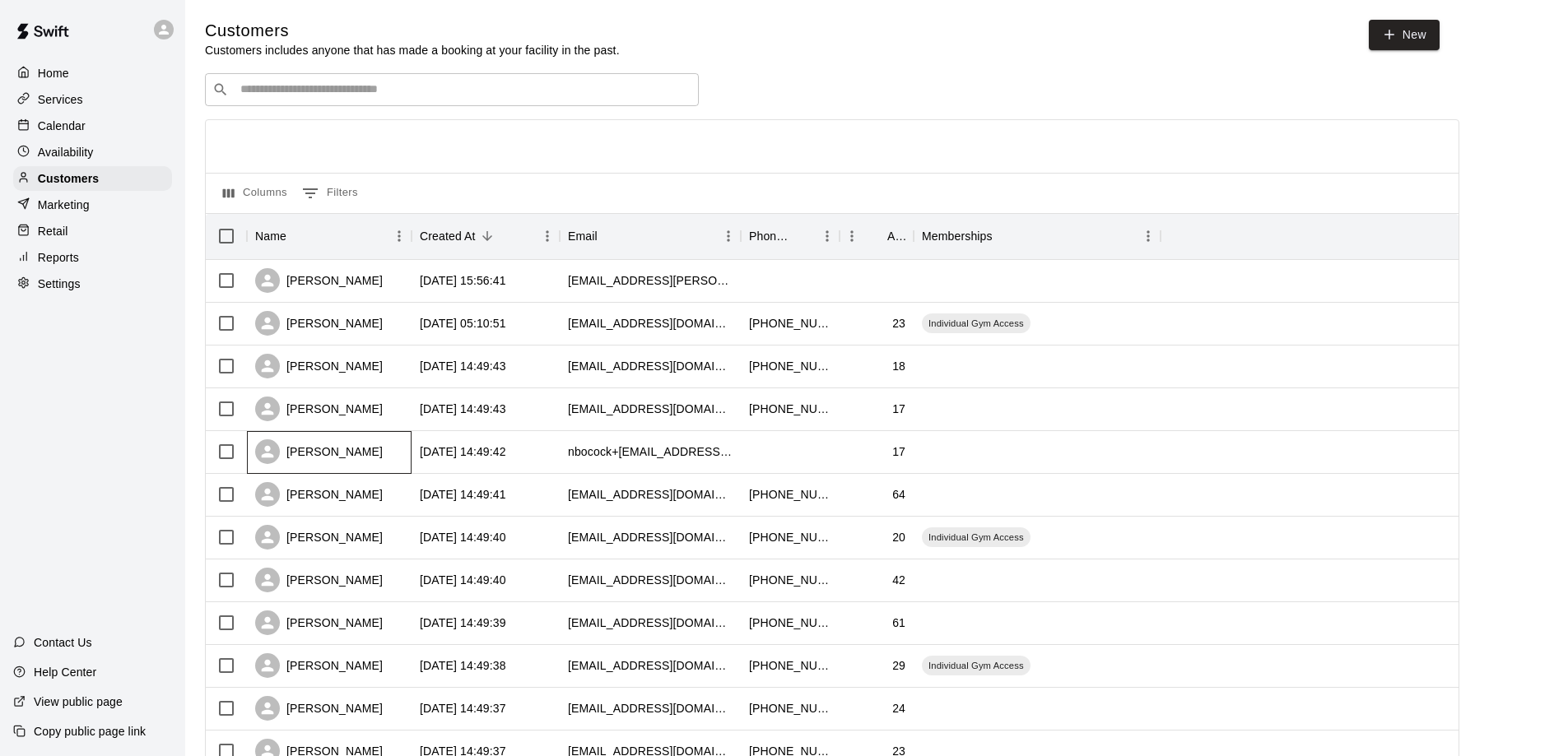
click at [341, 453] on div "Zach Bocock" at bounding box center [319, 451] width 128 height 25
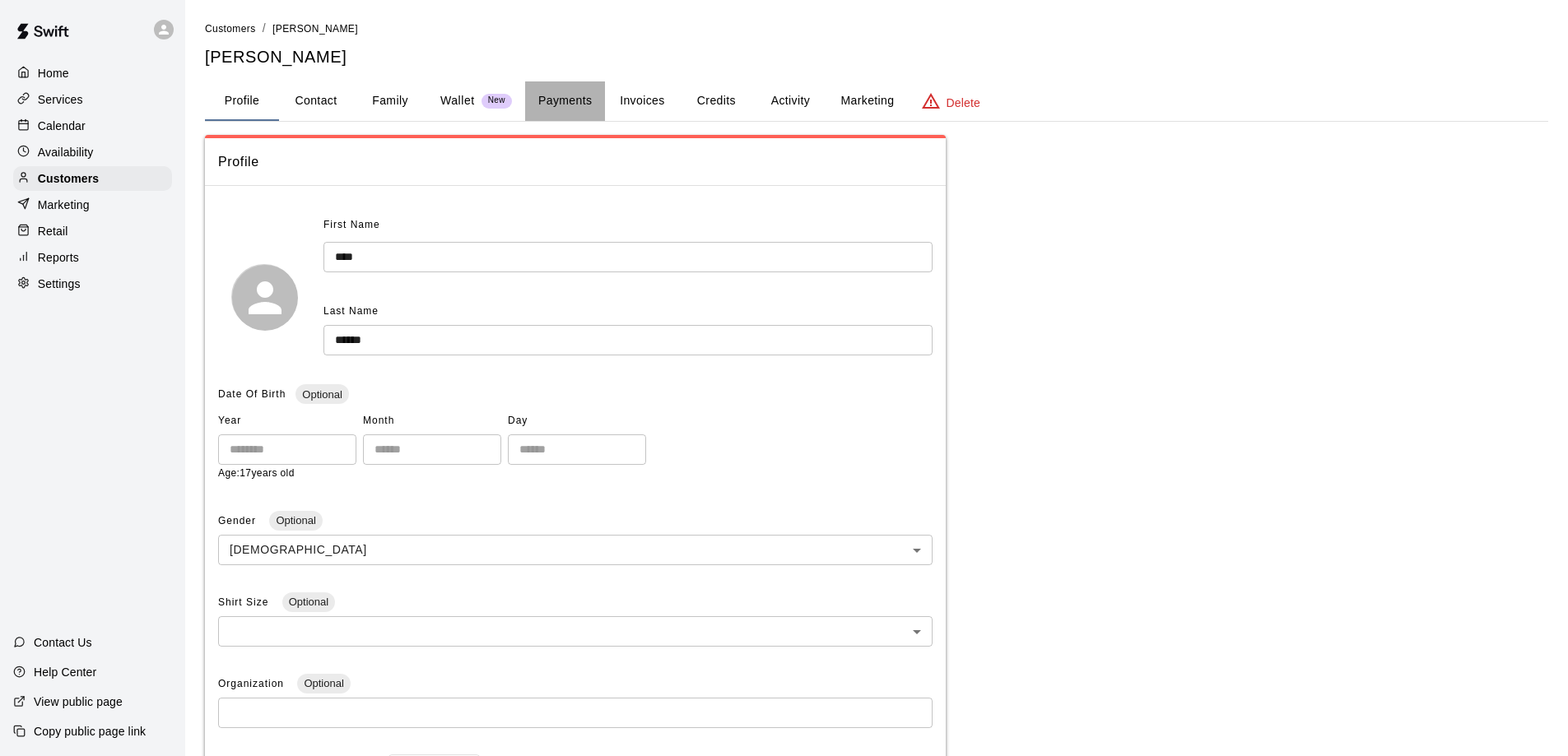
click at [582, 102] on button "Payments" at bounding box center [565, 102] width 80 height 40
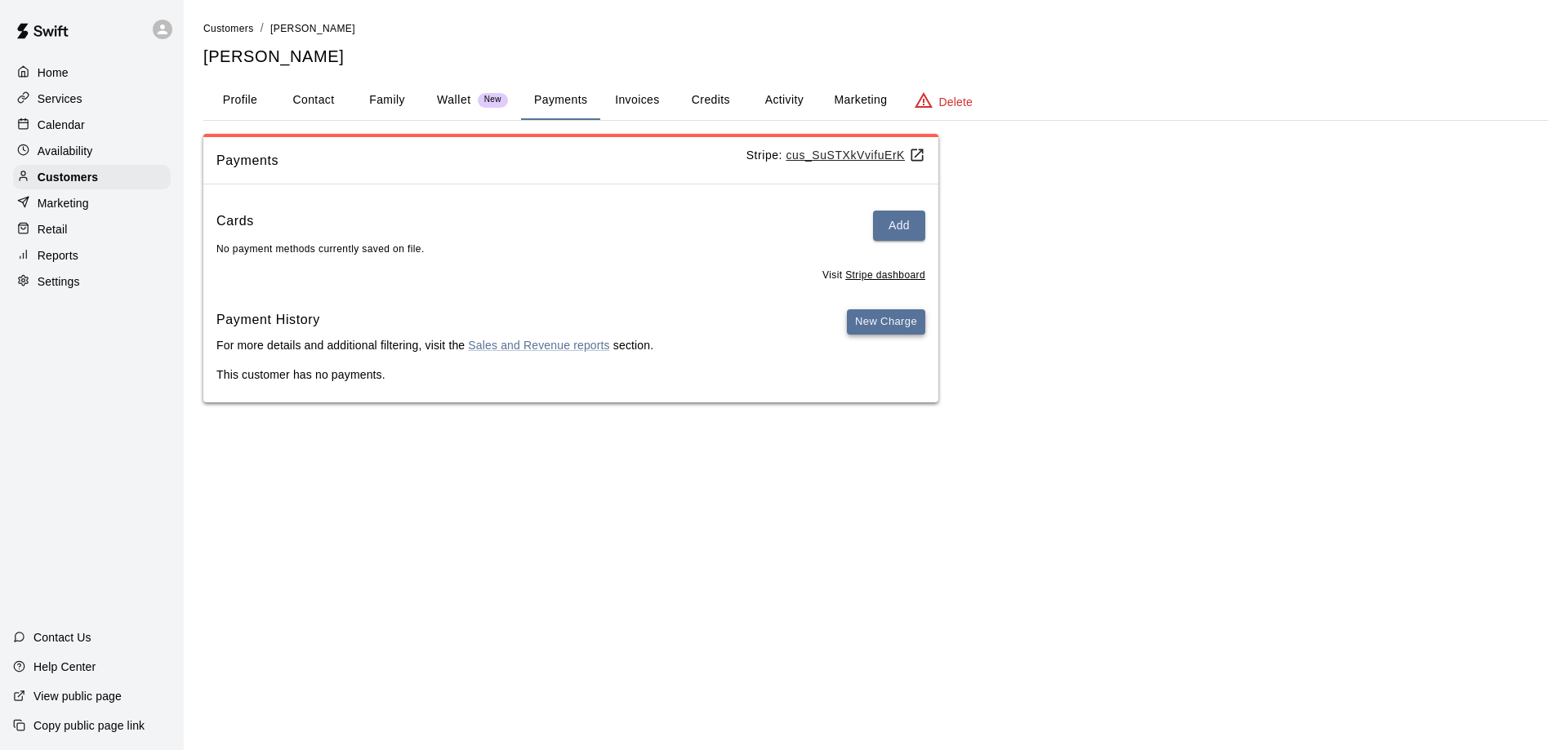
click at [890, 325] on button "New Charge" at bounding box center [886, 322] width 79 height 26
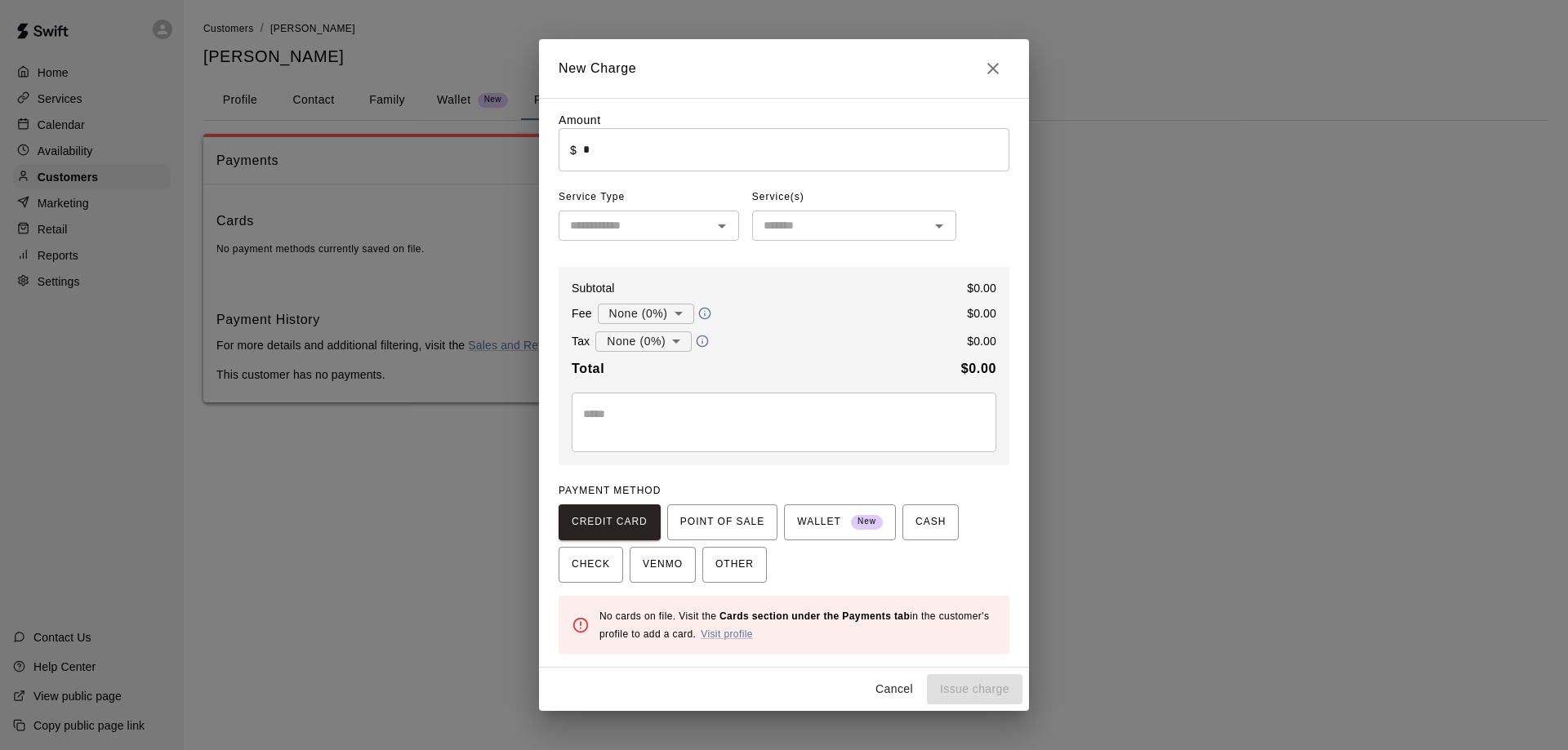
click at [724, 226] on icon "Open" at bounding box center [721, 226] width 20 height 20
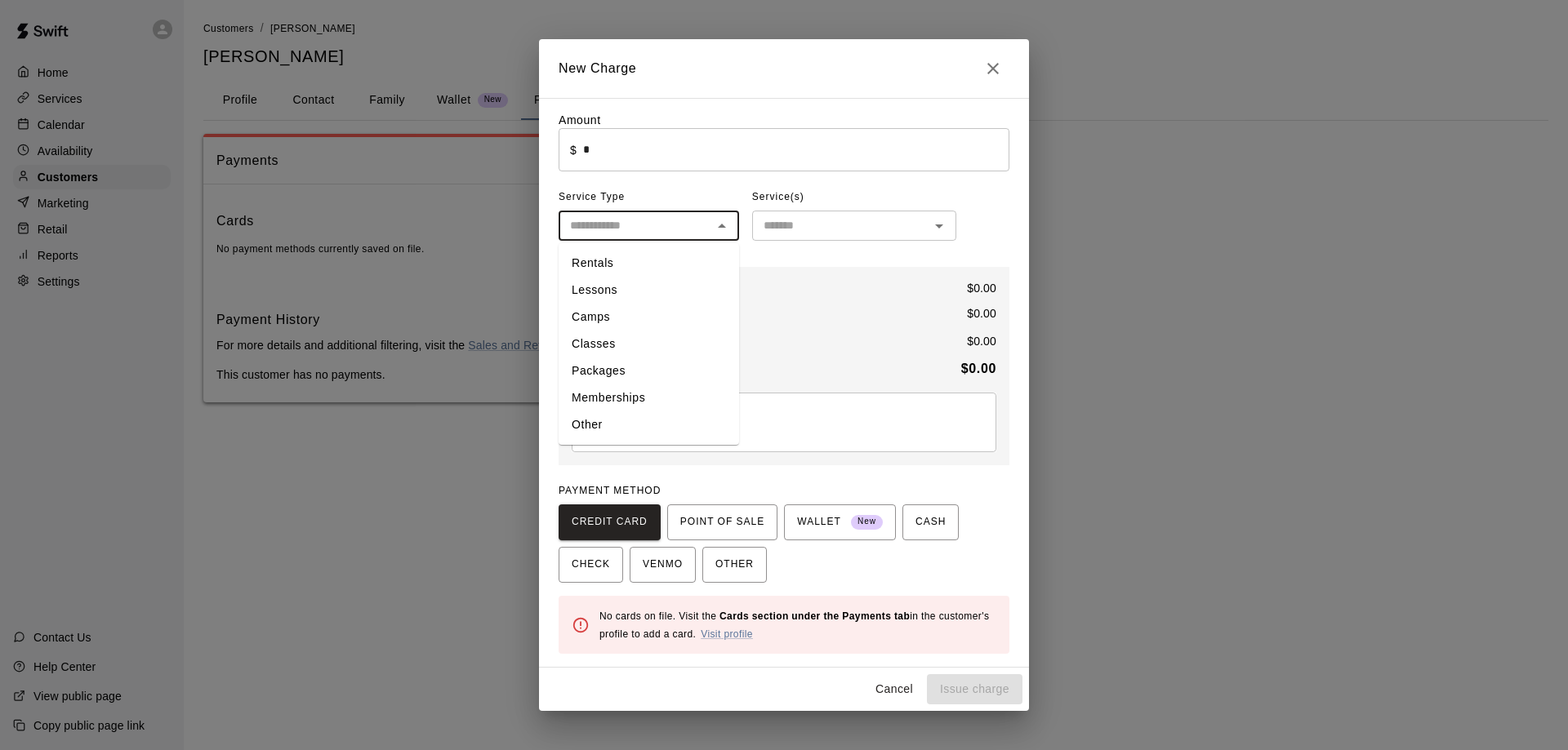
click at [618, 372] on li "Packages" at bounding box center [649, 371] width 180 height 27
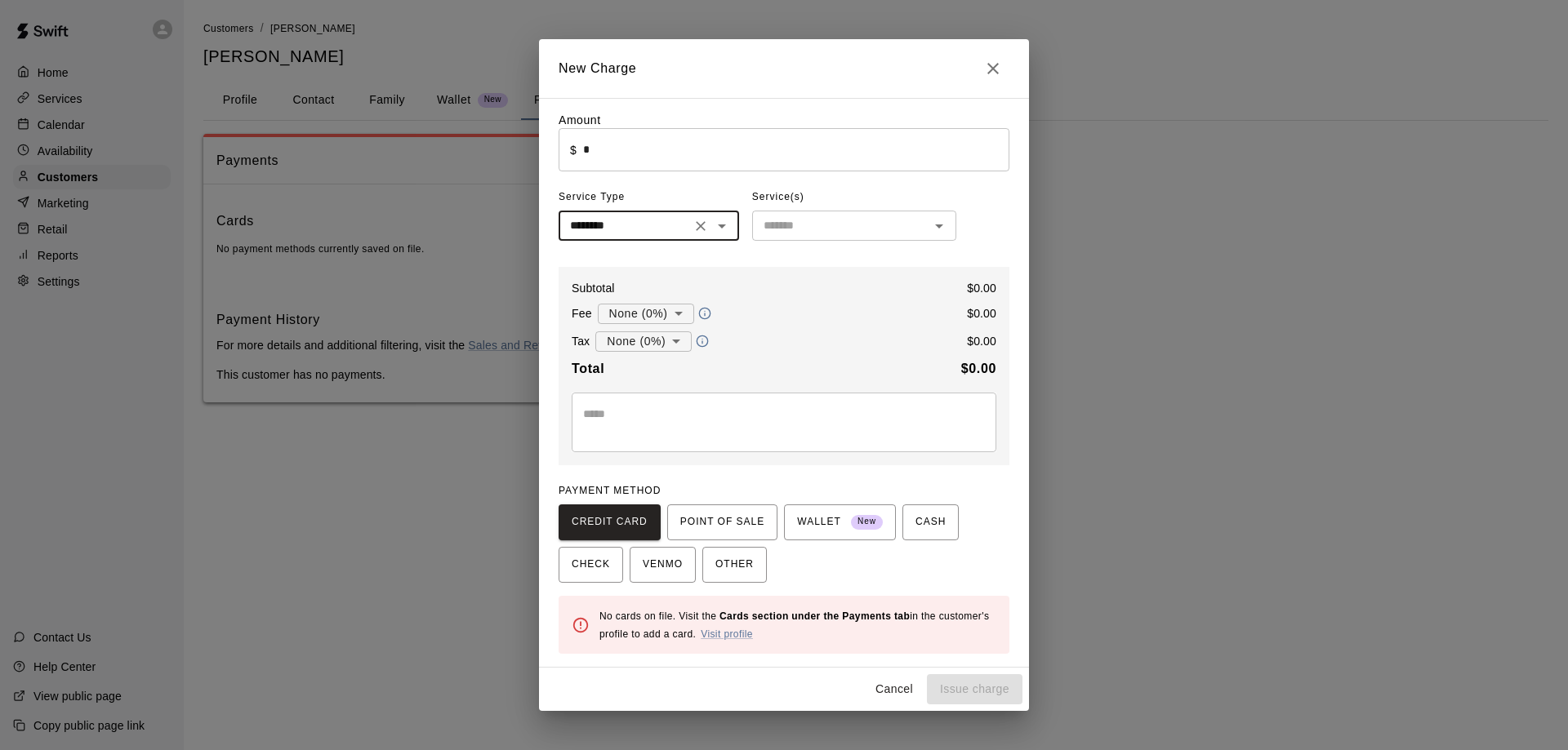
click at [780, 229] on input "text" at bounding box center [841, 226] width 167 height 21
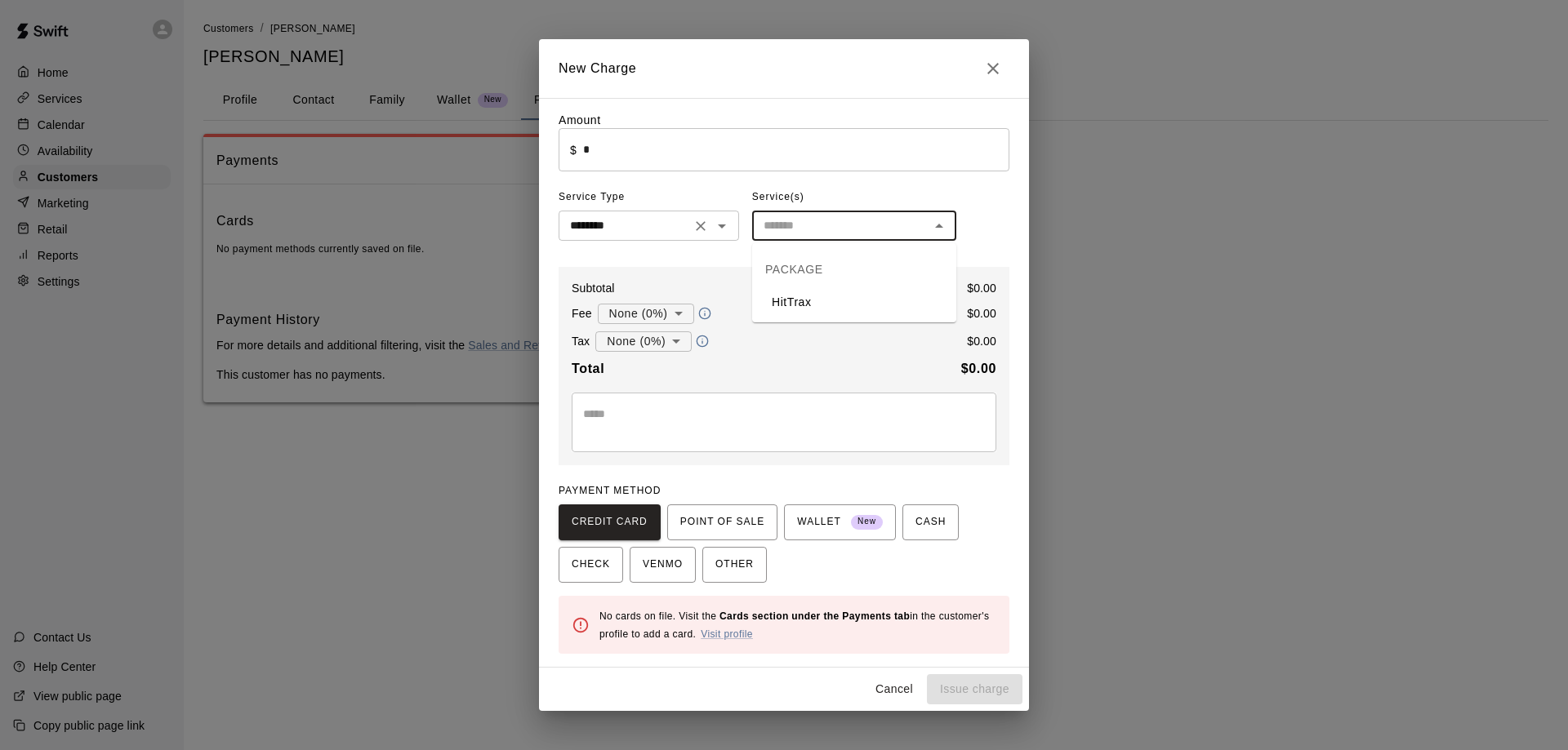
click at [725, 236] on icon "Open" at bounding box center [721, 226] width 20 height 20
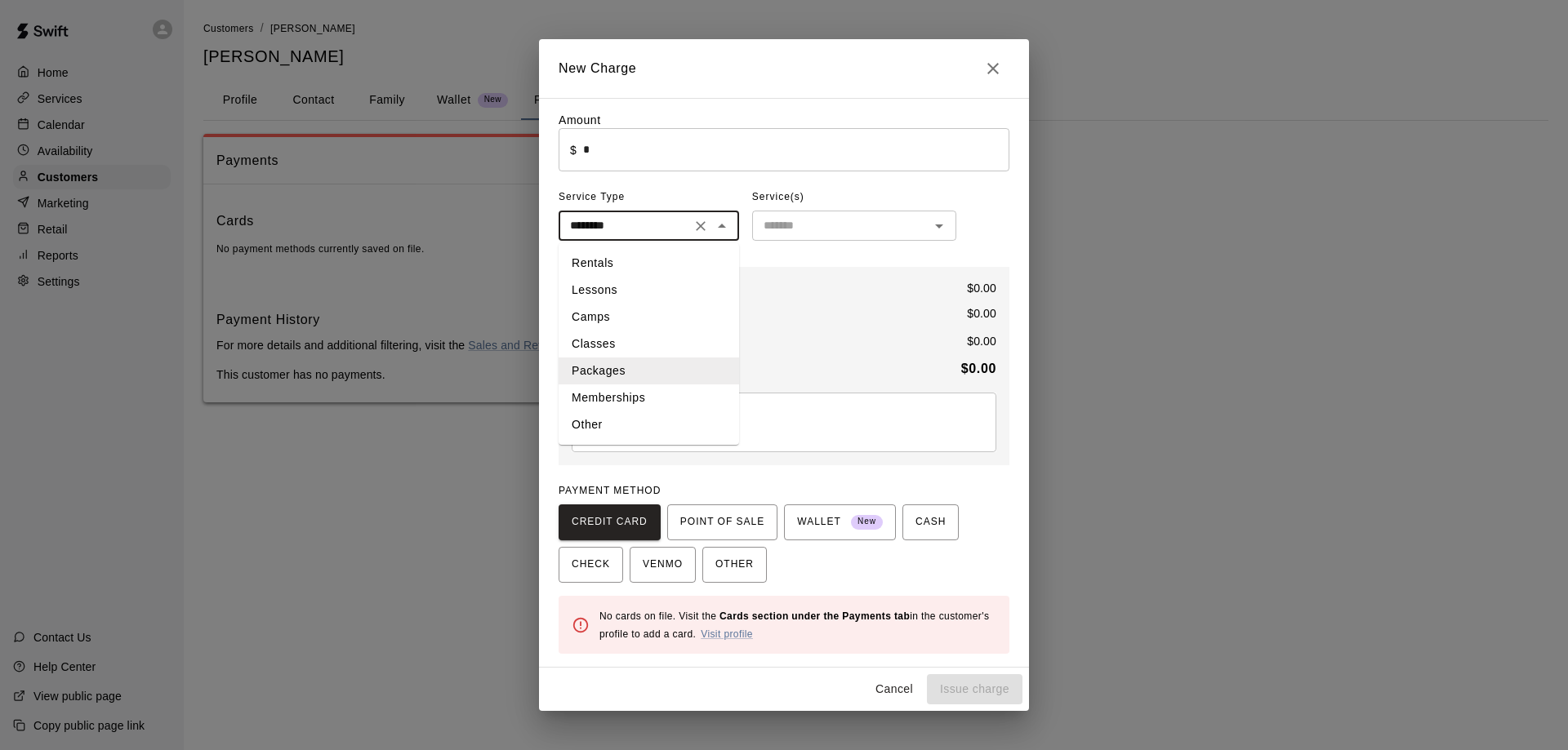
click at [596, 398] on li "Memberships" at bounding box center [649, 398] width 180 height 27
type input "**********"
click at [819, 226] on input "text" at bounding box center [841, 226] width 167 height 21
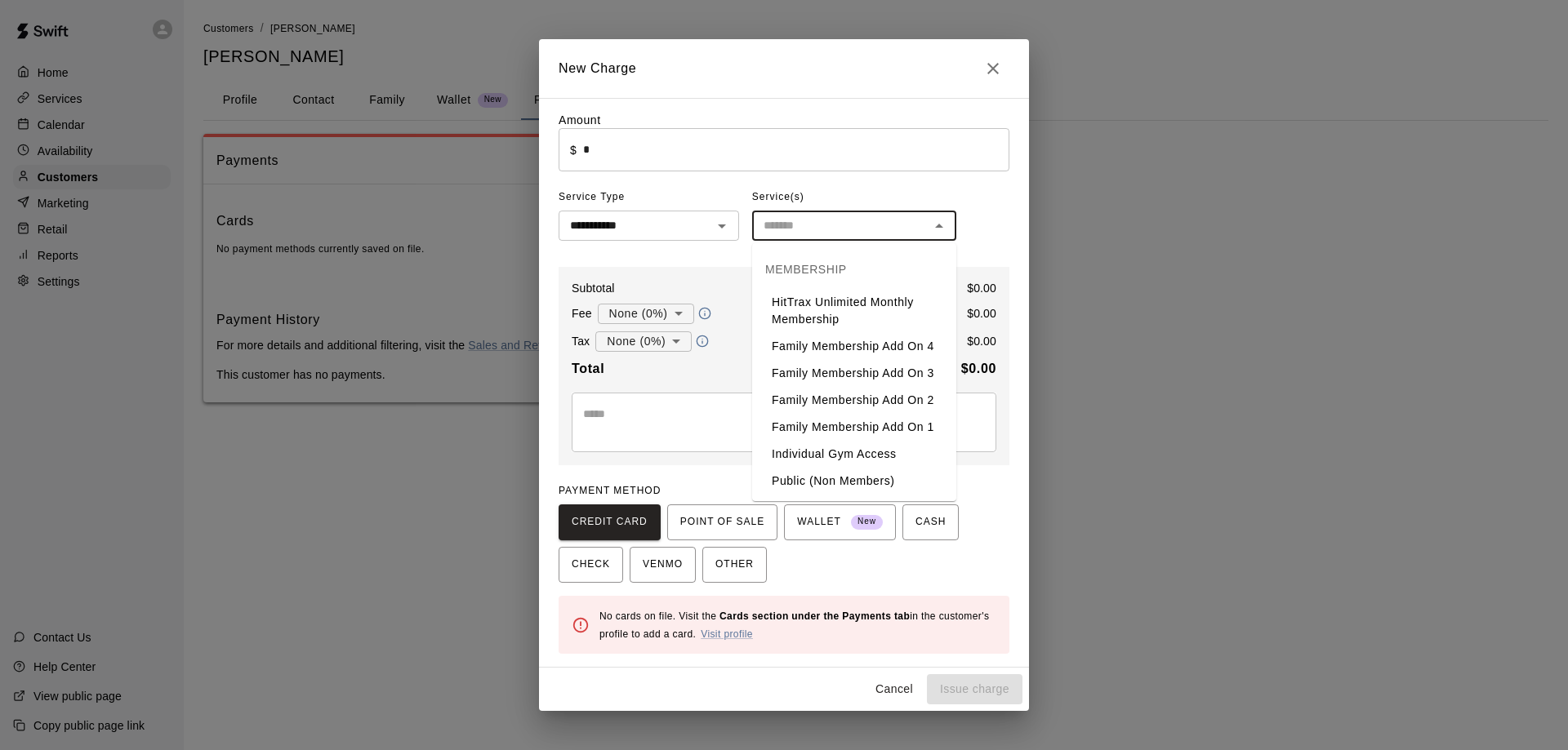
click at [837, 454] on li "Individual Gym Access" at bounding box center [854, 454] width 204 height 27
type input "**********"
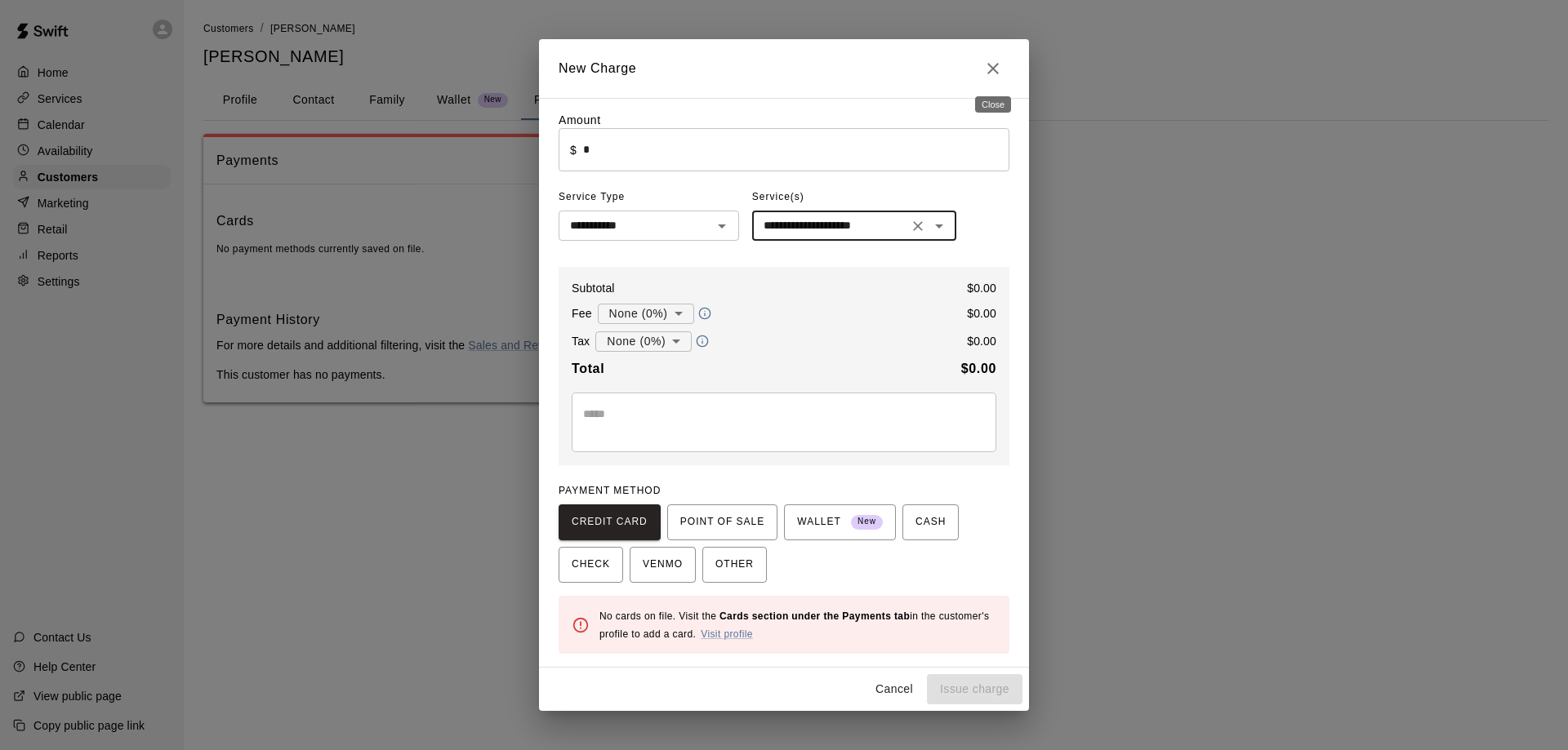
click at [989, 64] on icon "Close" at bounding box center [992, 68] width 11 height 11
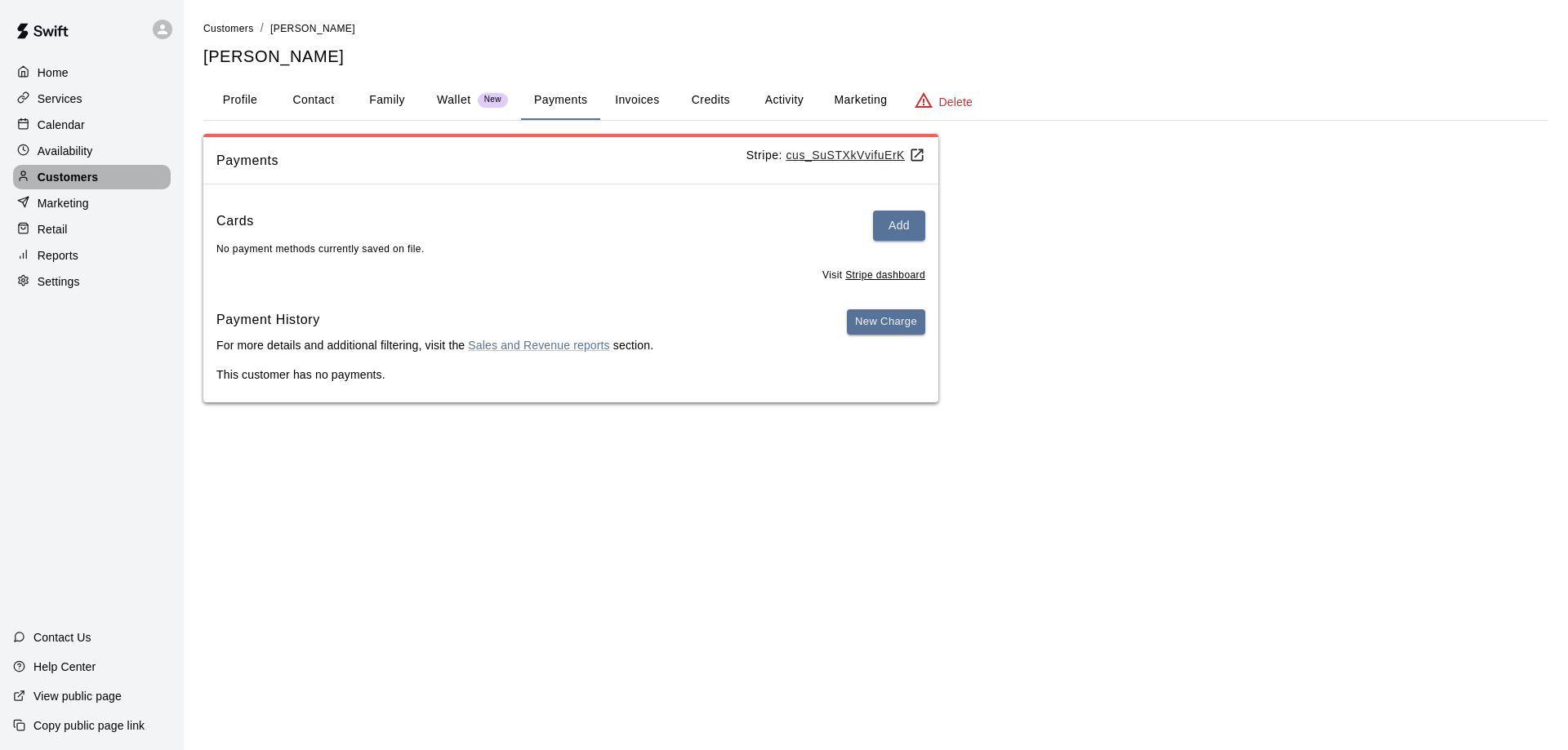
click at [76, 179] on p "Customers" at bounding box center [68, 177] width 61 height 16
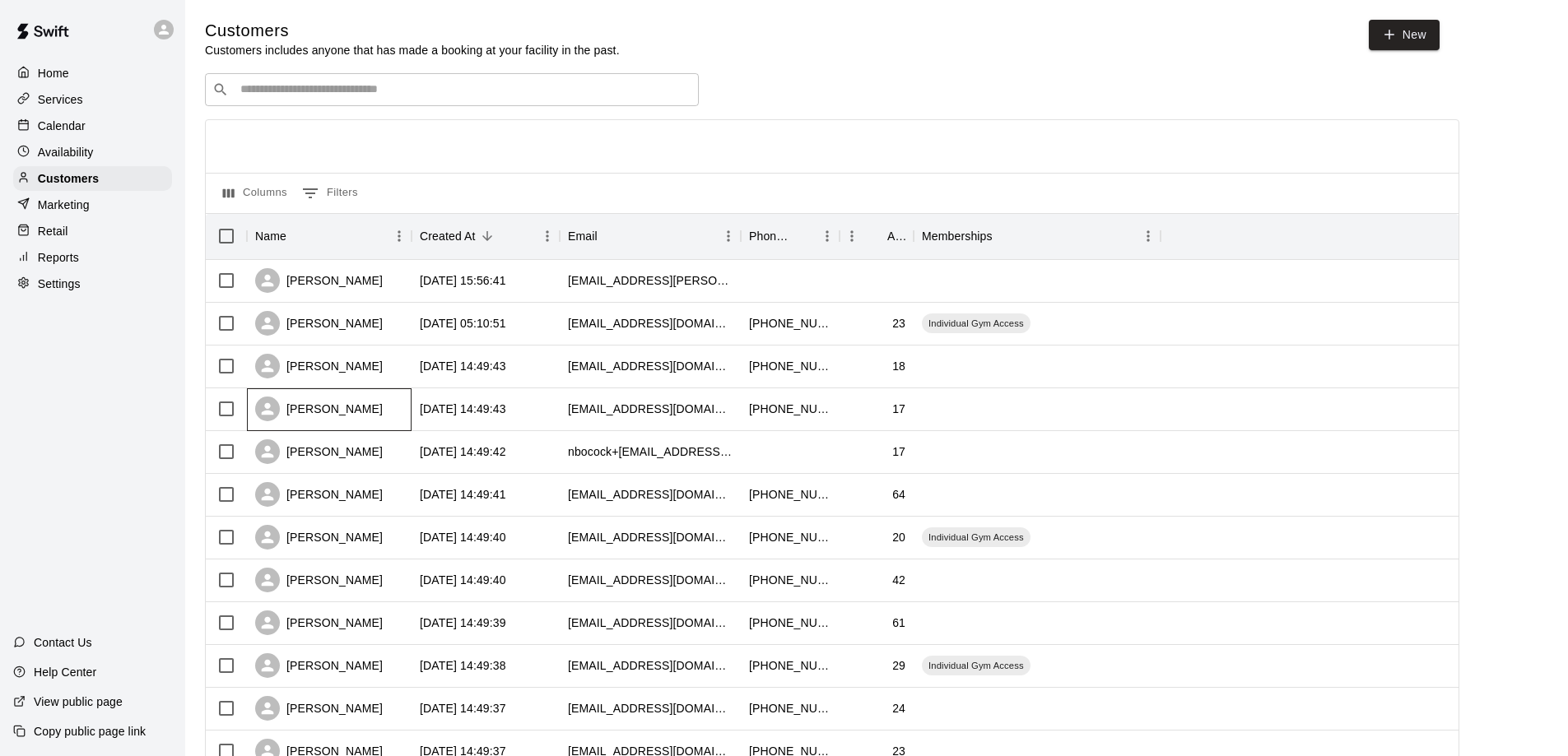
click at [337, 406] on div "Zachary Hathaway" at bounding box center [319, 409] width 128 height 25
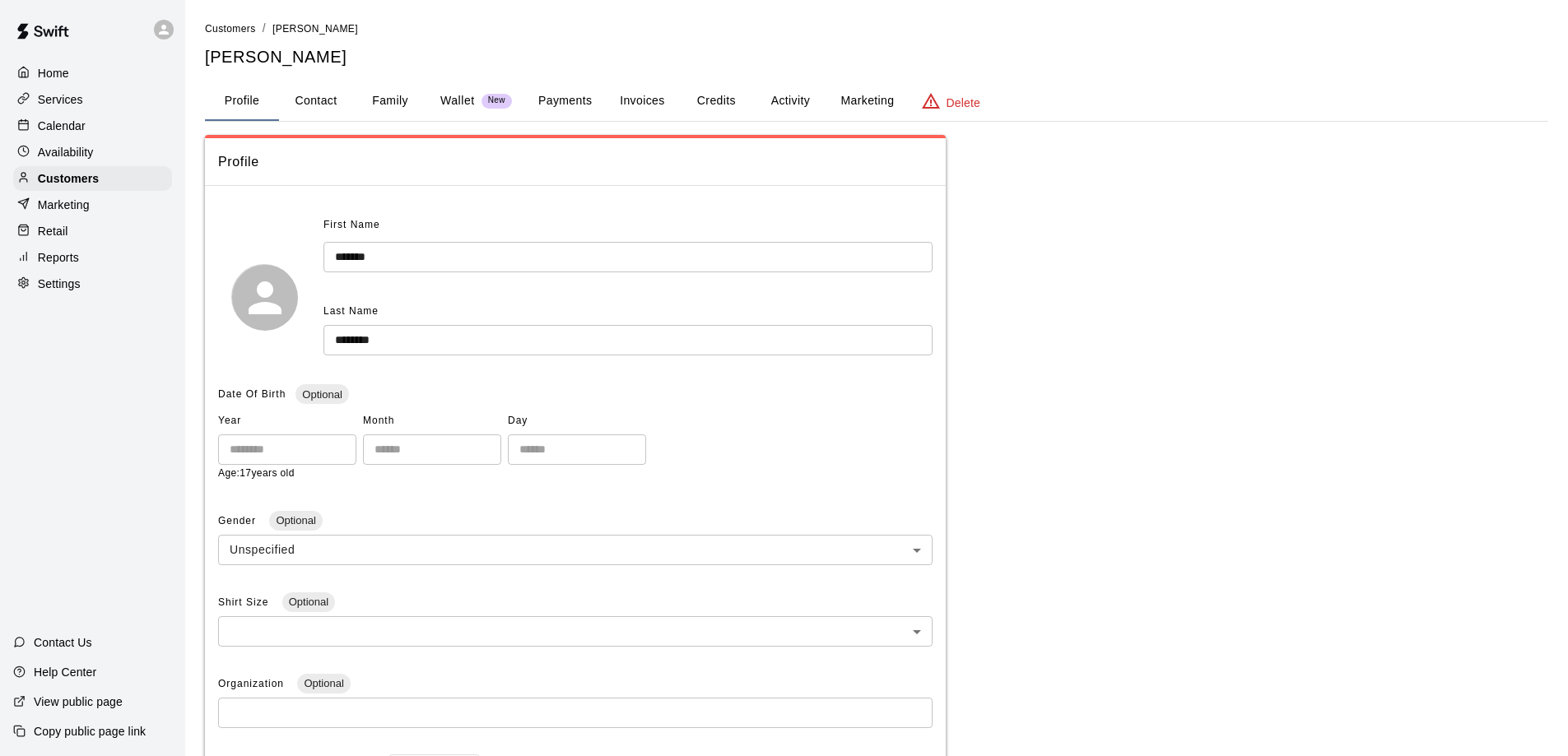
click at [337, 406] on div "Date Of Birth Optional" at bounding box center [575, 394] width 714 height 27
click at [713, 100] on button "Credits" at bounding box center [716, 102] width 74 height 40
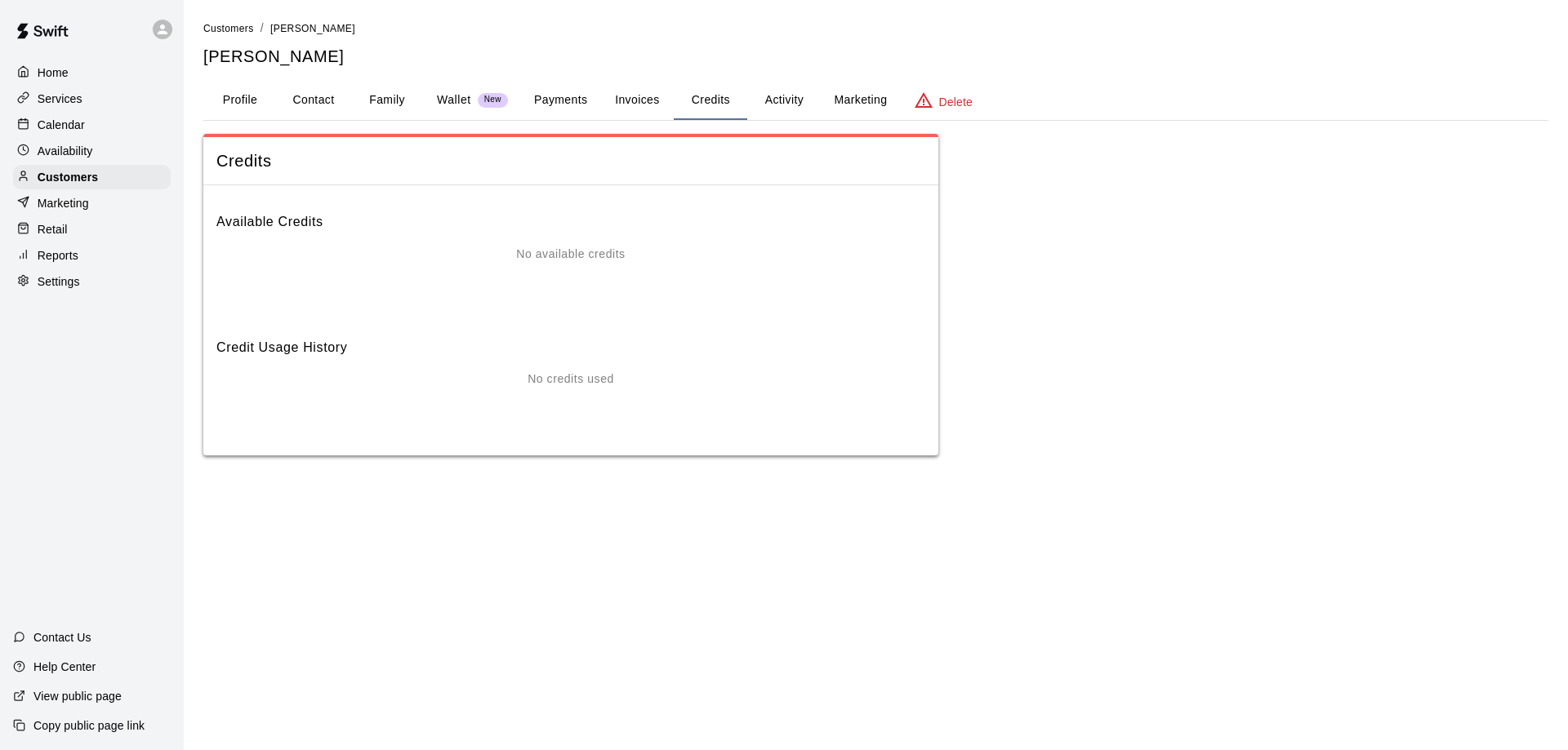
click at [584, 97] on button "Payments" at bounding box center [561, 101] width 79 height 39
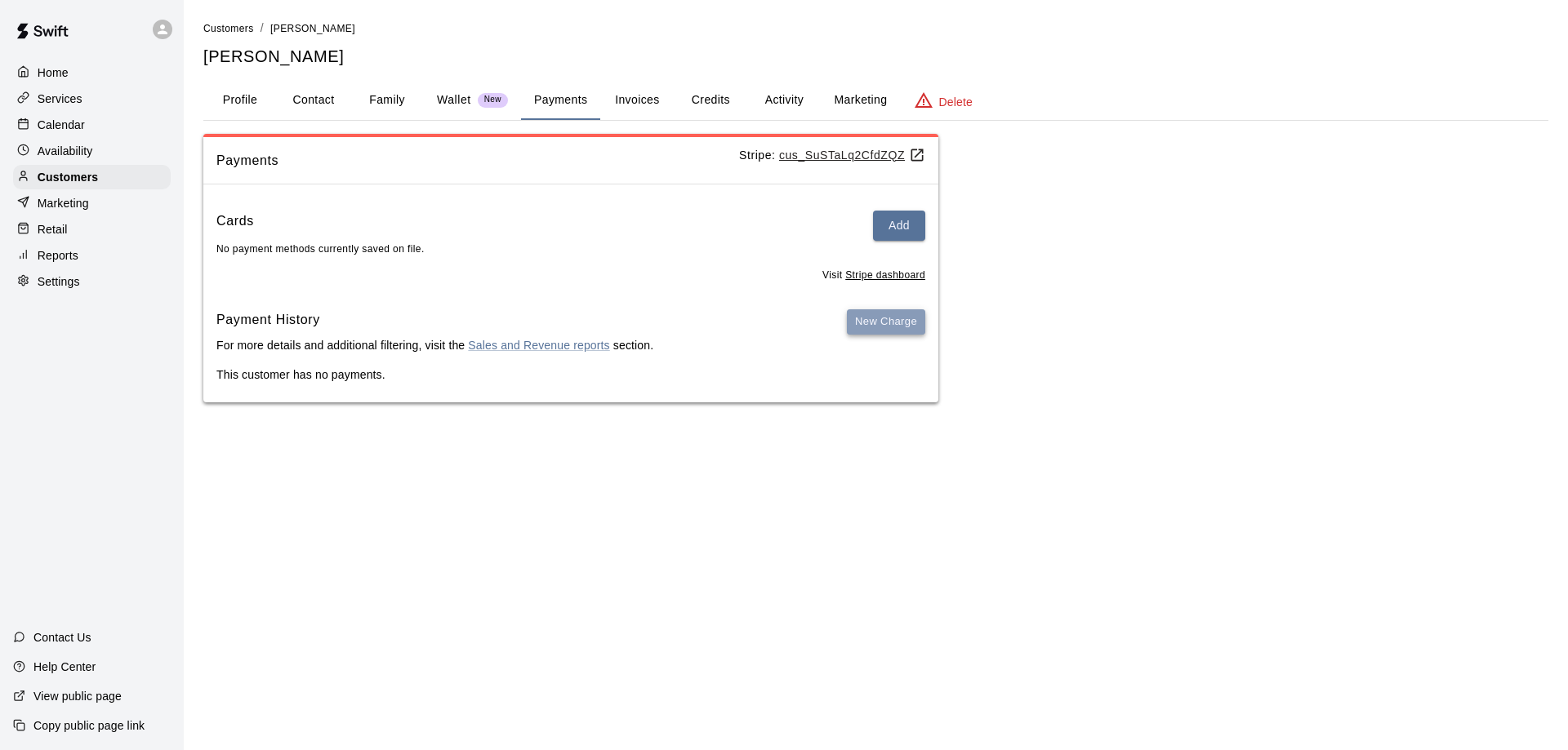
click at [882, 321] on button "New Charge" at bounding box center [886, 322] width 79 height 26
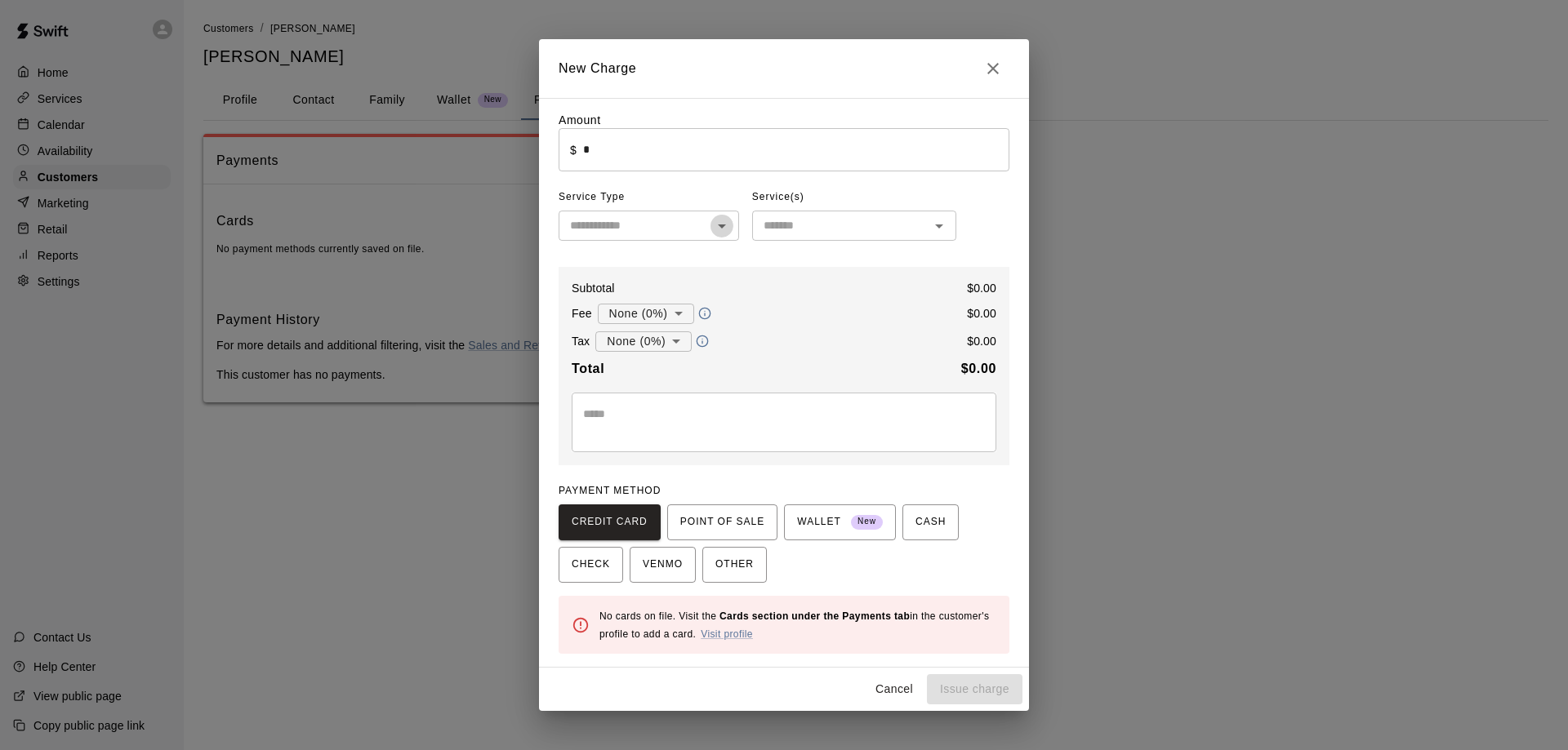
click at [718, 227] on icon "Open" at bounding box center [721, 226] width 20 height 20
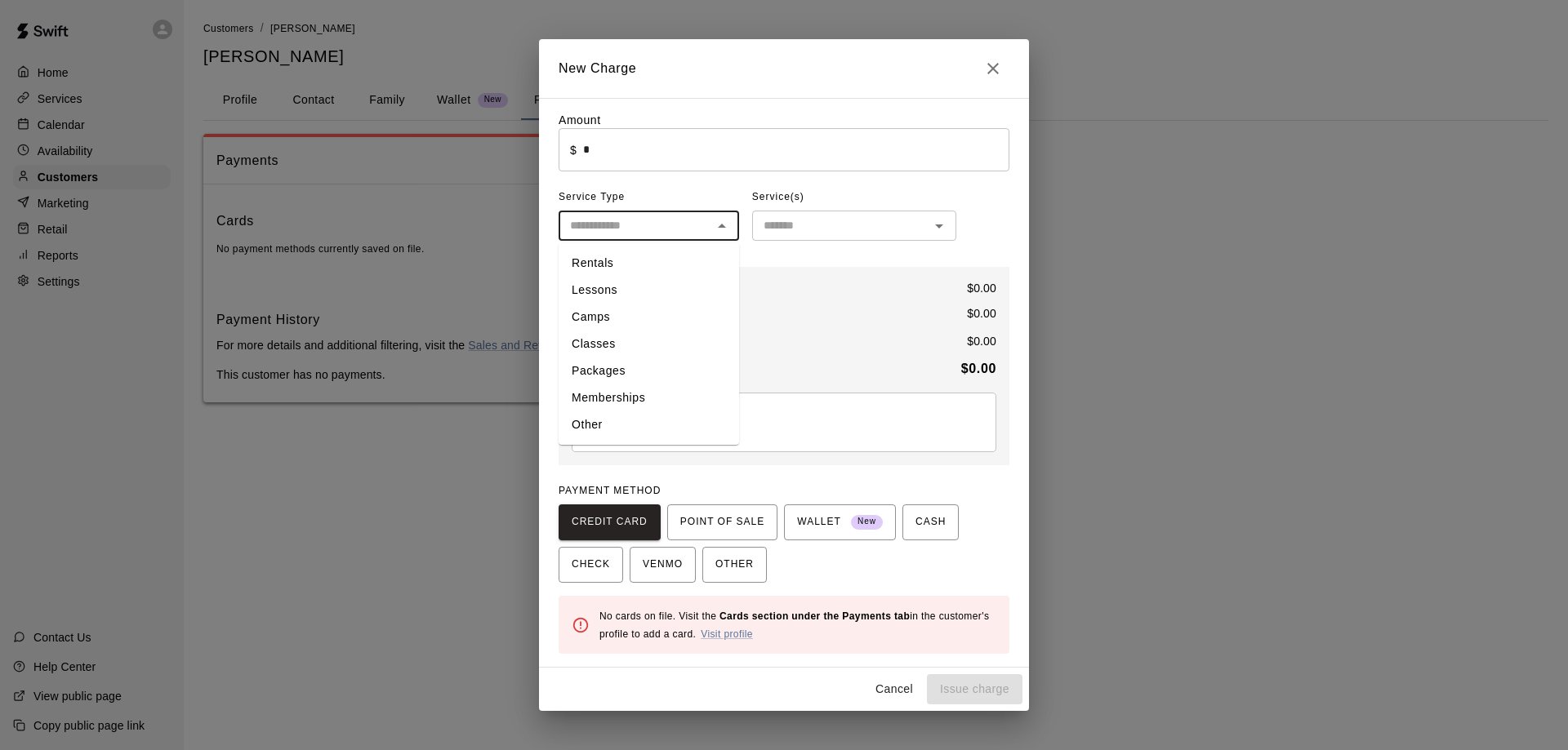
click at [633, 397] on li "Memberships" at bounding box center [649, 398] width 180 height 27
type input "**********"
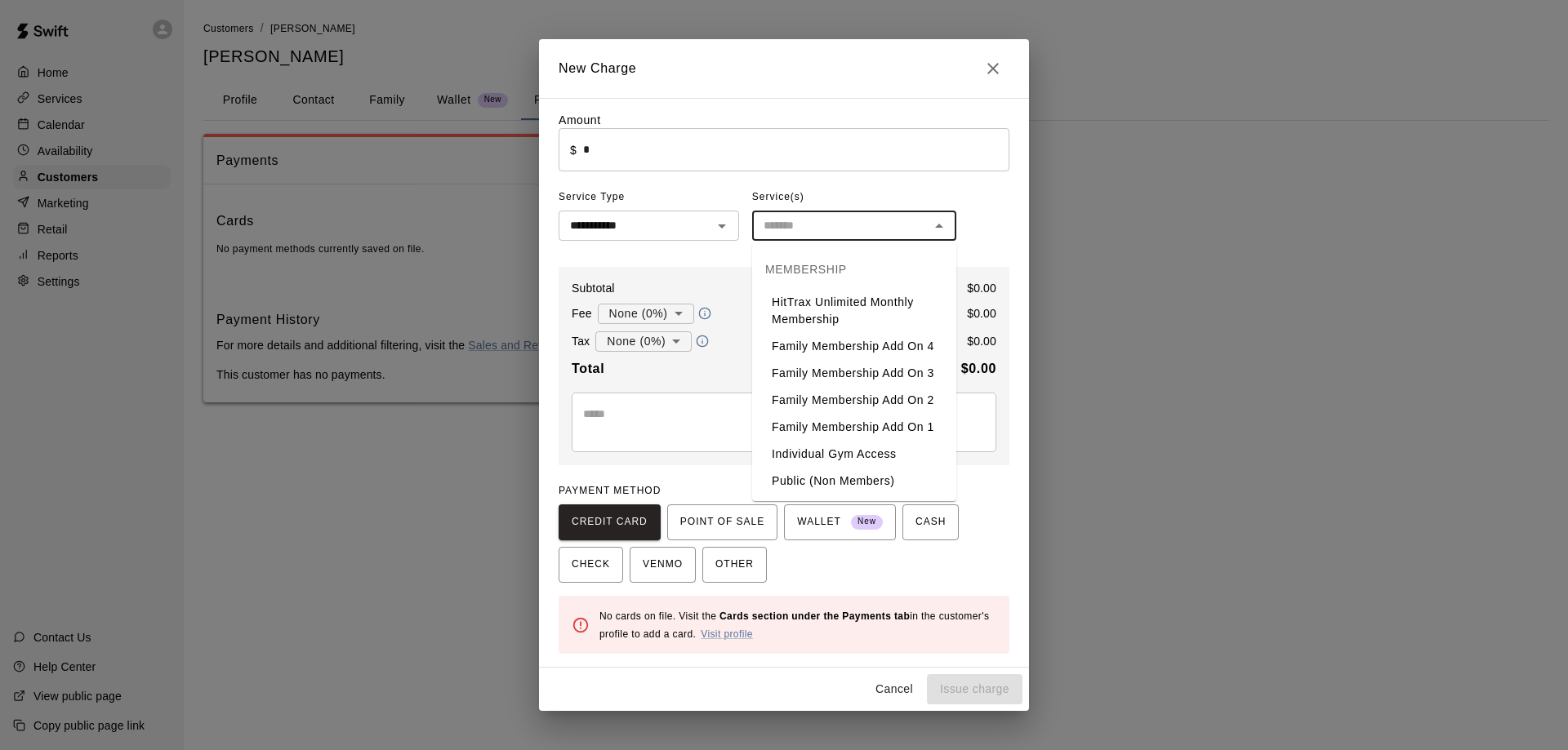
click at [783, 222] on input "text" at bounding box center [841, 226] width 167 height 21
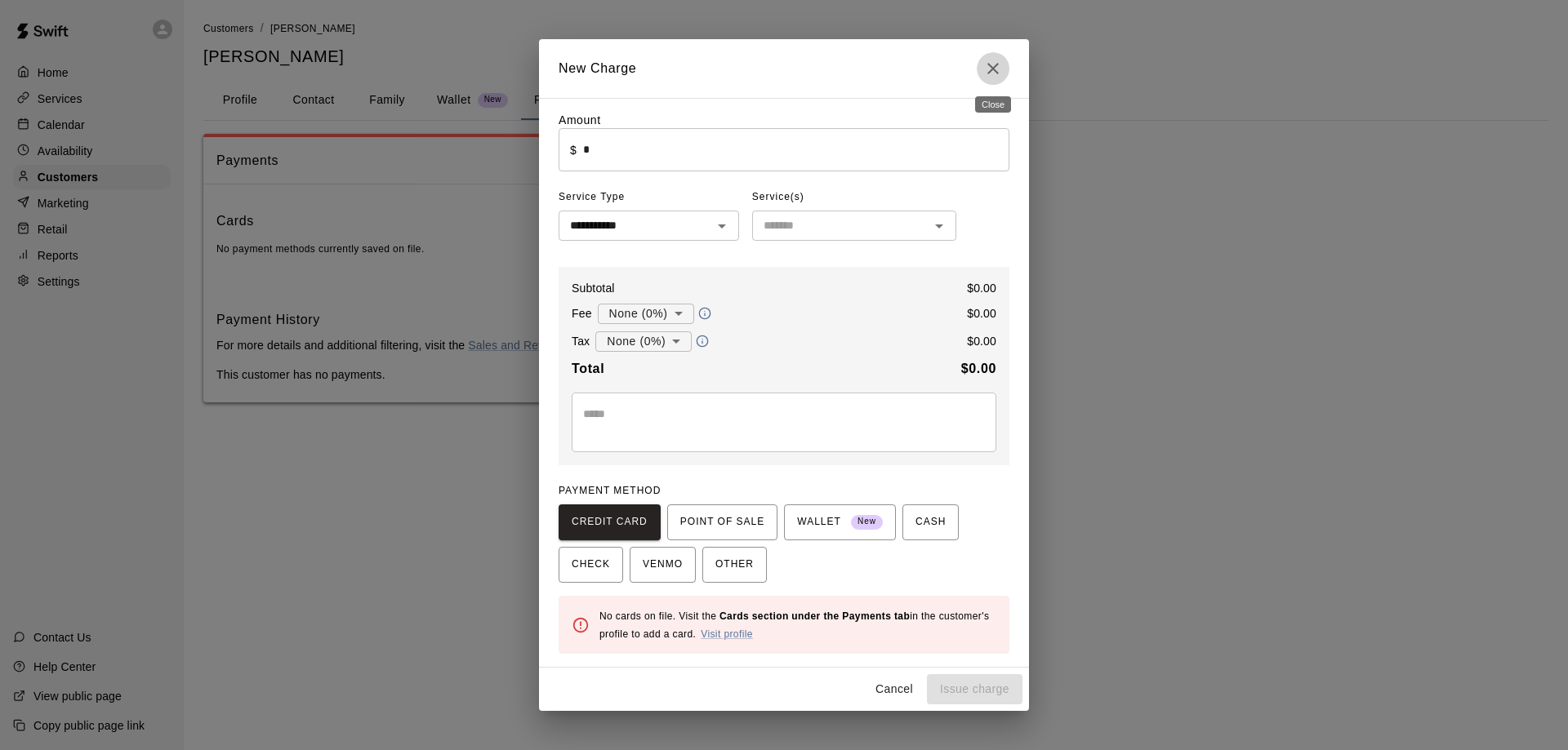
click at [989, 62] on icon "Close" at bounding box center [992, 68] width 20 height 20
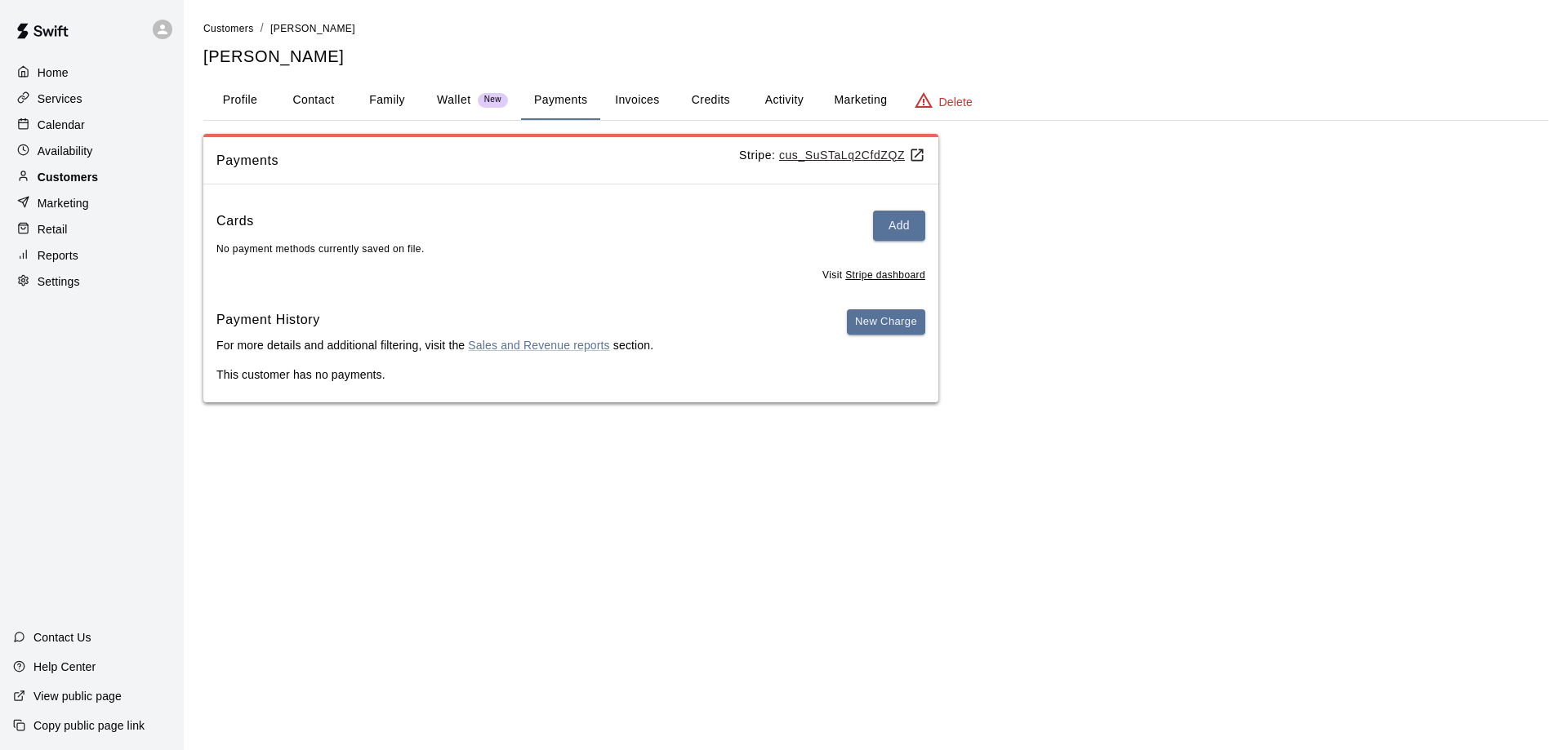
click at [64, 181] on p "Customers" at bounding box center [68, 177] width 61 height 16
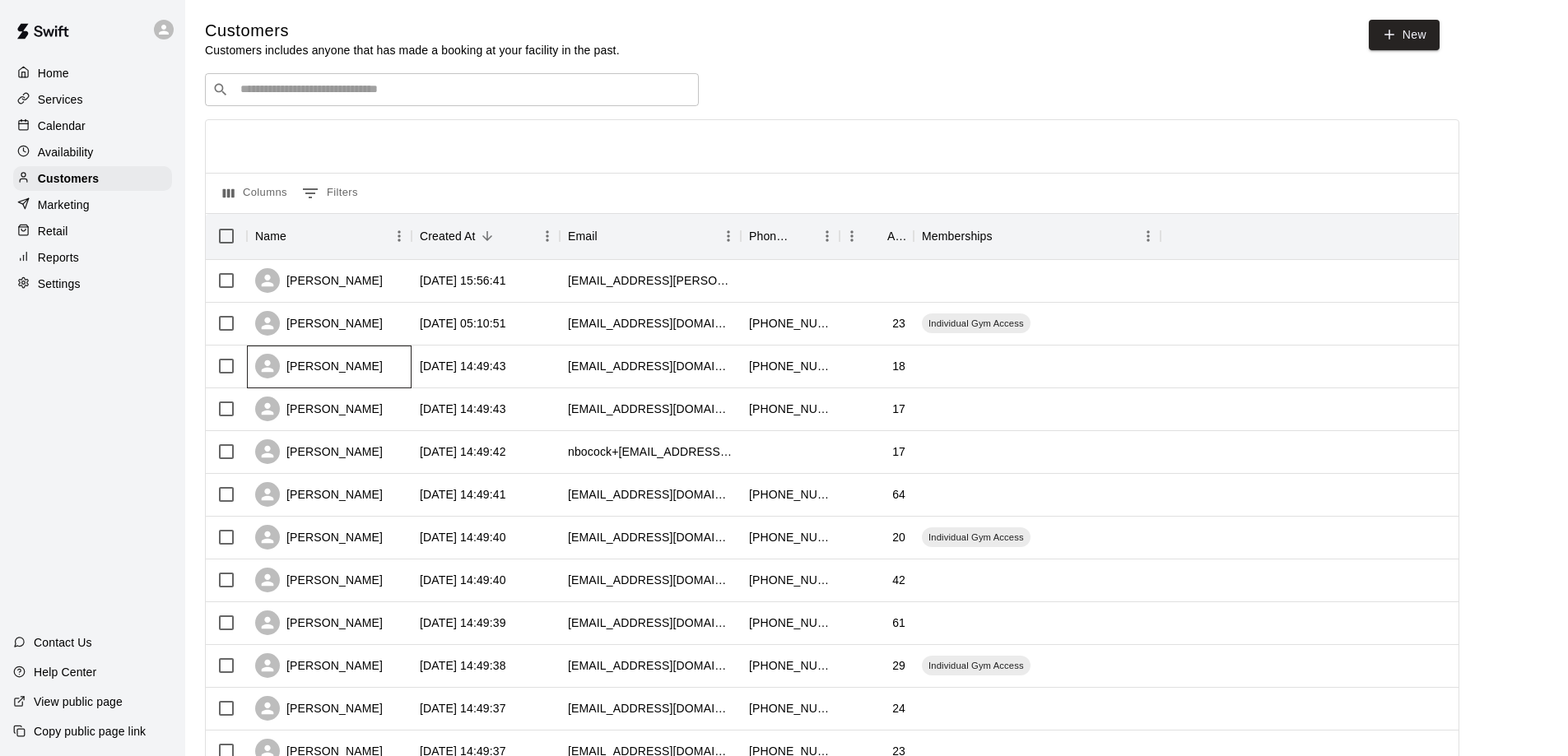
click at [335, 367] on div "Zane Lawson" at bounding box center [319, 366] width 128 height 25
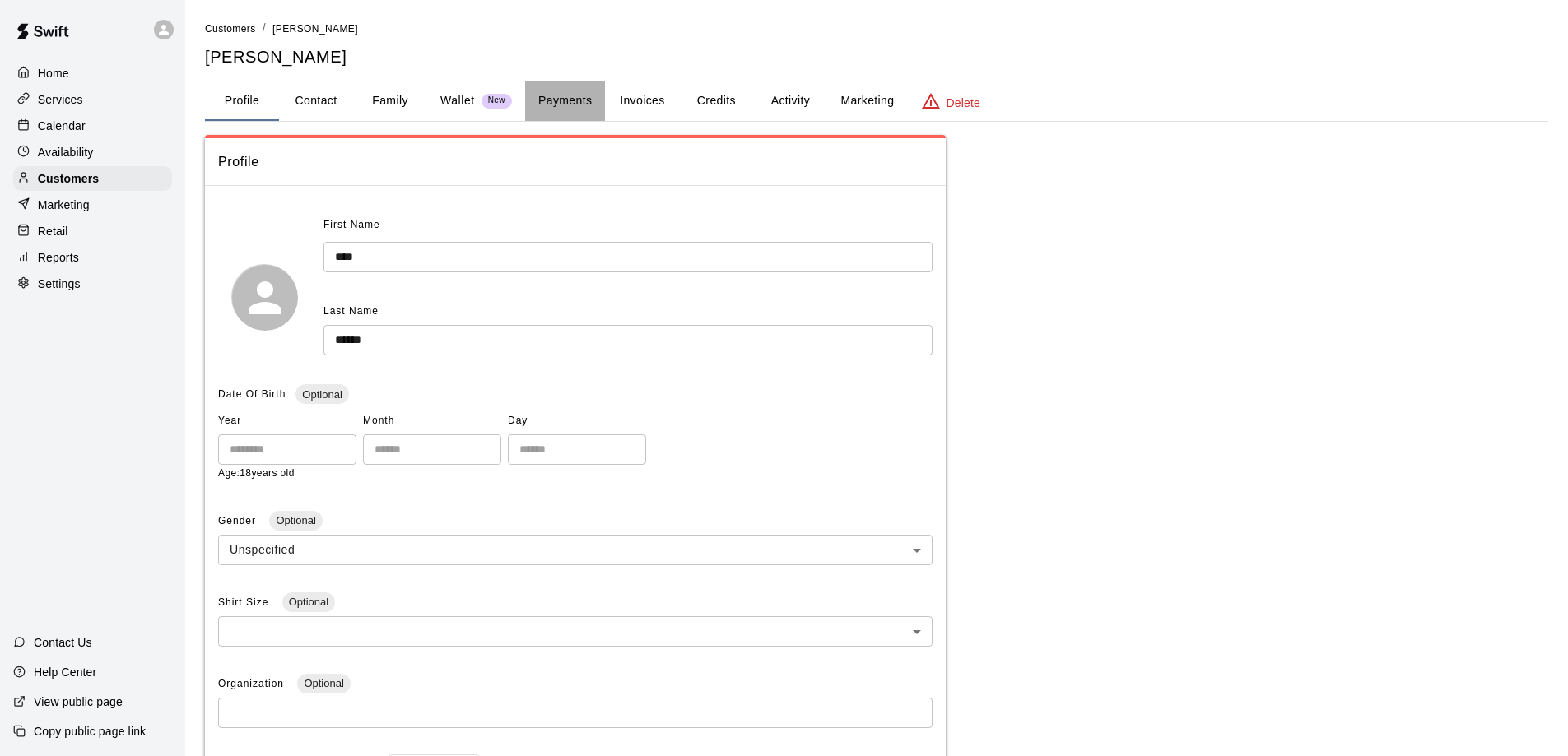
click at [555, 104] on button "Payments" at bounding box center [565, 102] width 80 height 40
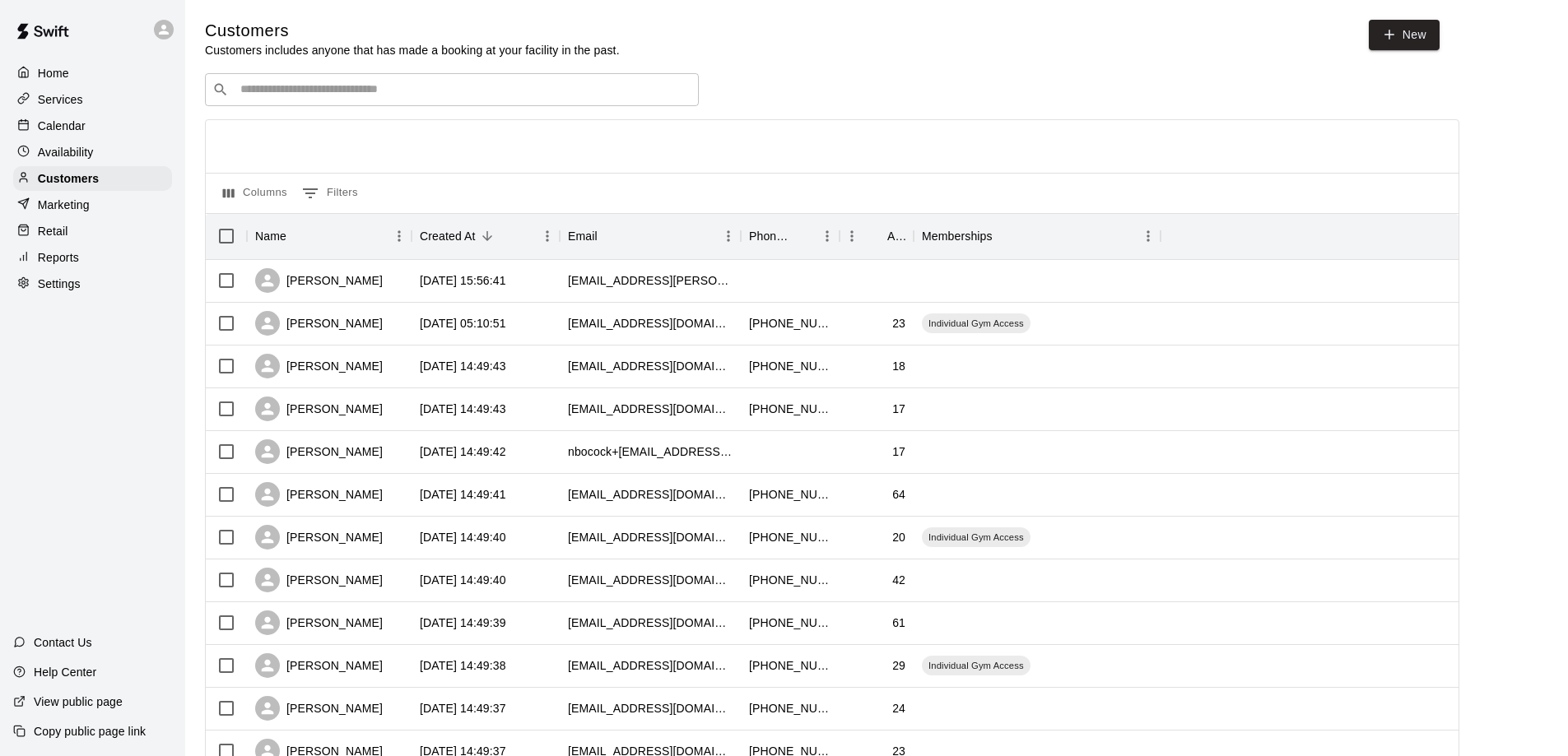
click at [342, 87] on input "Search customers by name or email" at bounding box center [463, 90] width 456 height 16
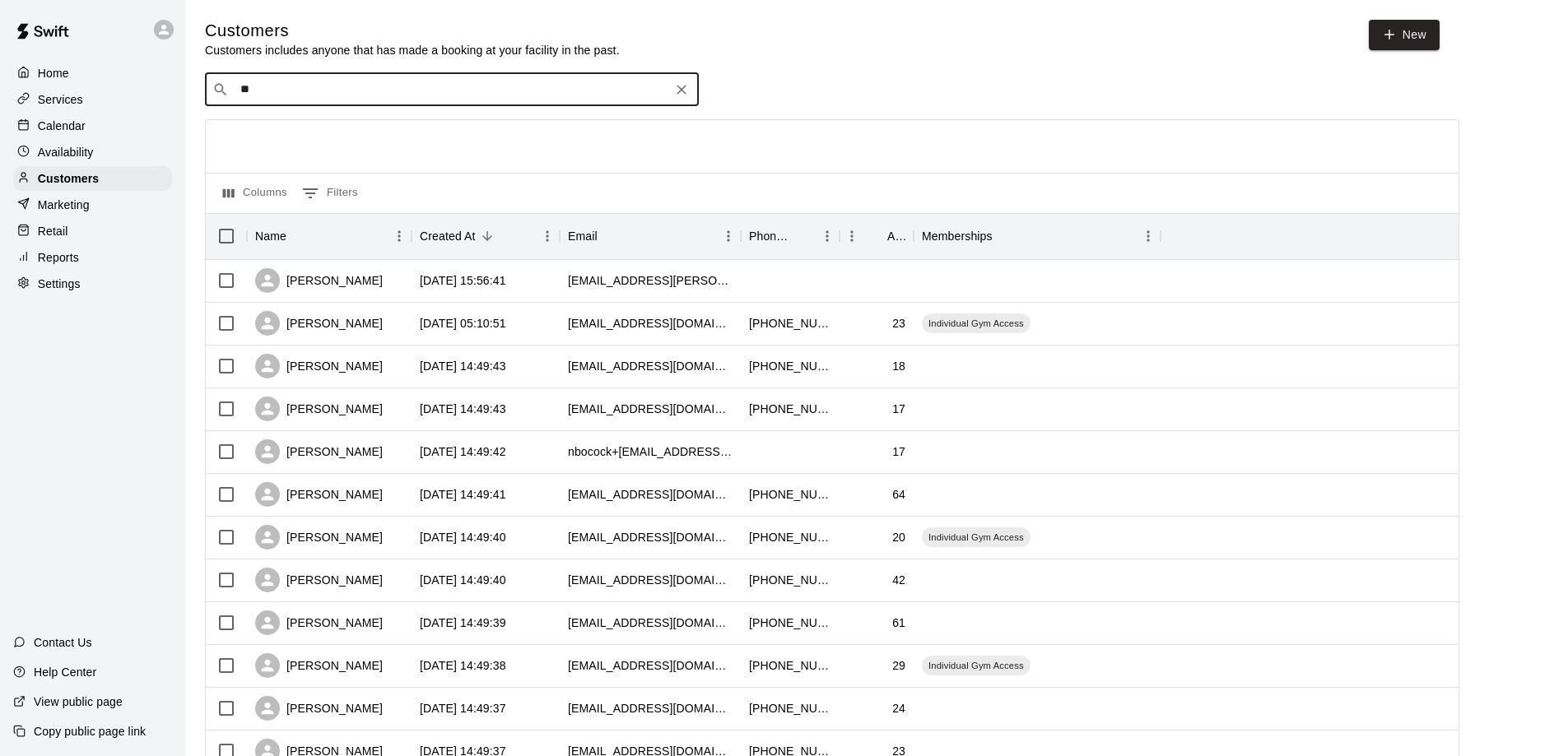
type input "***"
click at [298, 129] on p "Ian Semones" at bounding box center [301, 127] width 101 height 17
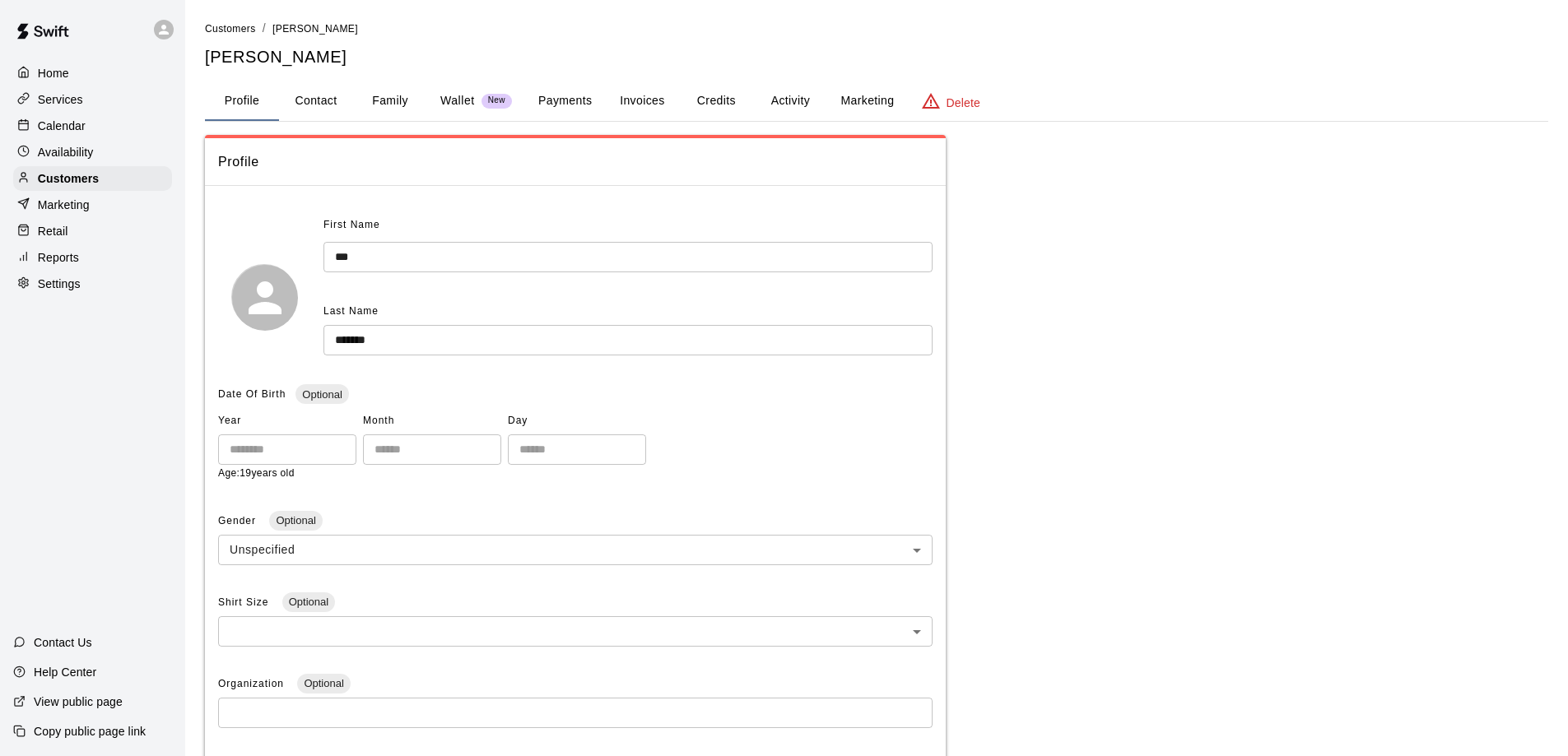
click at [582, 99] on button "Payments" at bounding box center [565, 102] width 80 height 40
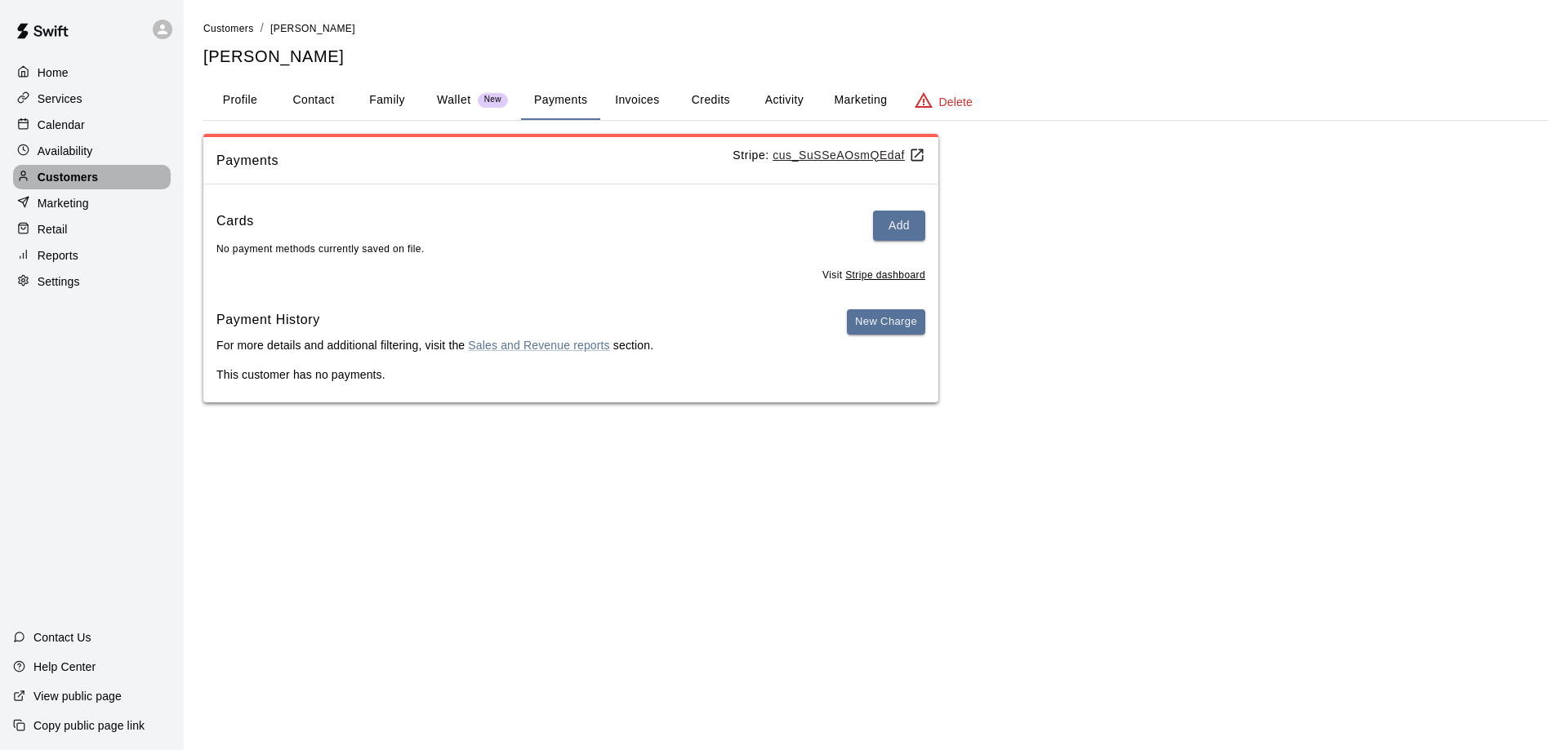
click at [51, 177] on p "Customers" at bounding box center [68, 177] width 61 height 16
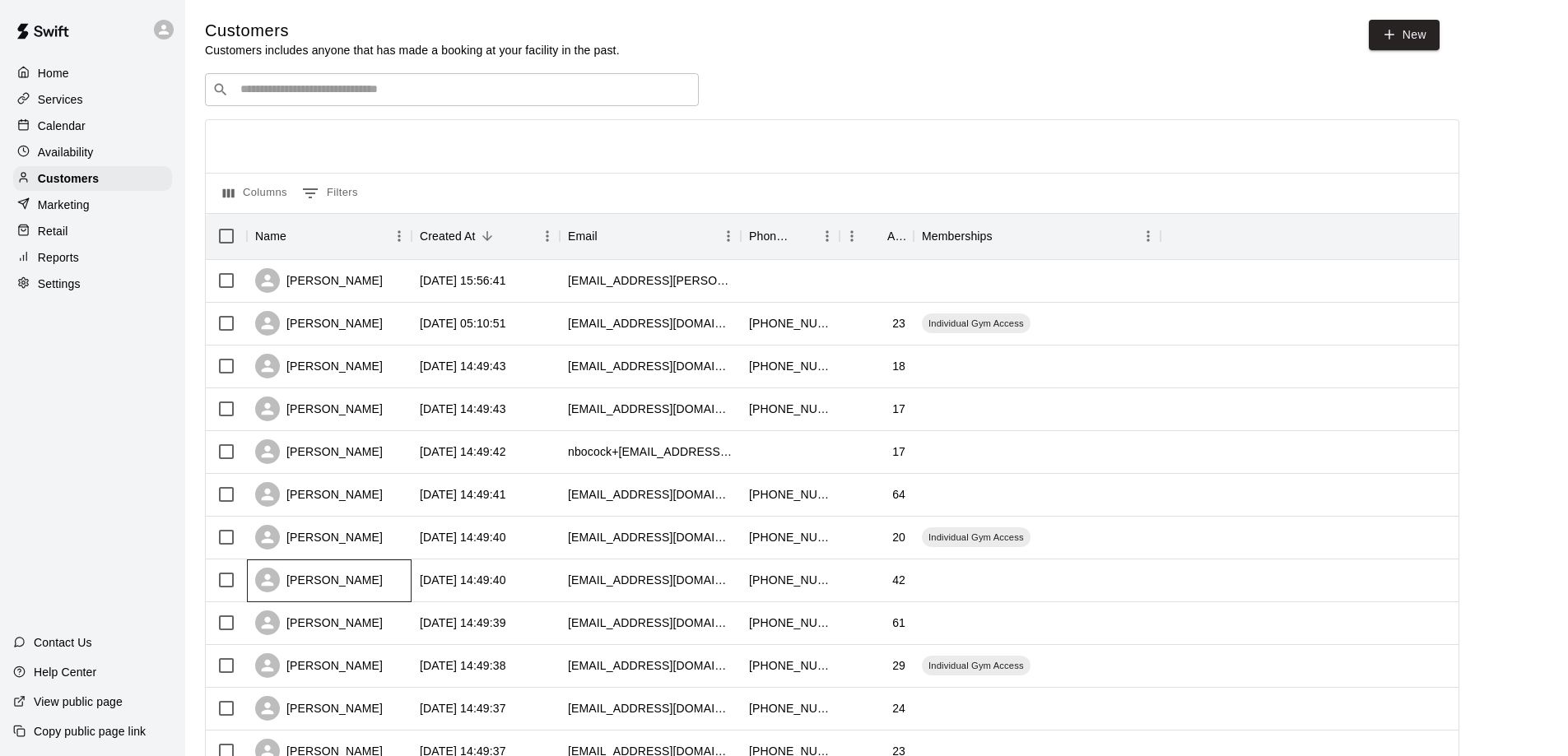
click at [325, 582] on div "Steven Mcbride" at bounding box center [319, 579] width 128 height 25
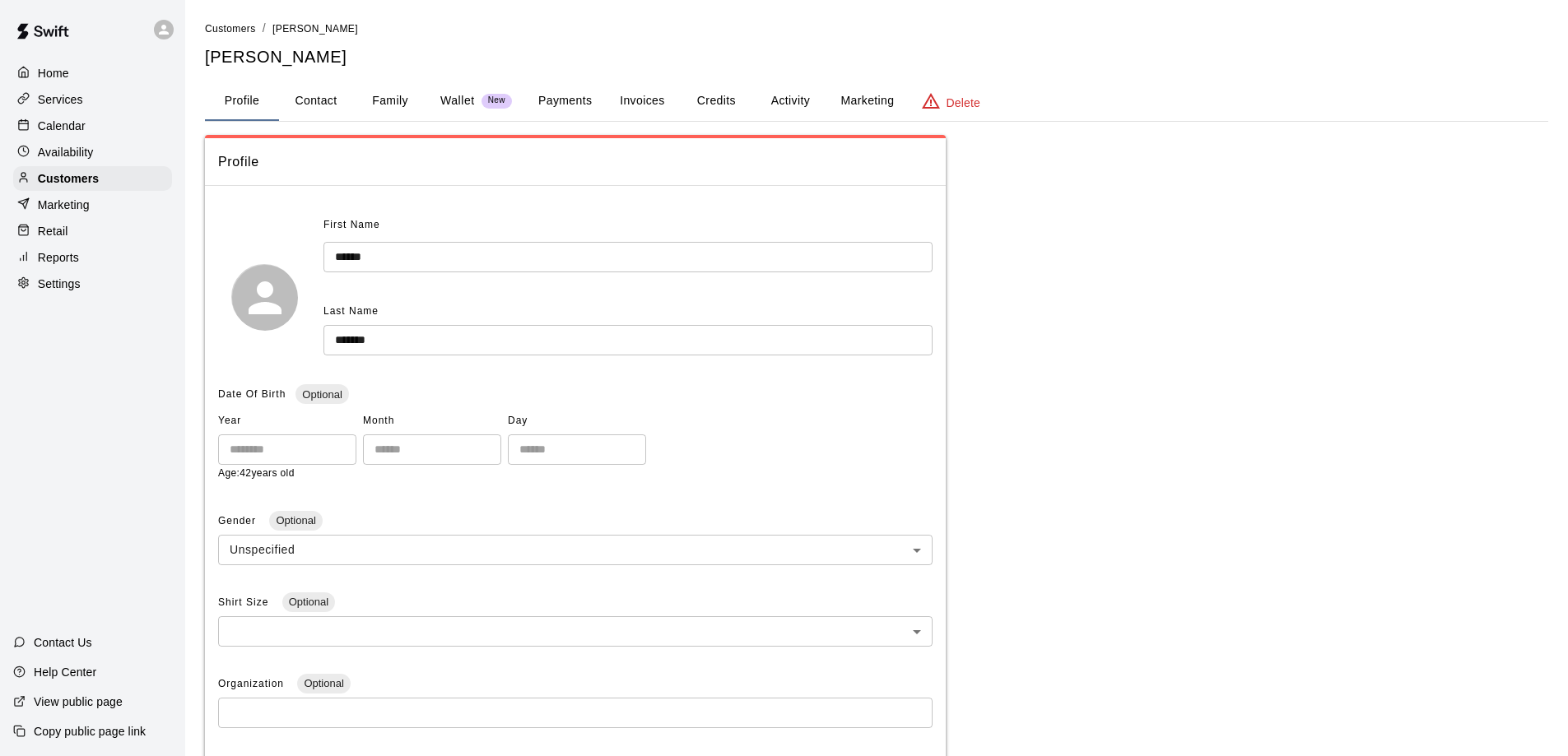
click at [569, 103] on button "Payments" at bounding box center [565, 102] width 80 height 40
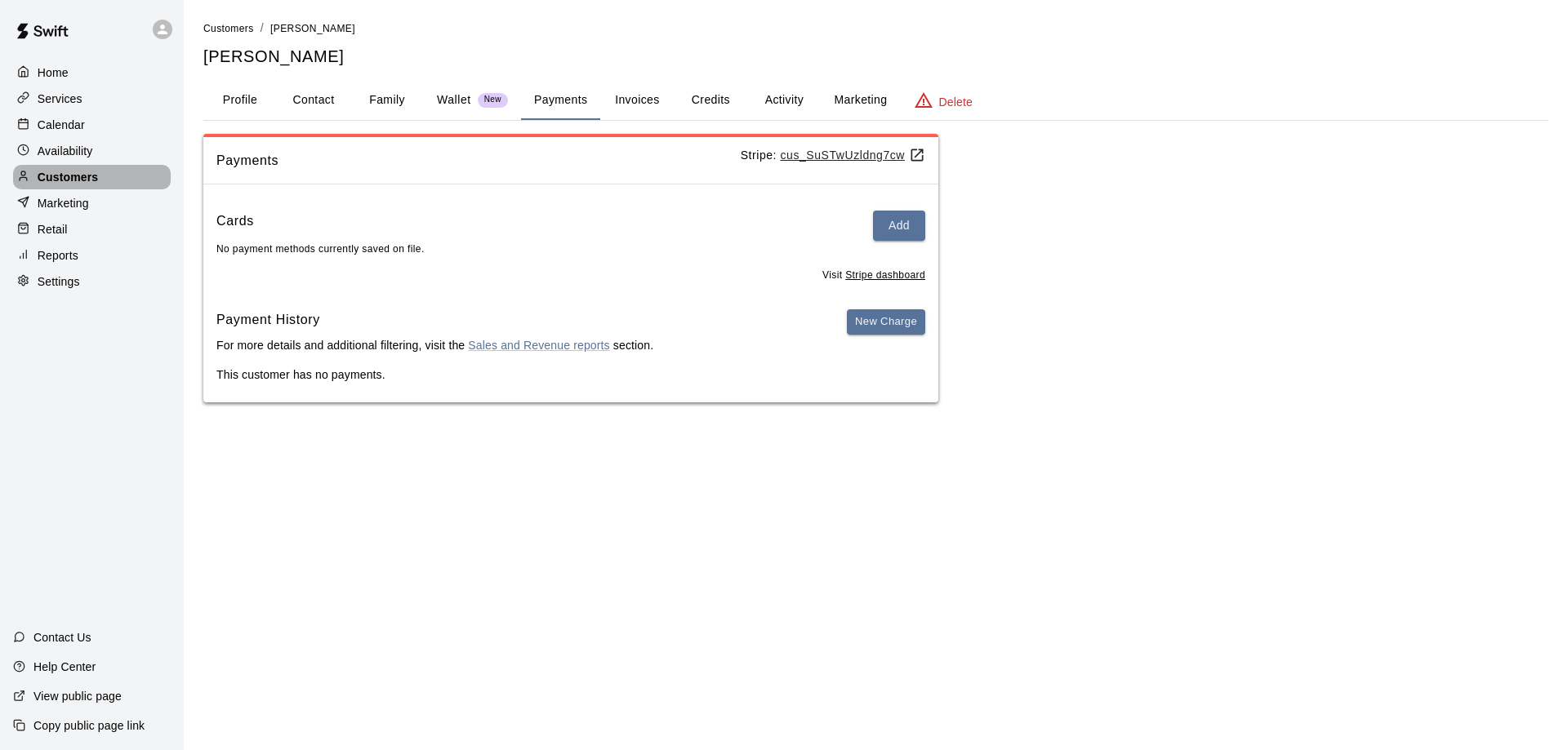
click at [66, 178] on p "Customers" at bounding box center [68, 177] width 61 height 16
